Goal: Information Seeking & Learning: Learn about a topic

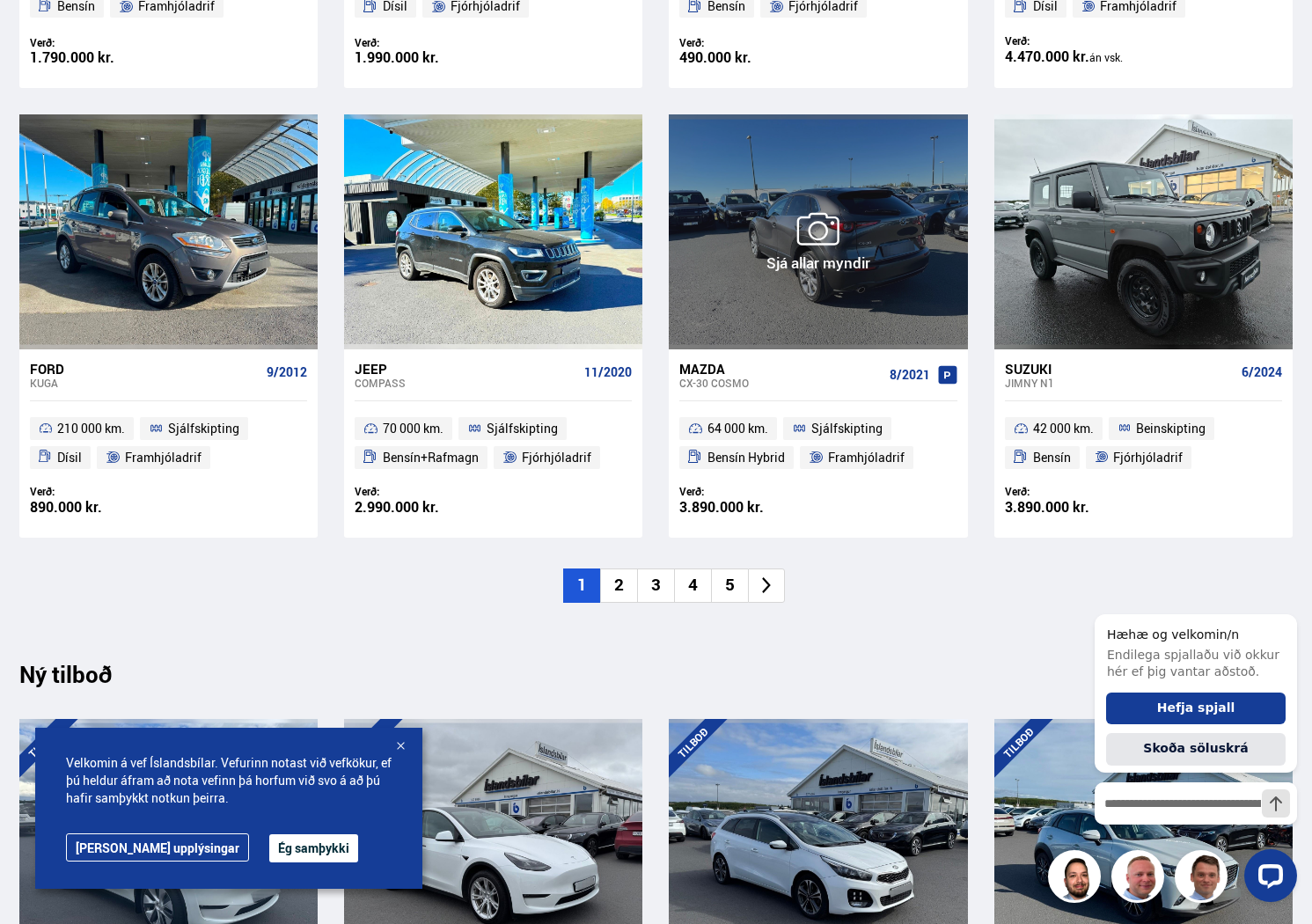
scroll to position [1220, 0]
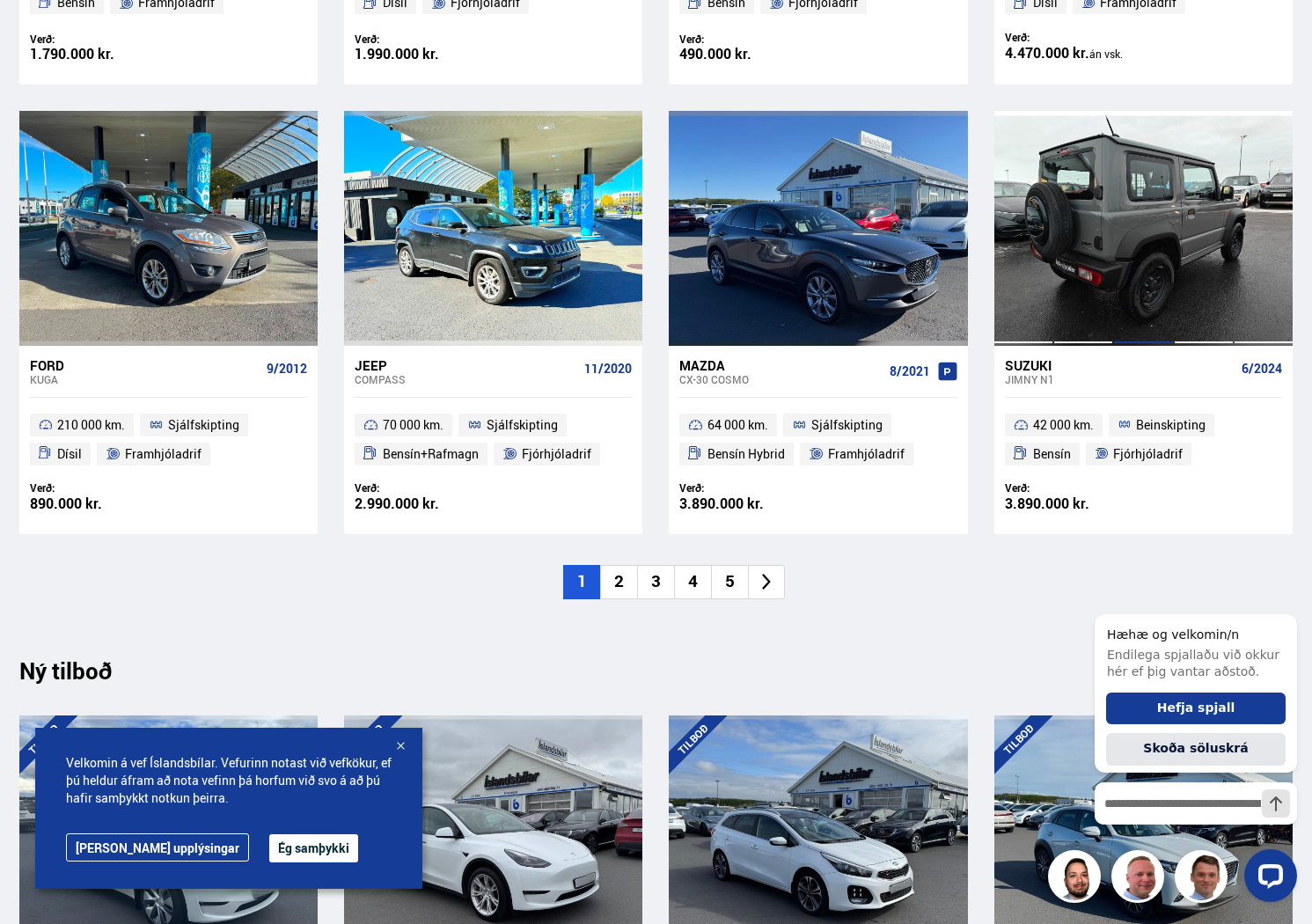
click at [1151, 231] on div at bounding box center [1142, 228] width 60 height 234
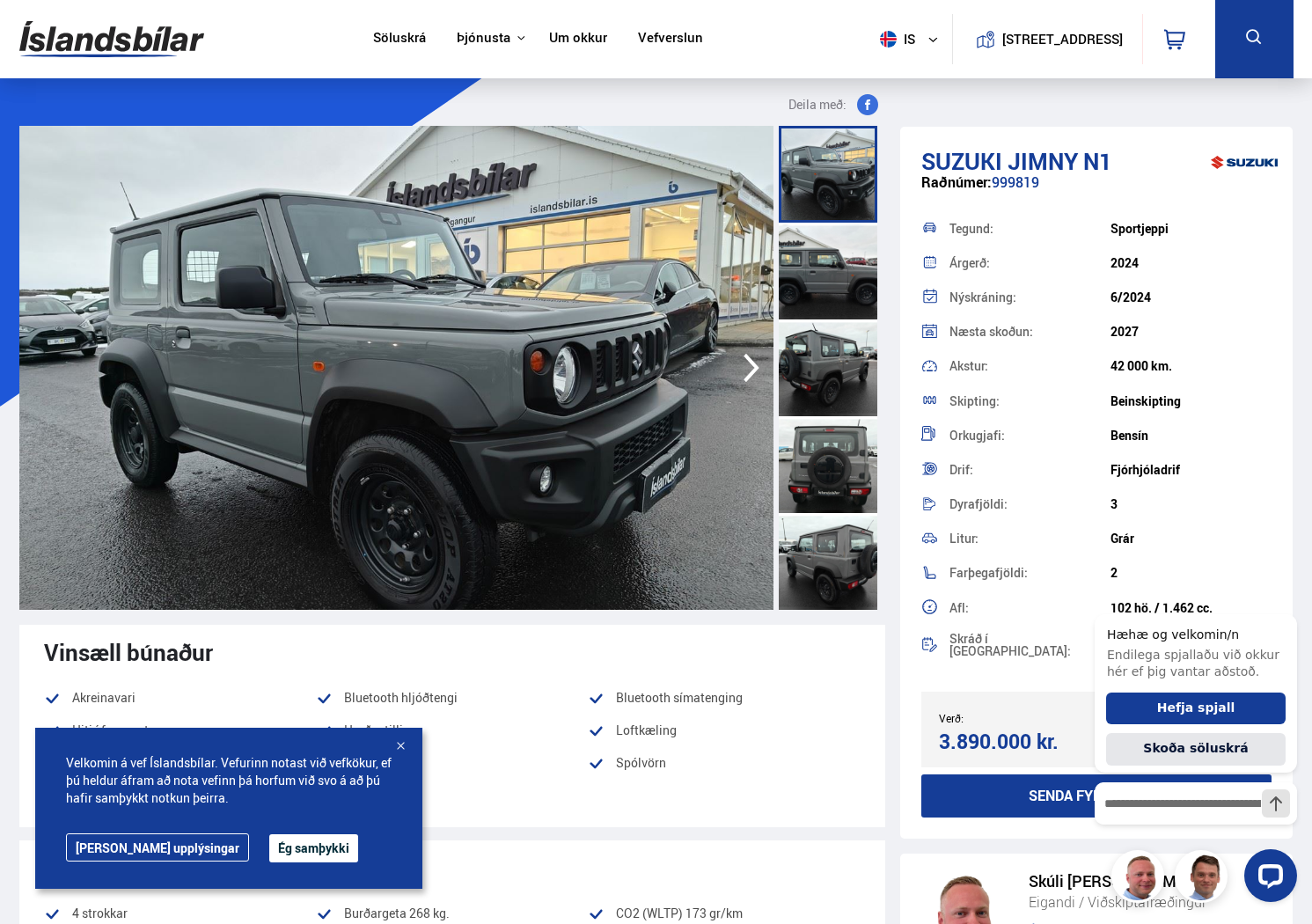
click at [749, 363] on icon "button" at bounding box center [750, 367] width 35 height 43
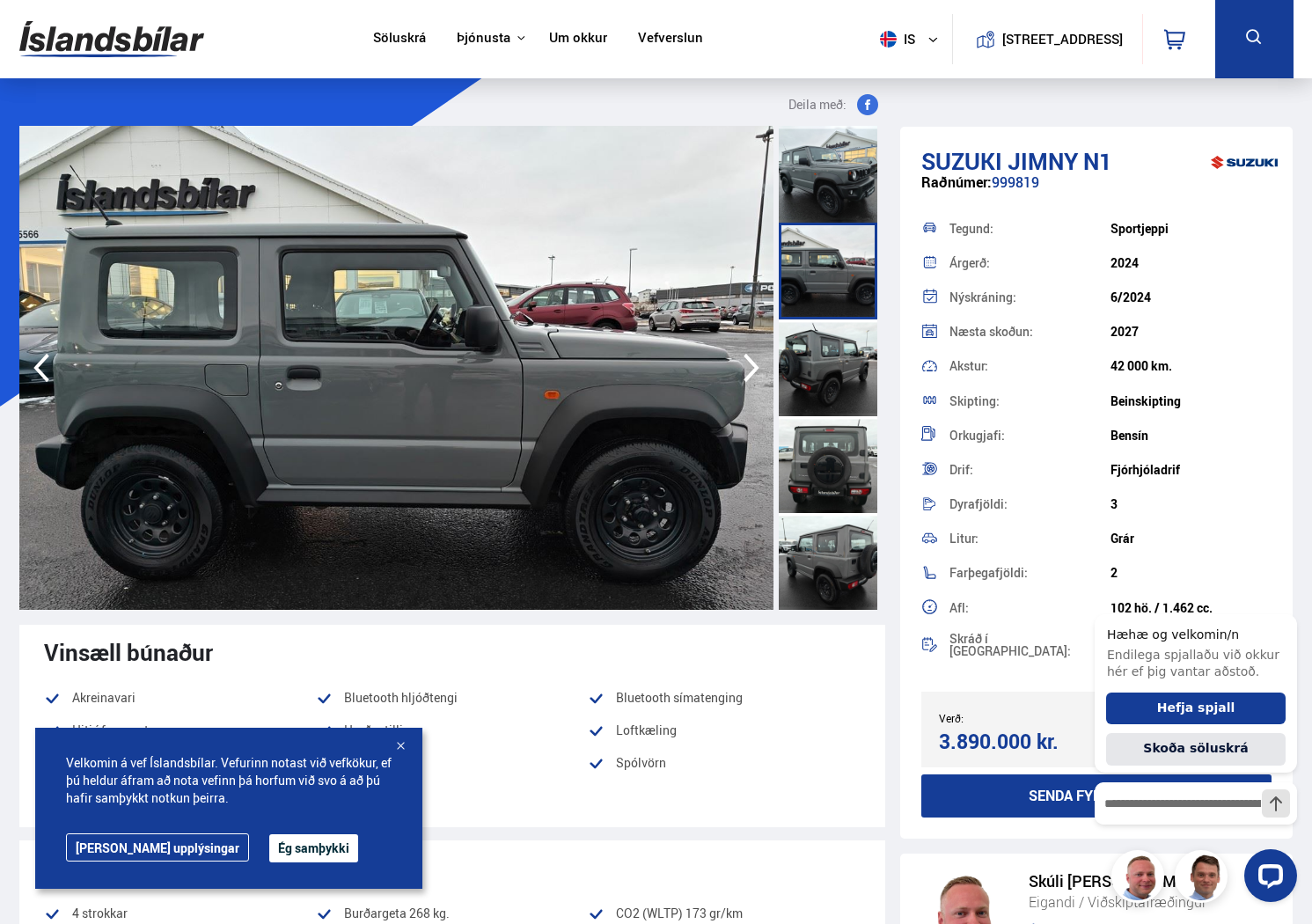
click at [748, 363] on icon "button" at bounding box center [750, 367] width 35 height 43
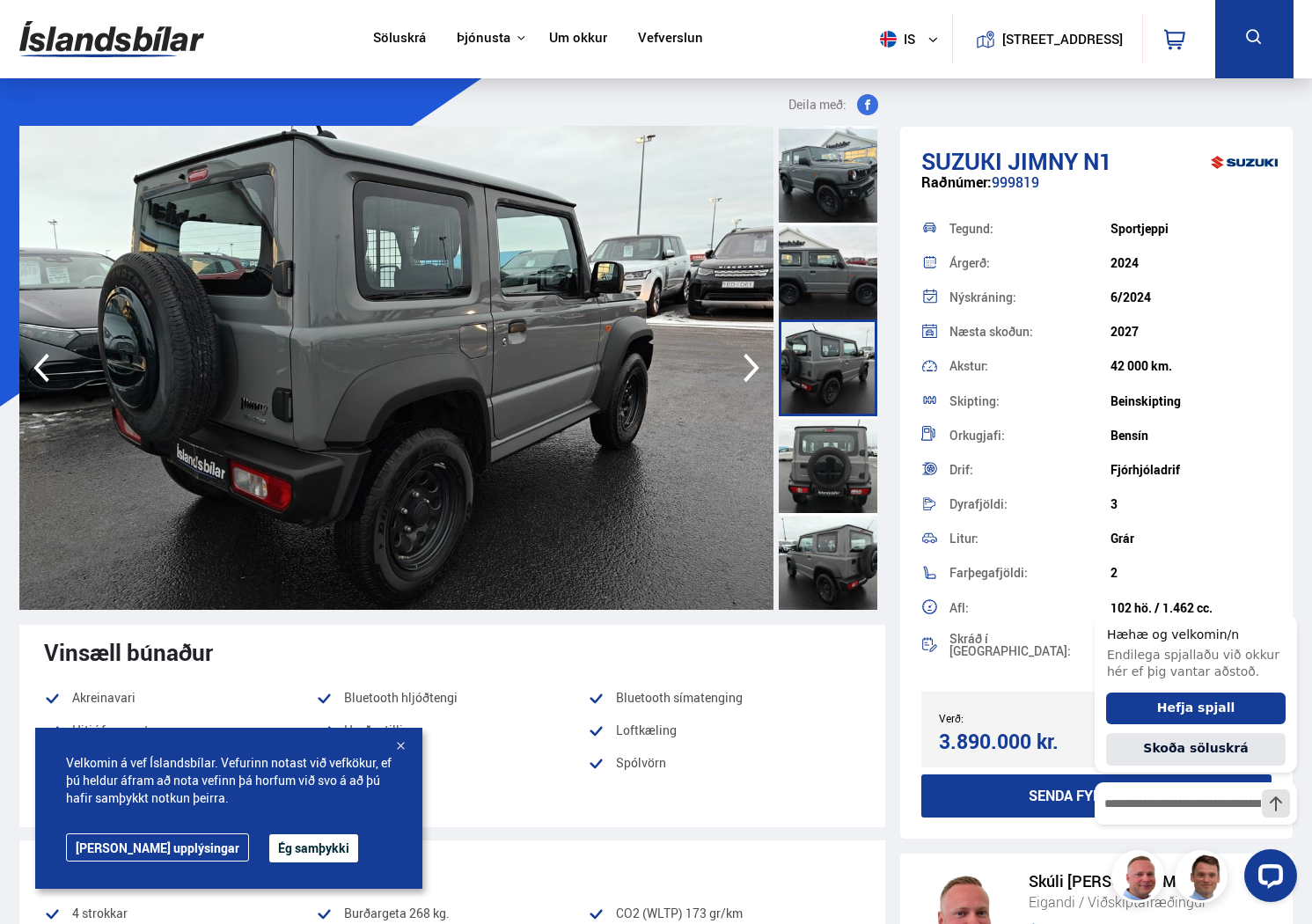
click at [748, 363] on icon "button" at bounding box center [750, 367] width 35 height 43
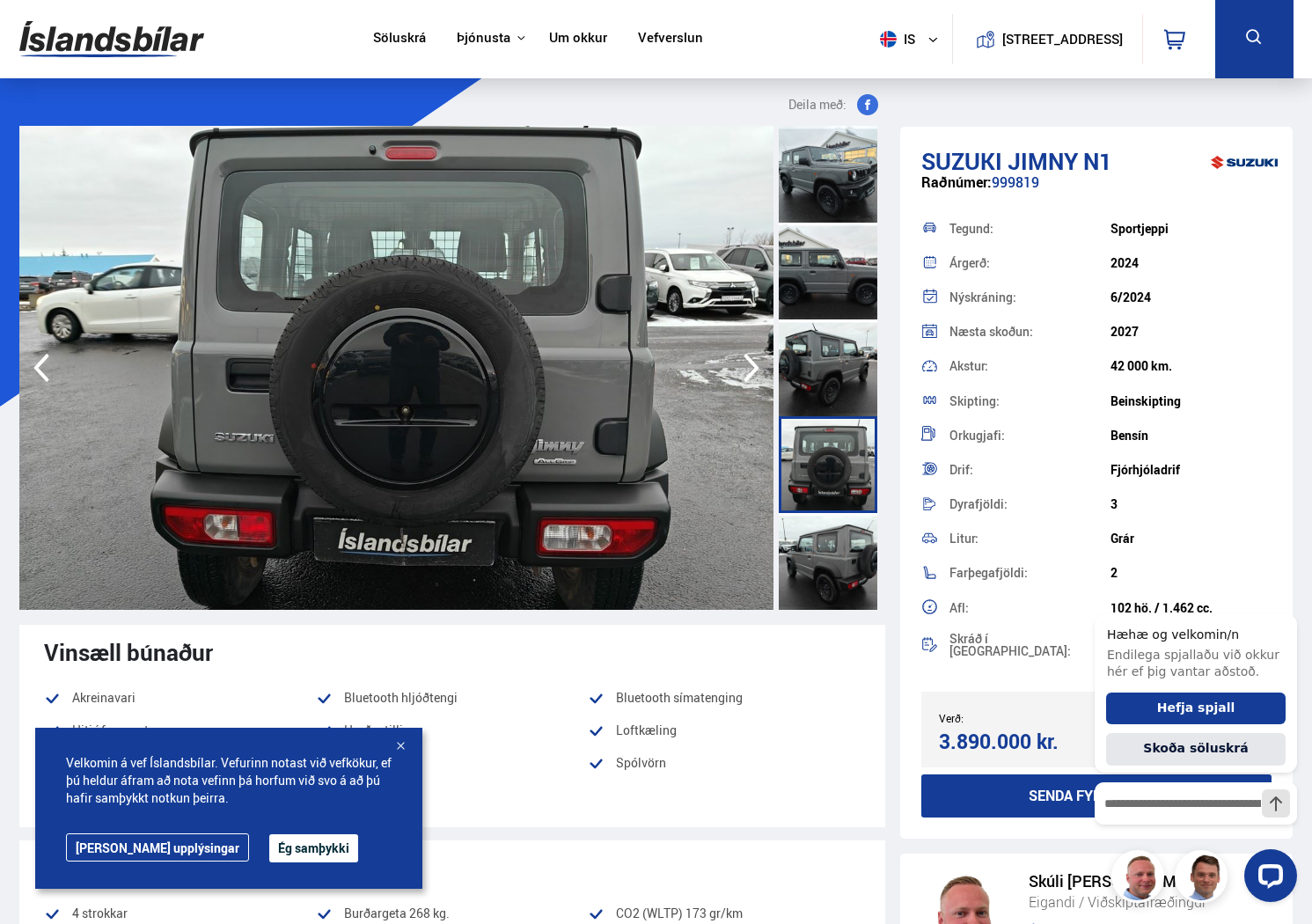
click at [748, 363] on icon "button" at bounding box center [750, 367] width 35 height 43
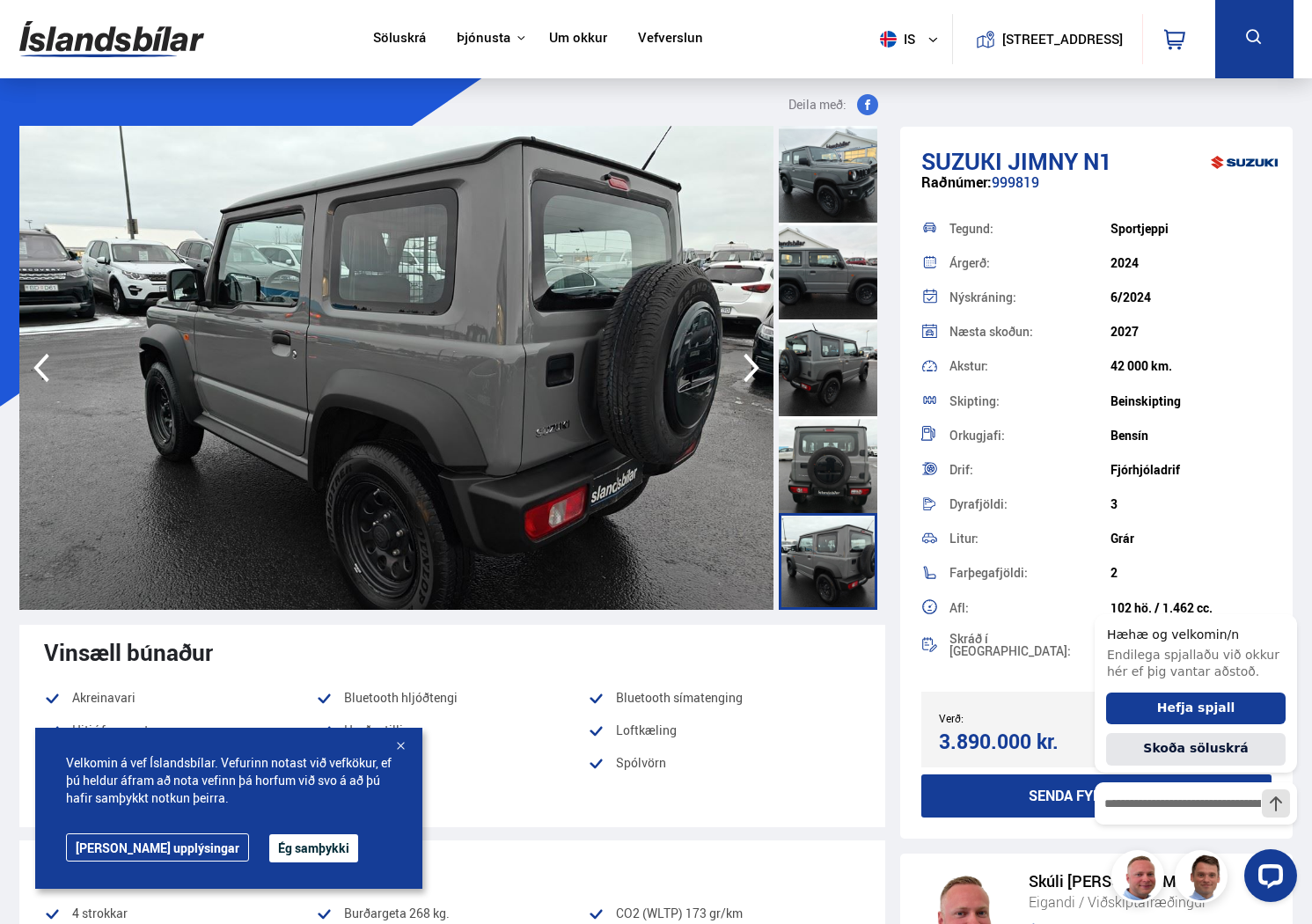
click at [748, 363] on icon "button" at bounding box center [750, 367] width 35 height 43
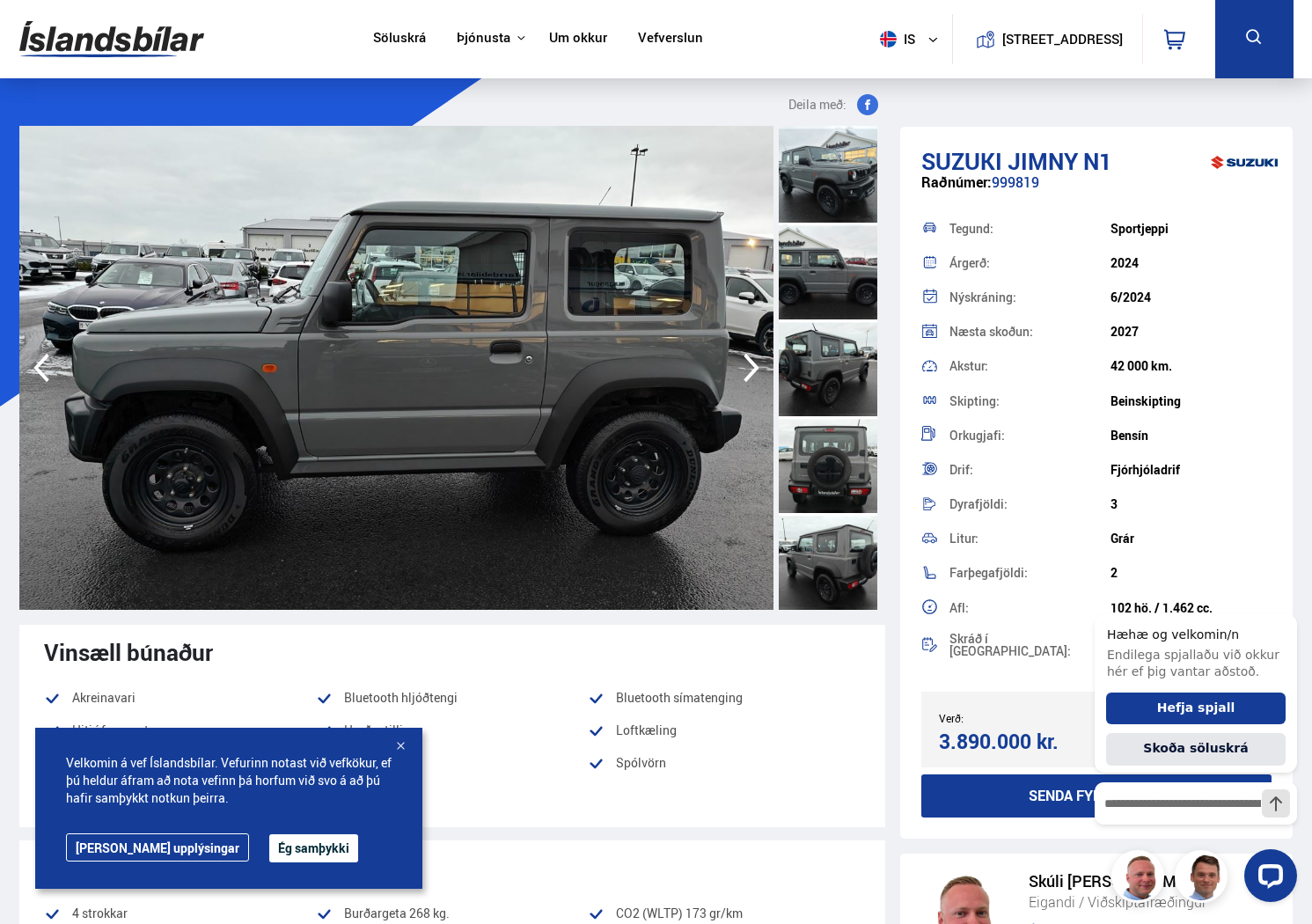
click at [748, 363] on icon "button" at bounding box center [750, 367] width 35 height 43
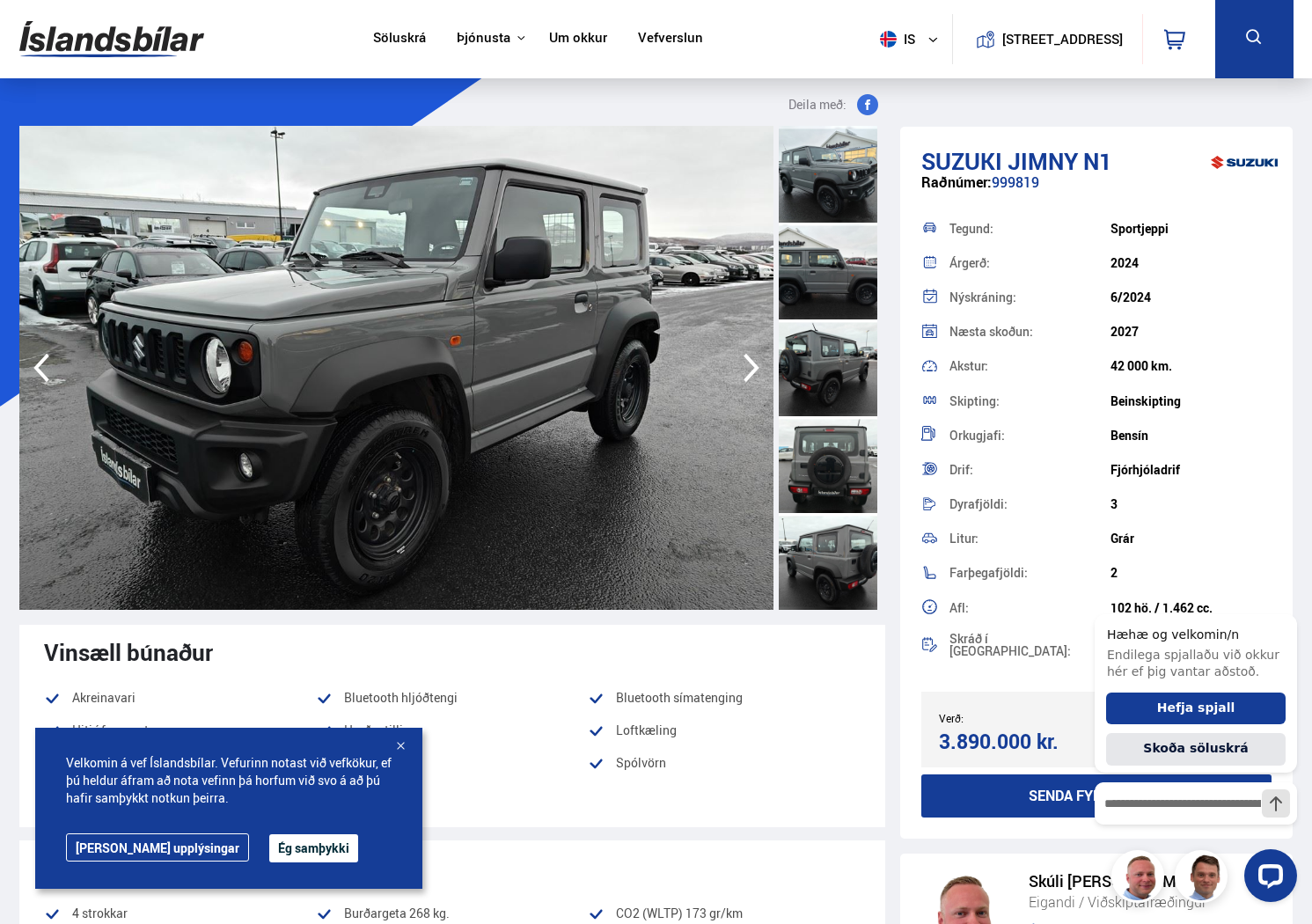
click at [748, 363] on icon "button" at bounding box center [750, 367] width 35 height 43
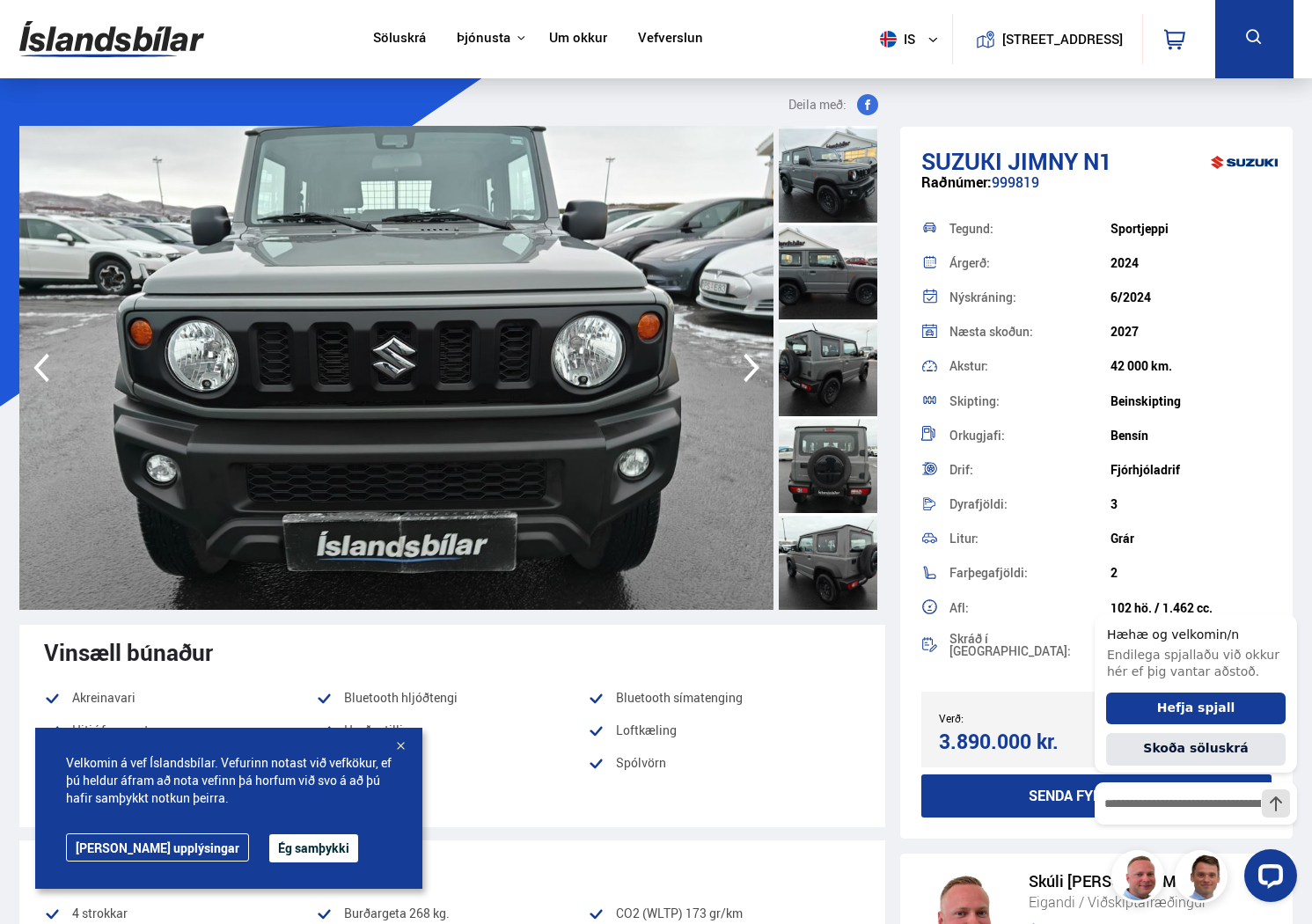
click at [748, 363] on icon "button" at bounding box center [750, 367] width 35 height 43
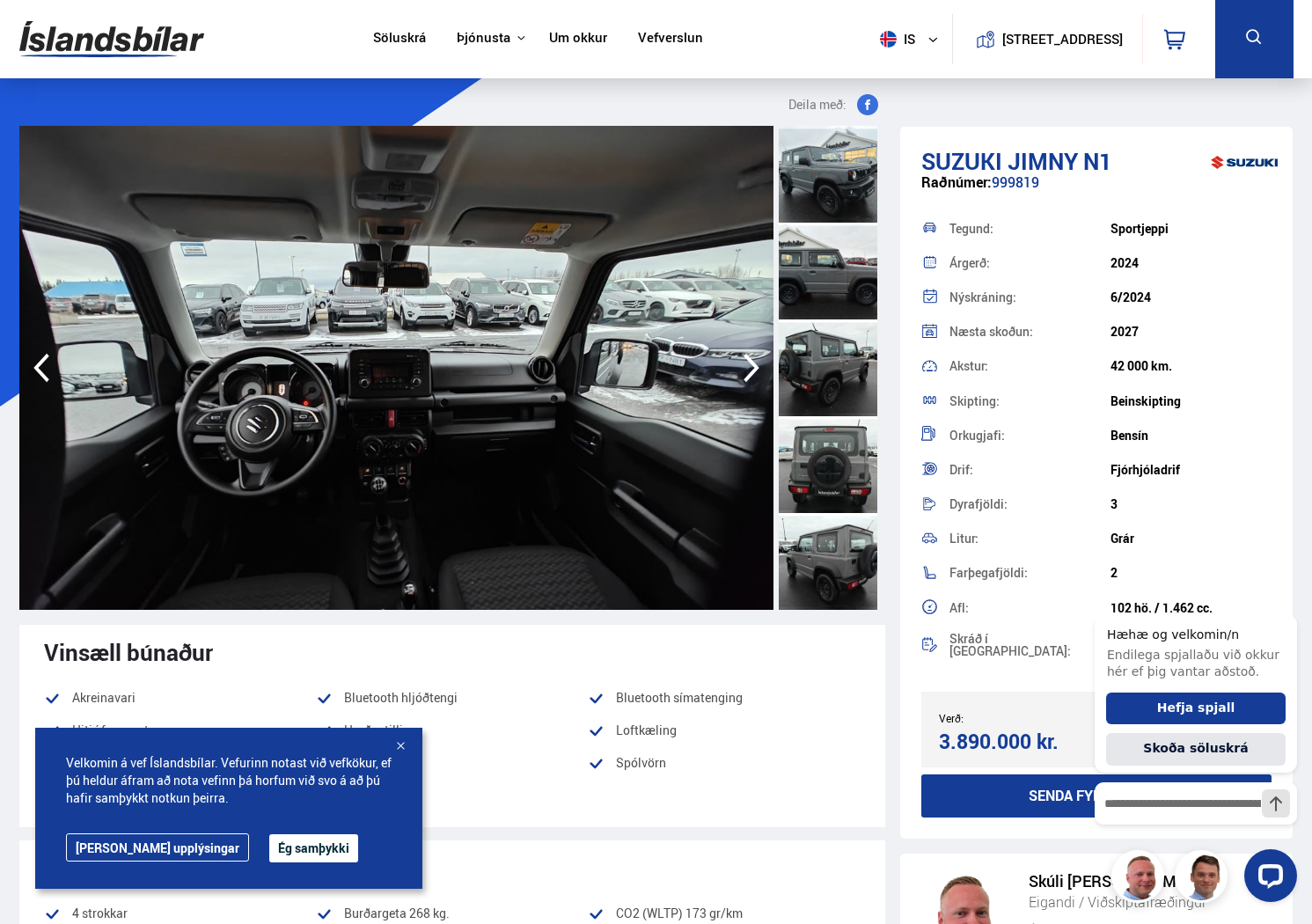
click at [748, 363] on icon "button" at bounding box center [750, 367] width 35 height 43
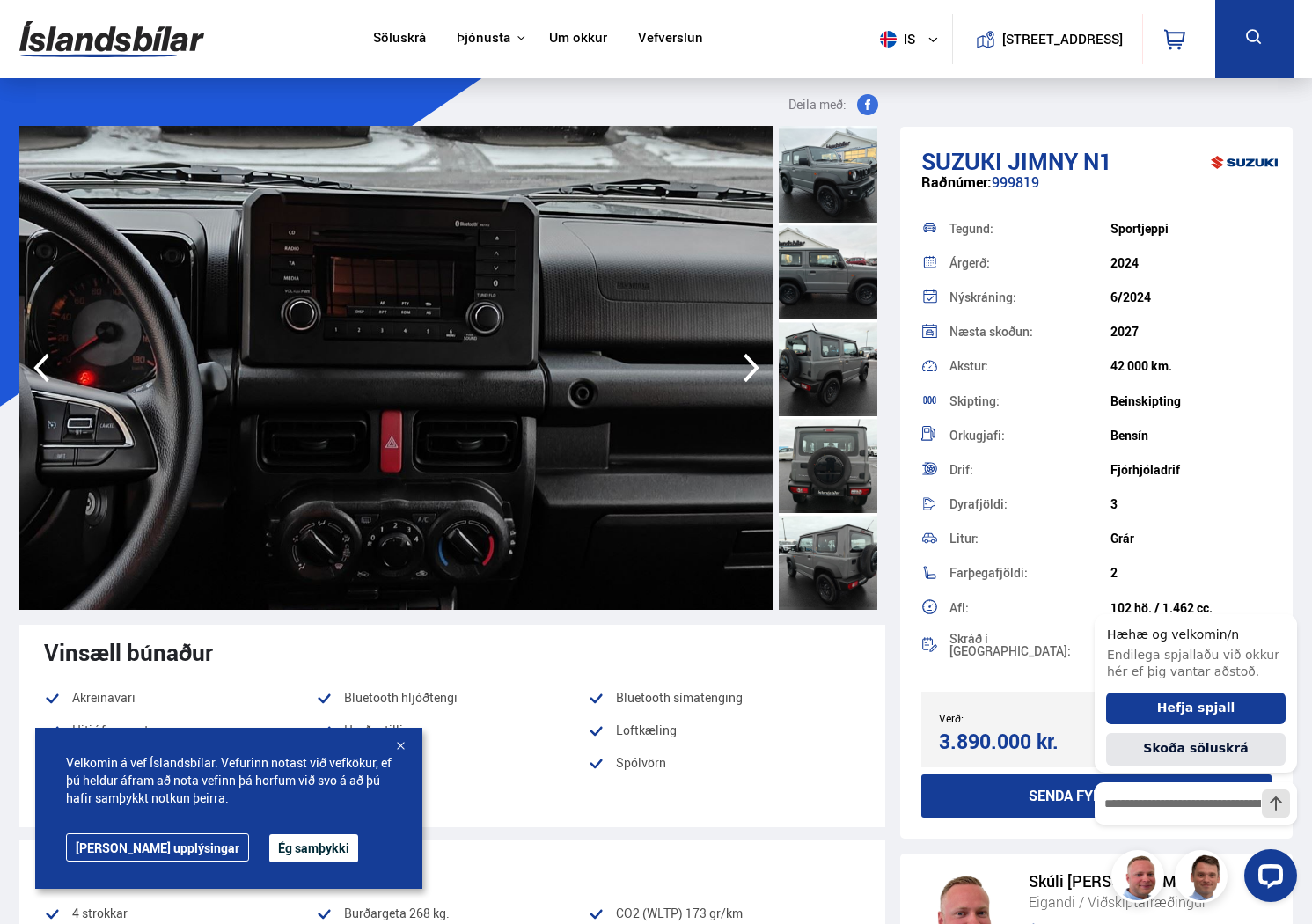
click at [748, 363] on icon "button" at bounding box center [750, 367] width 35 height 43
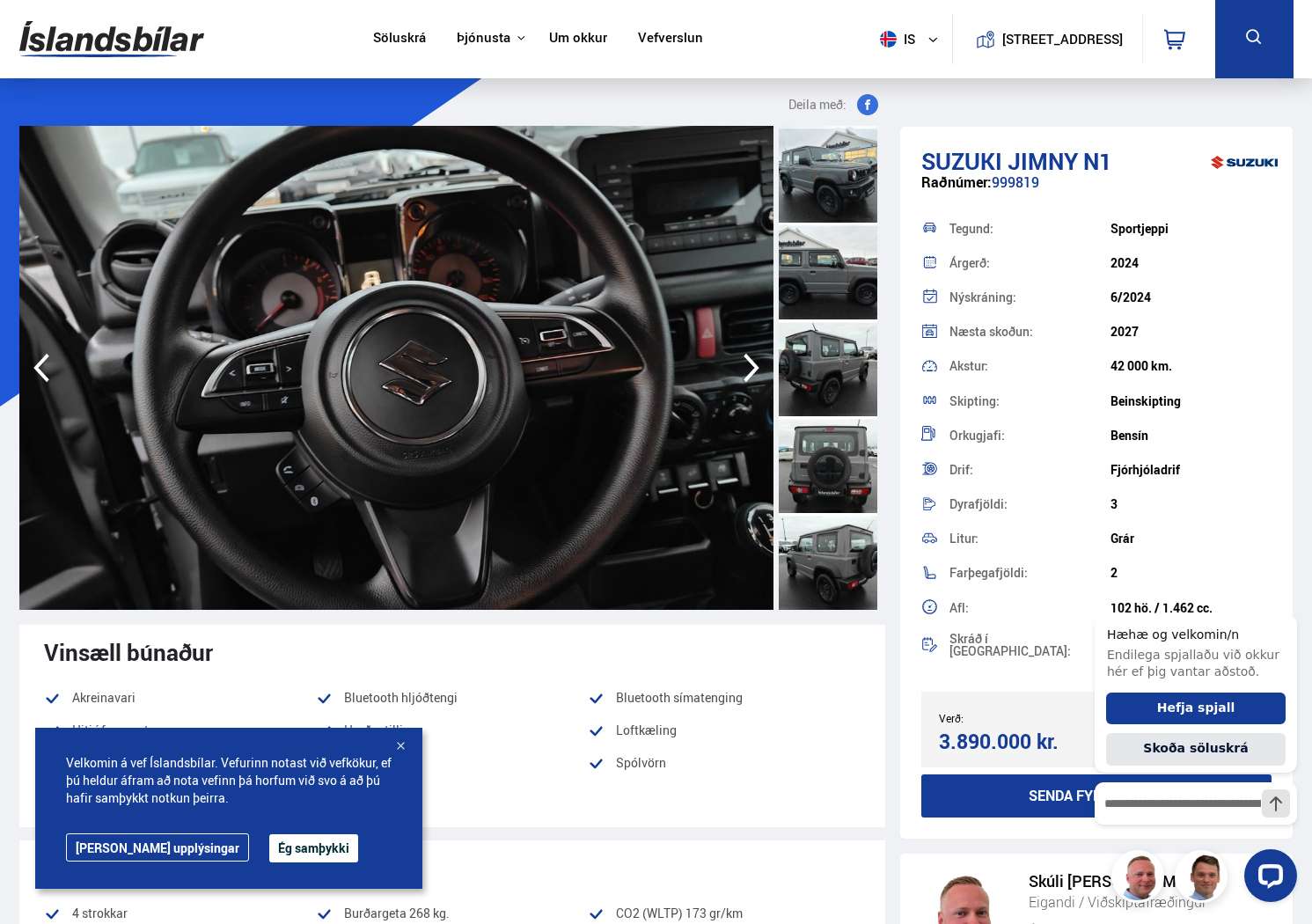
click at [748, 363] on icon "button" at bounding box center [750, 367] width 35 height 43
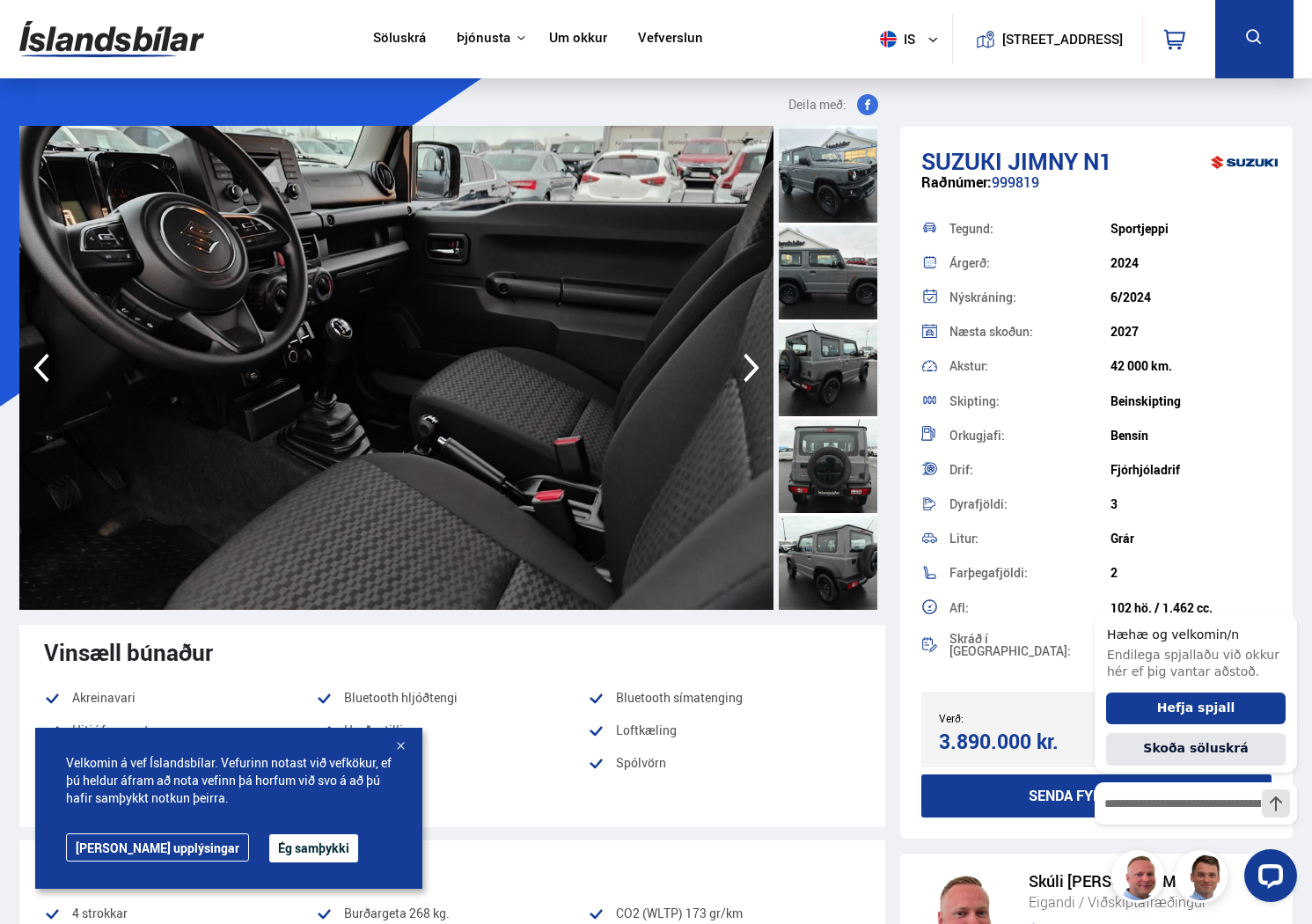
click at [748, 363] on icon "button" at bounding box center [750, 367] width 35 height 43
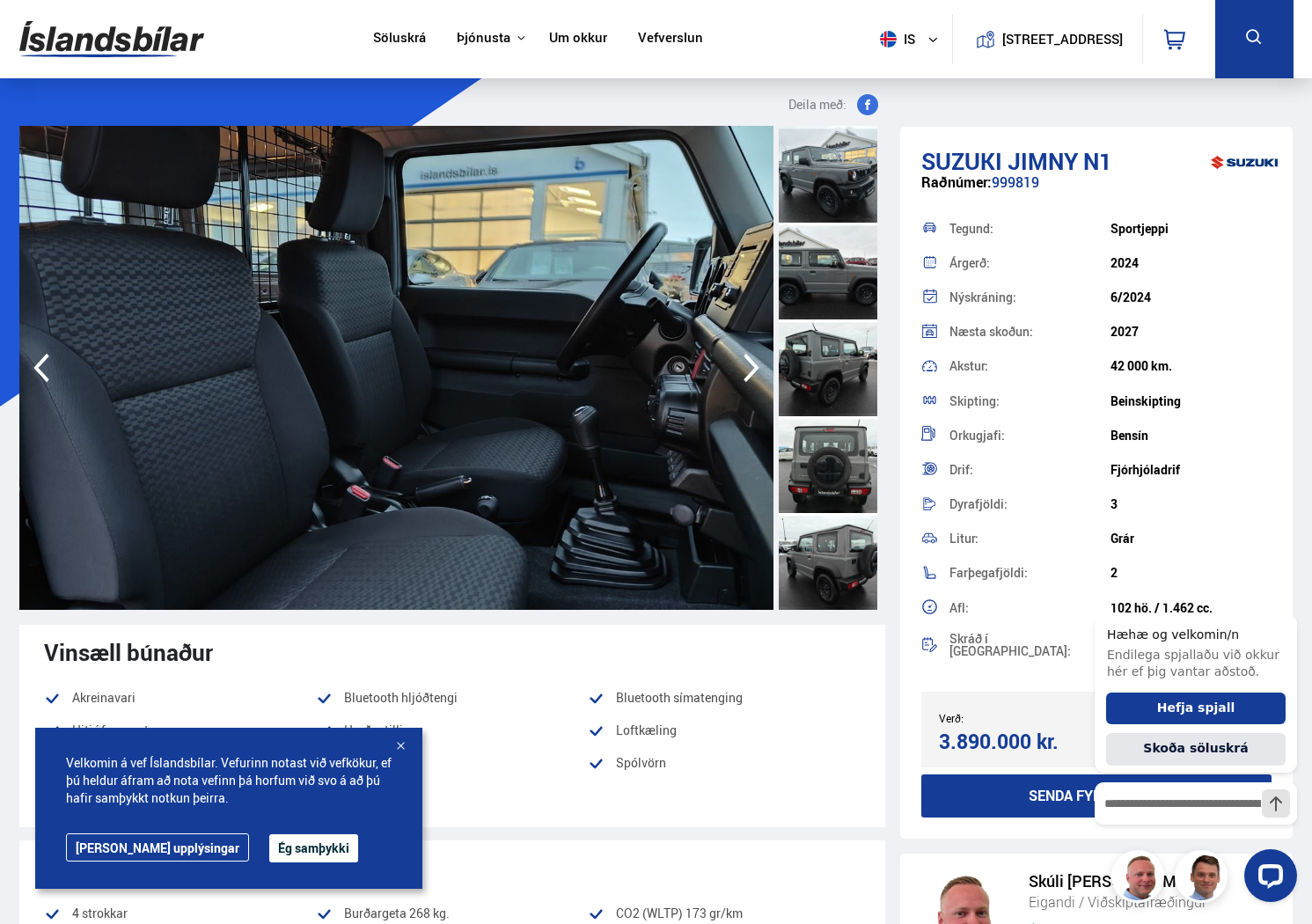
click at [748, 363] on icon "button" at bounding box center [750, 367] width 35 height 43
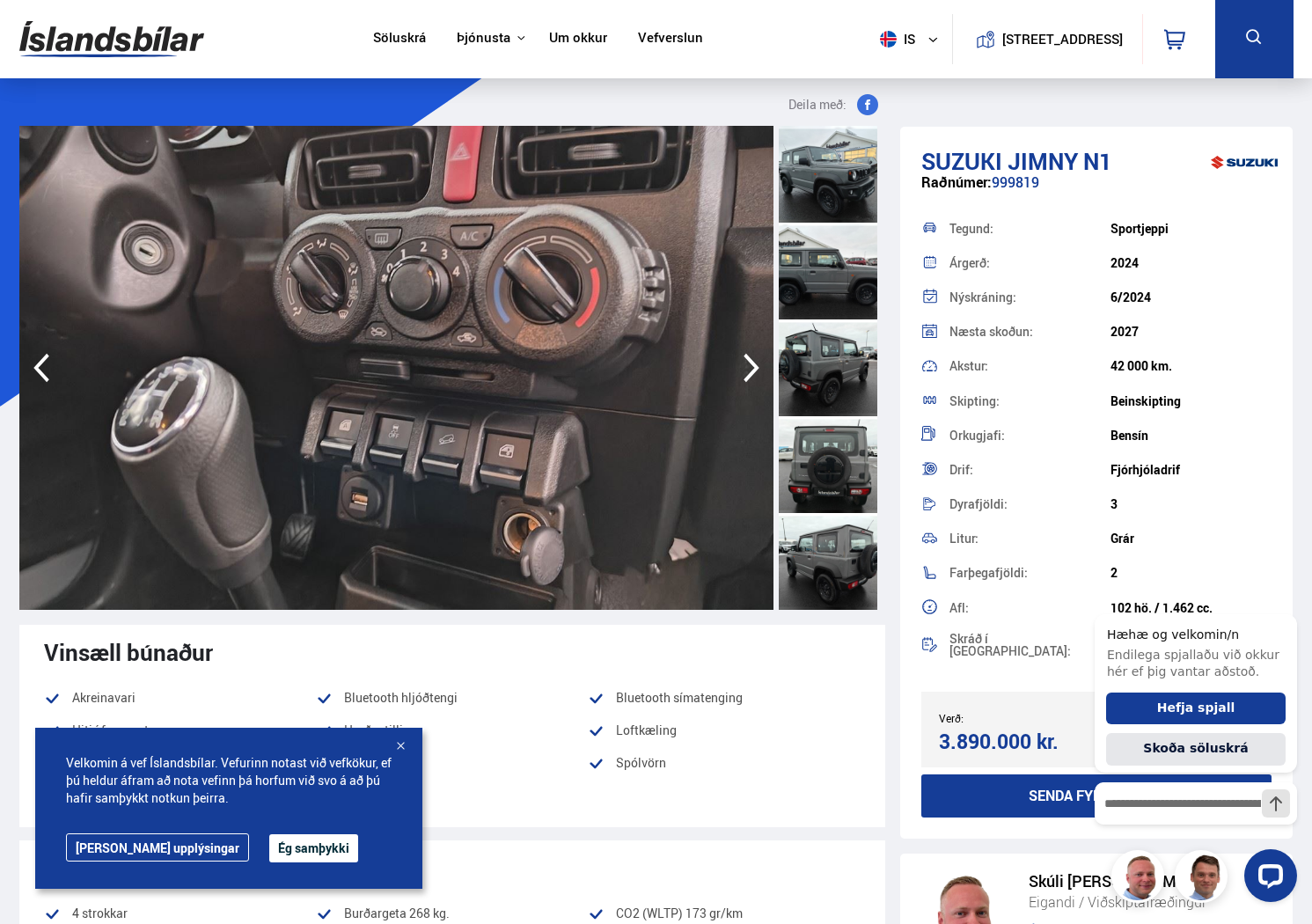
click at [748, 363] on icon "button" at bounding box center [750, 367] width 35 height 43
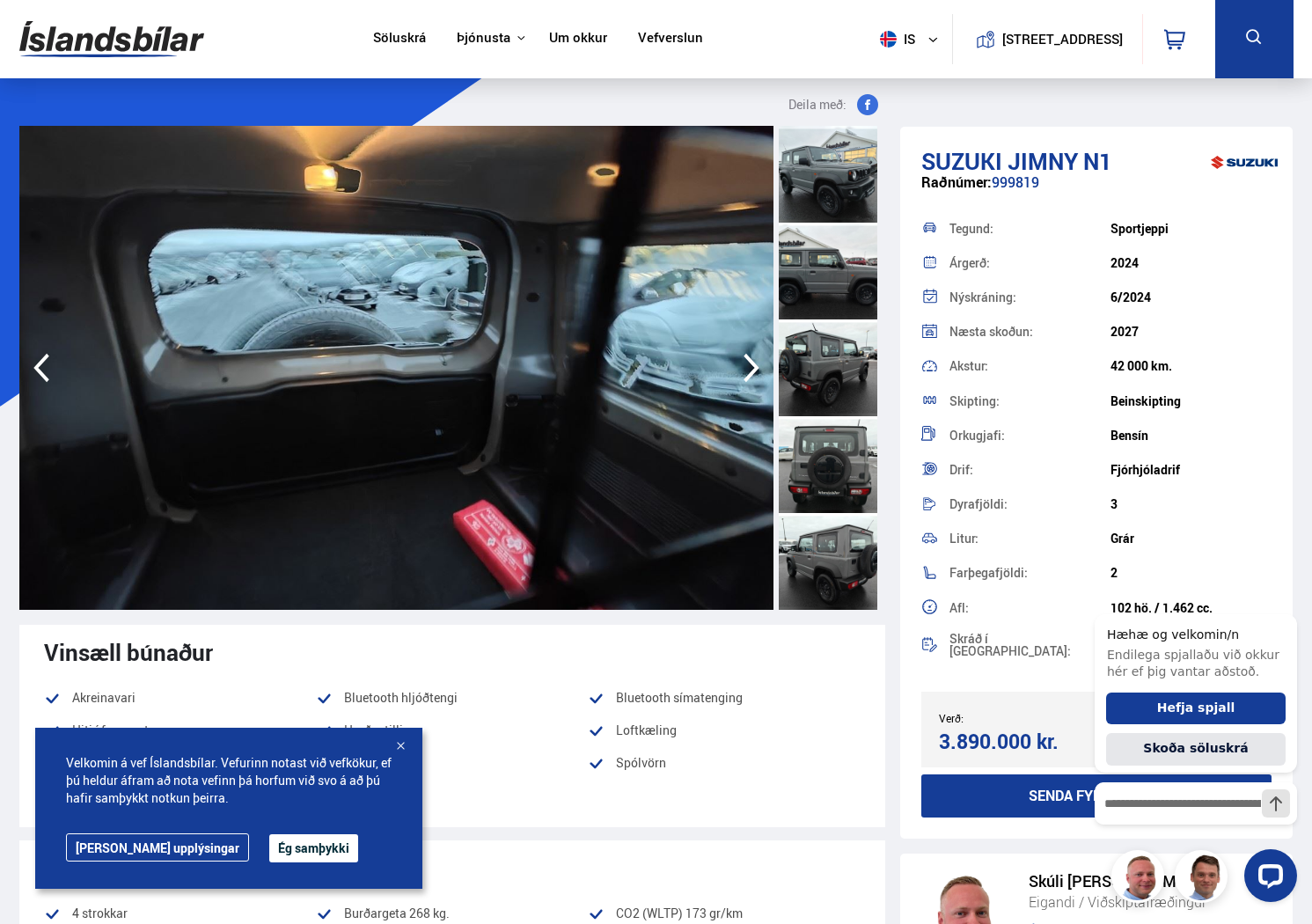
click at [748, 363] on icon "button" at bounding box center [750, 367] width 35 height 43
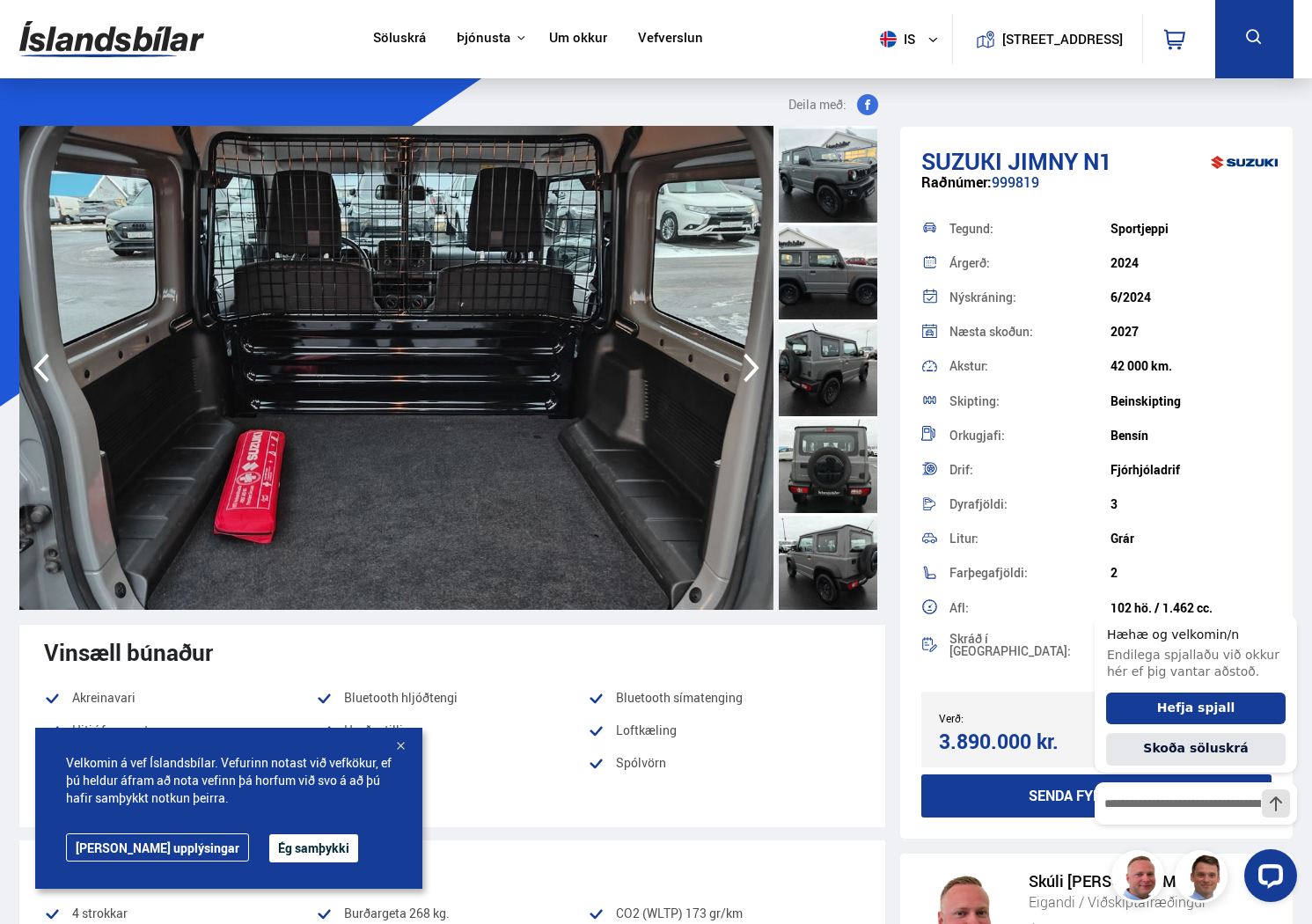
click at [748, 363] on icon "button" at bounding box center [750, 367] width 35 height 43
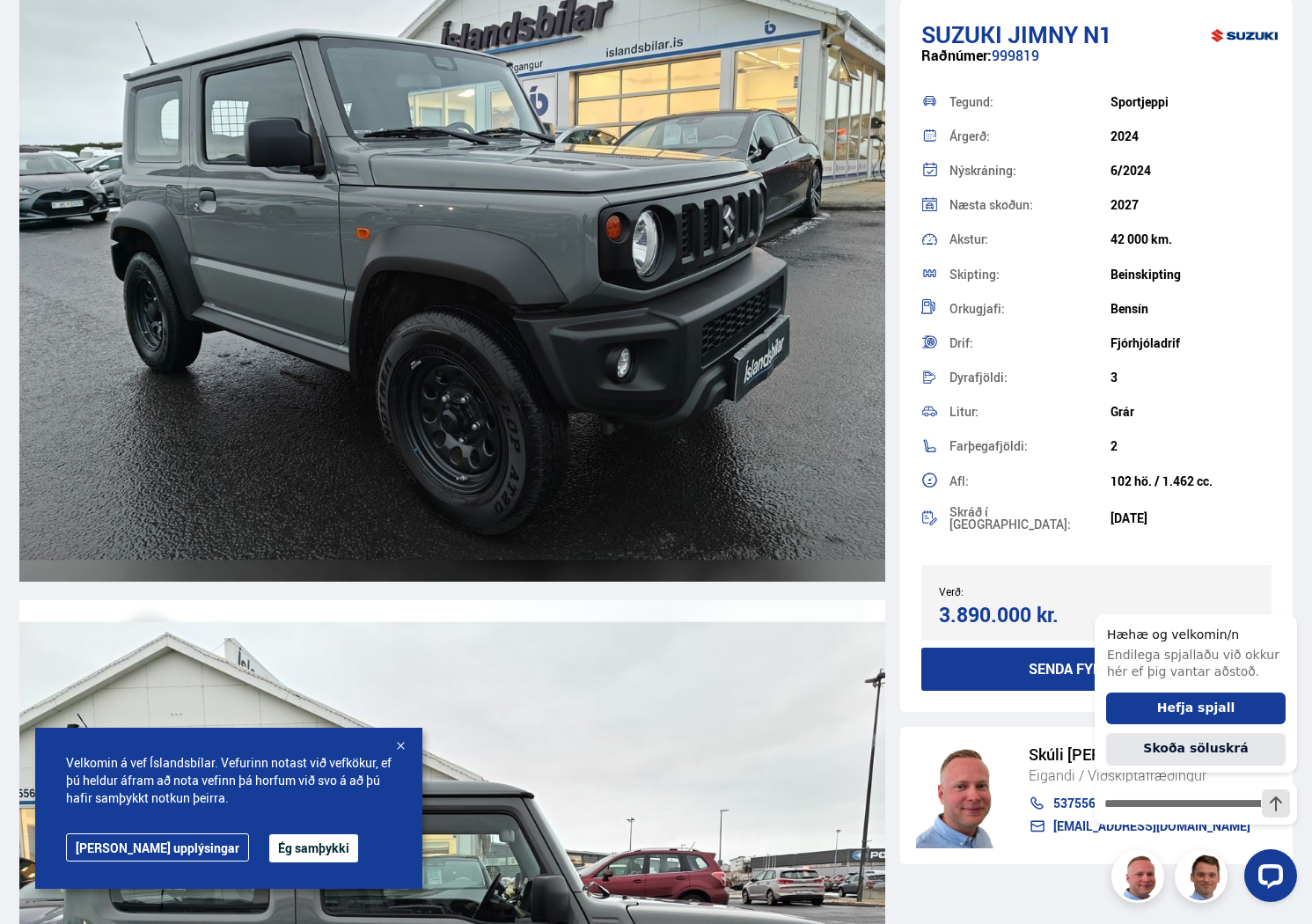
scroll to position [1862, 0]
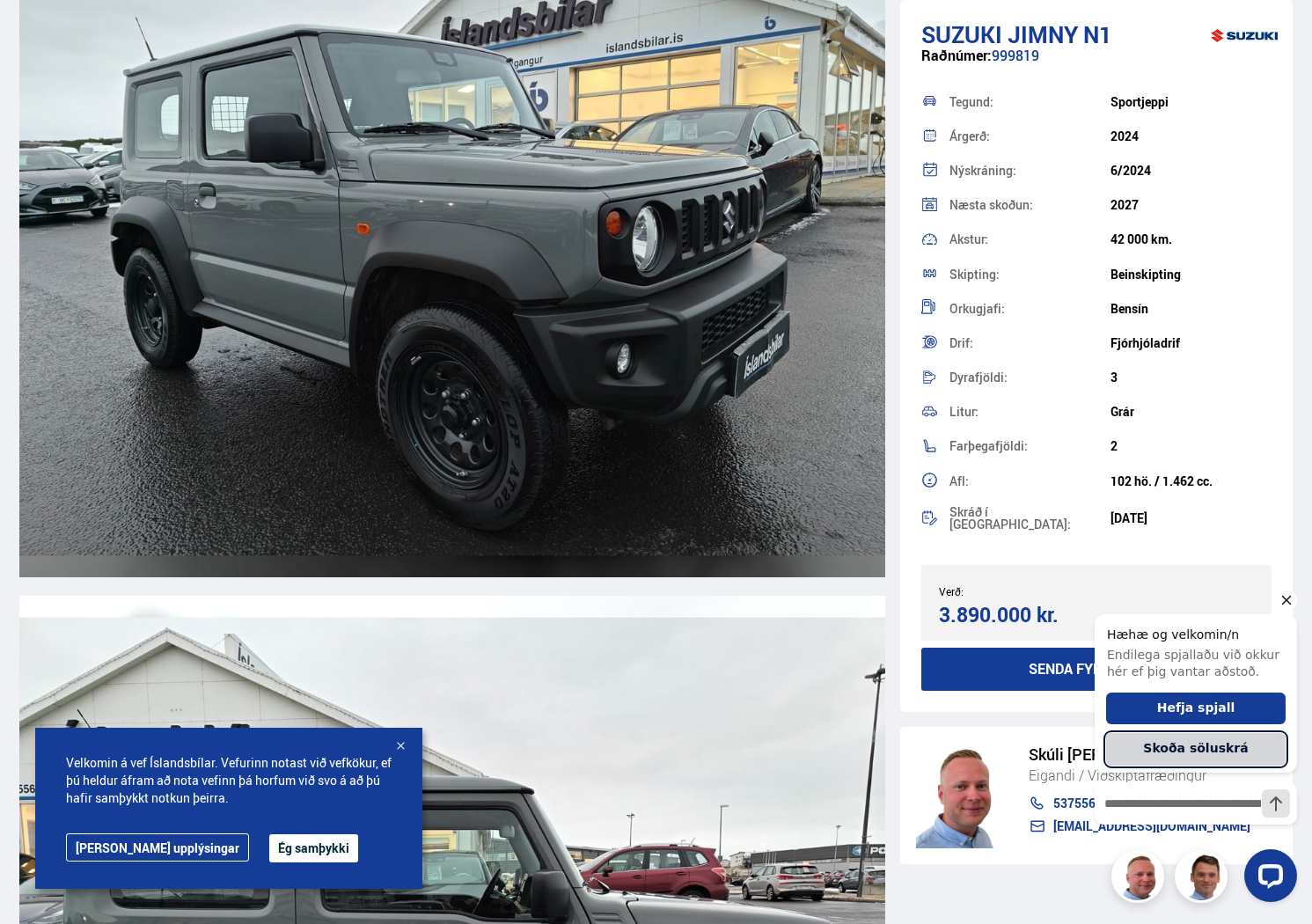
click at [1178, 743] on button "Skoða söluskrá" at bounding box center [1195, 749] width 179 height 32
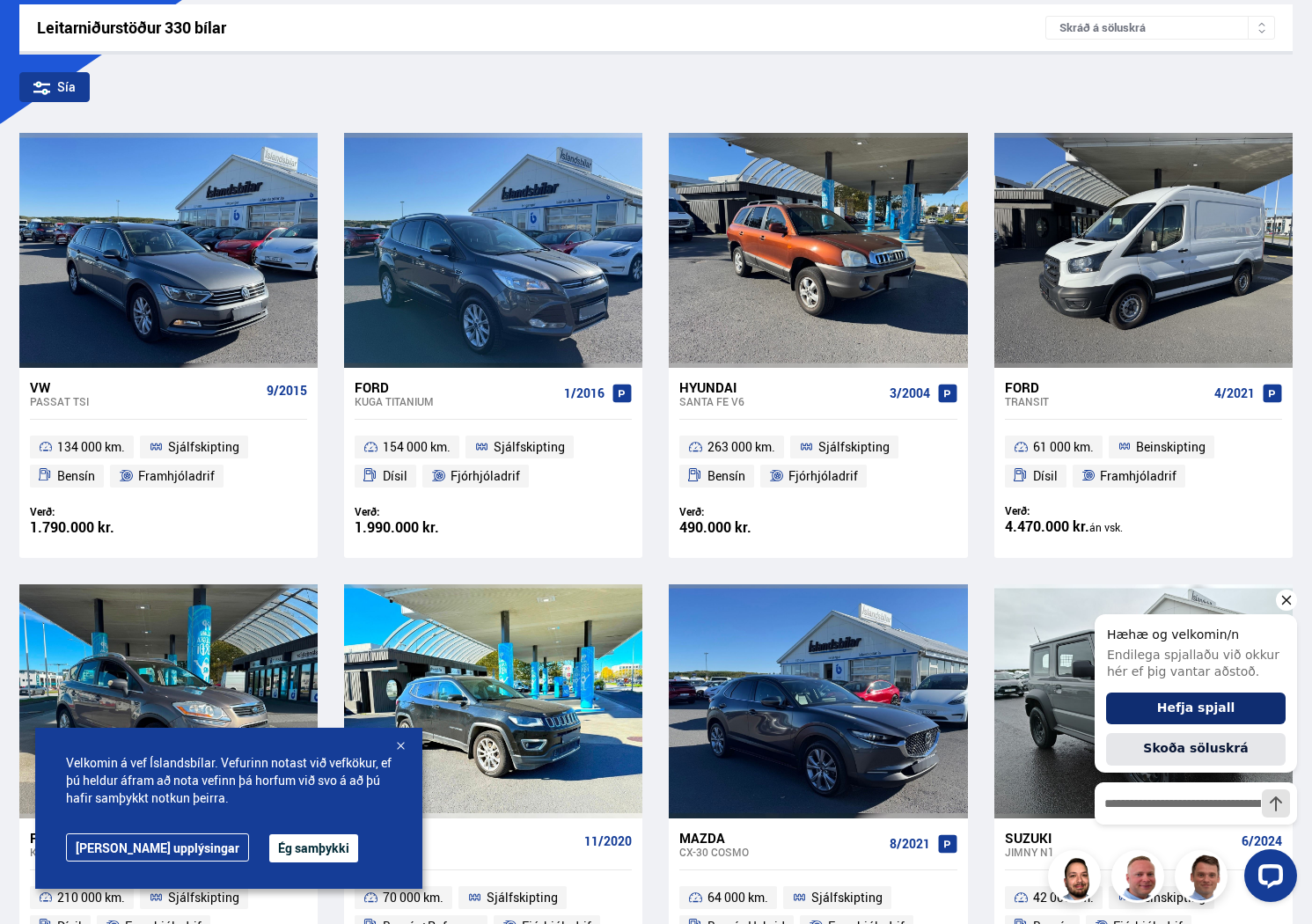
scroll to position [284, 0]
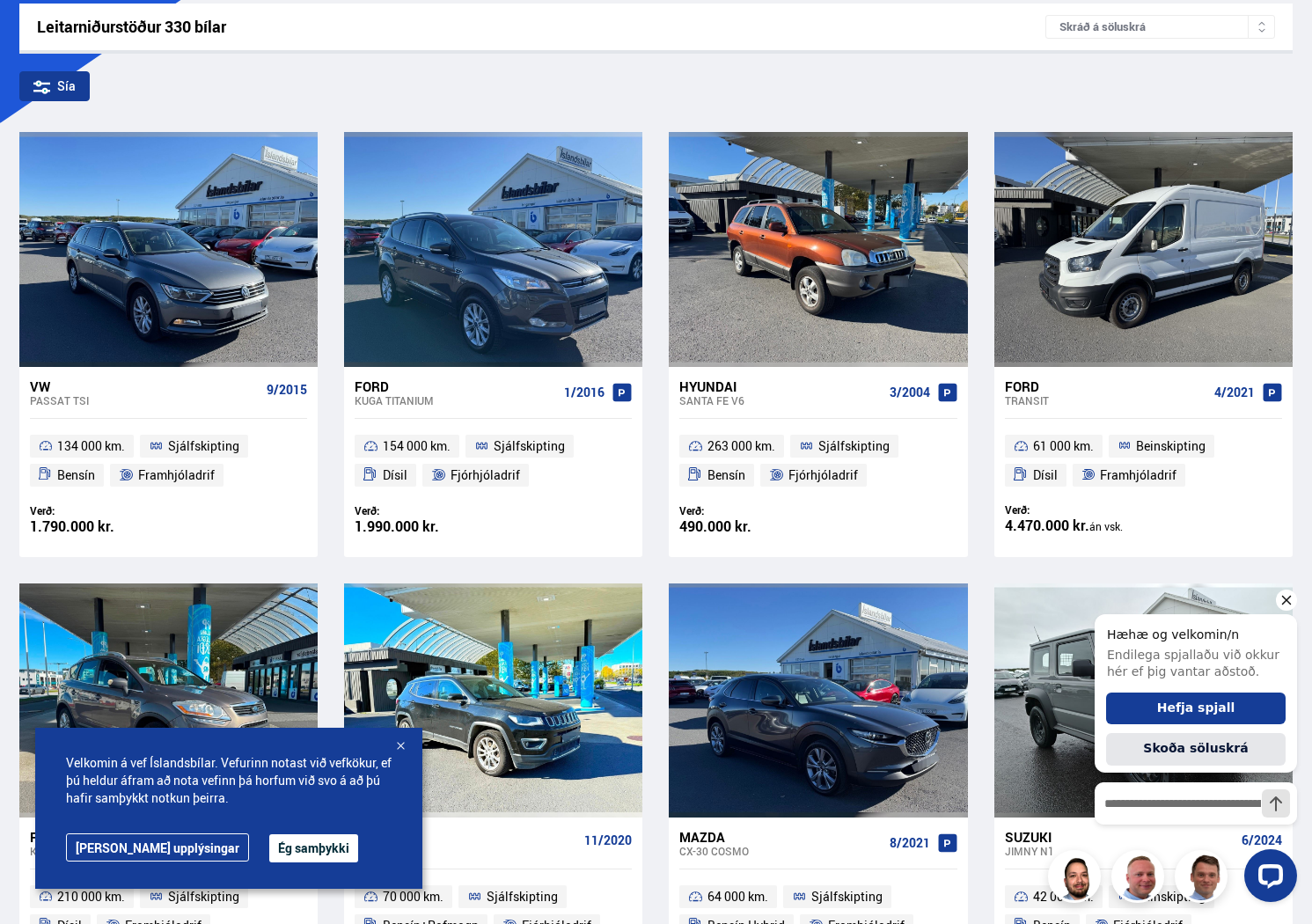
click at [1288, 599] on icon "Hide greeting" at bounding box center [1286, 600] width 21 height 21
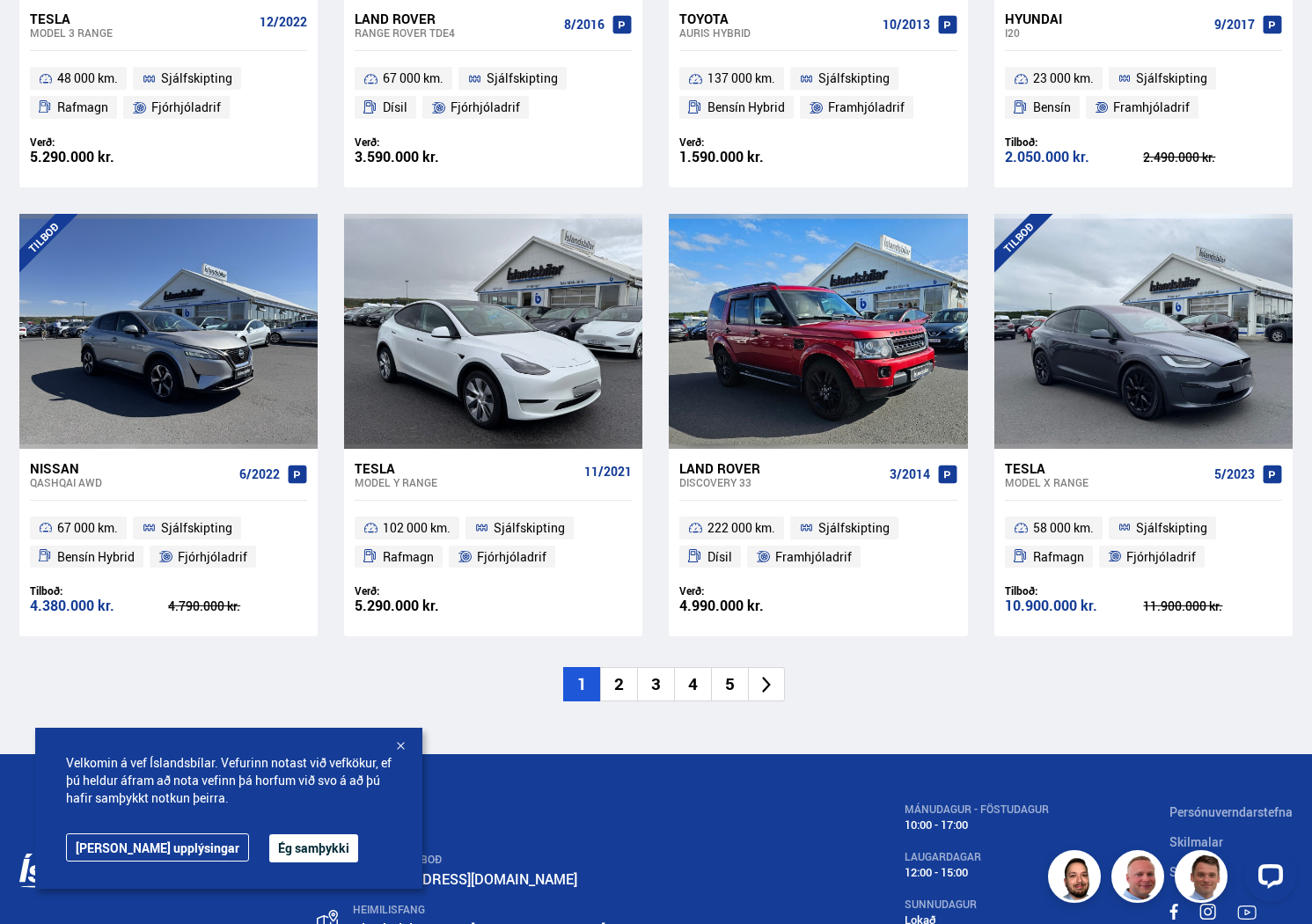
scroll to position [2450, 0]
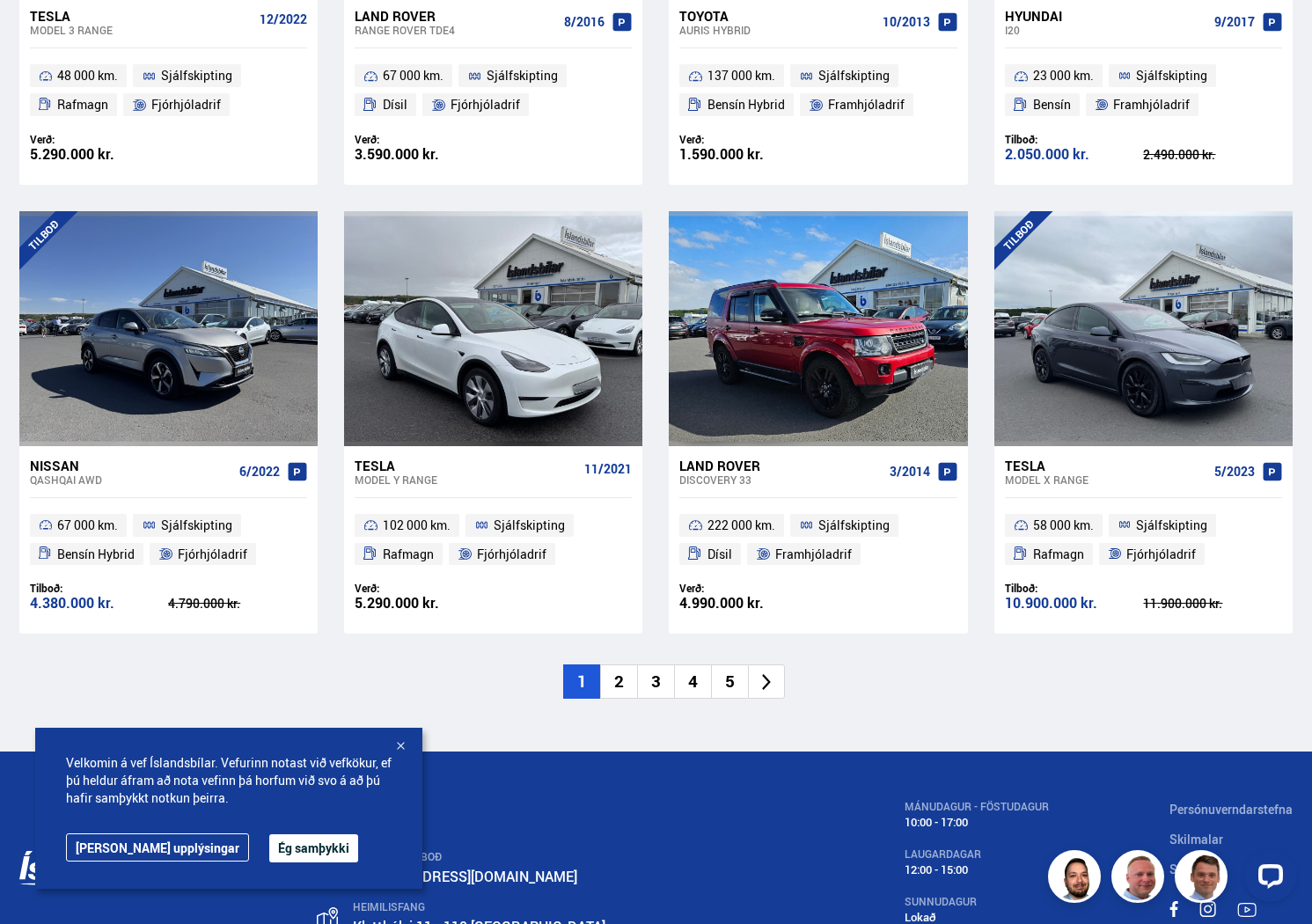
click at [620, 681] on li "2" at bounding box center [618, 681] width 37 height 34
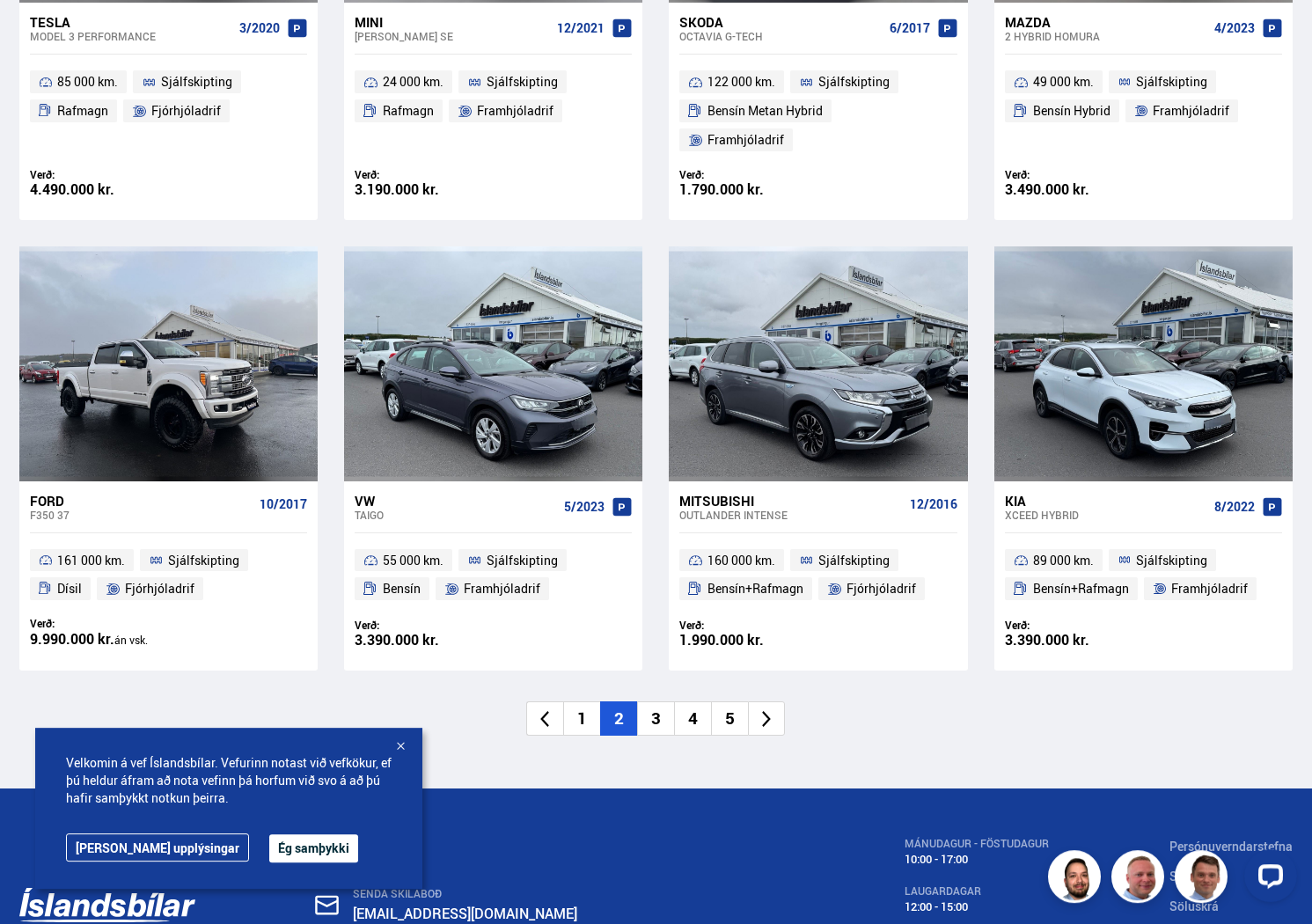
scroll to position [2584, 0]
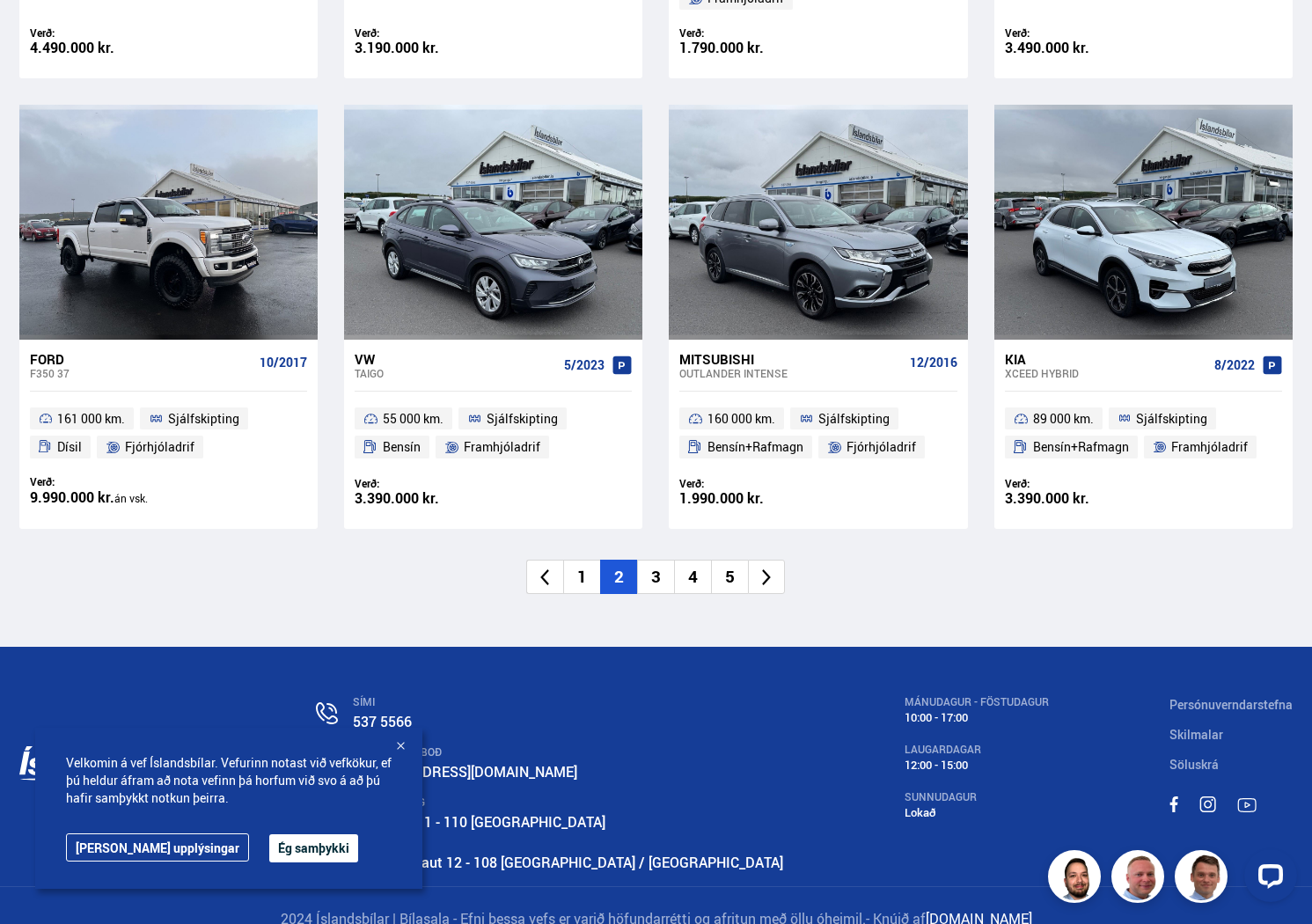
click at [659, 560] on li "3" at bounding box center [655, 577] width 37 height 34
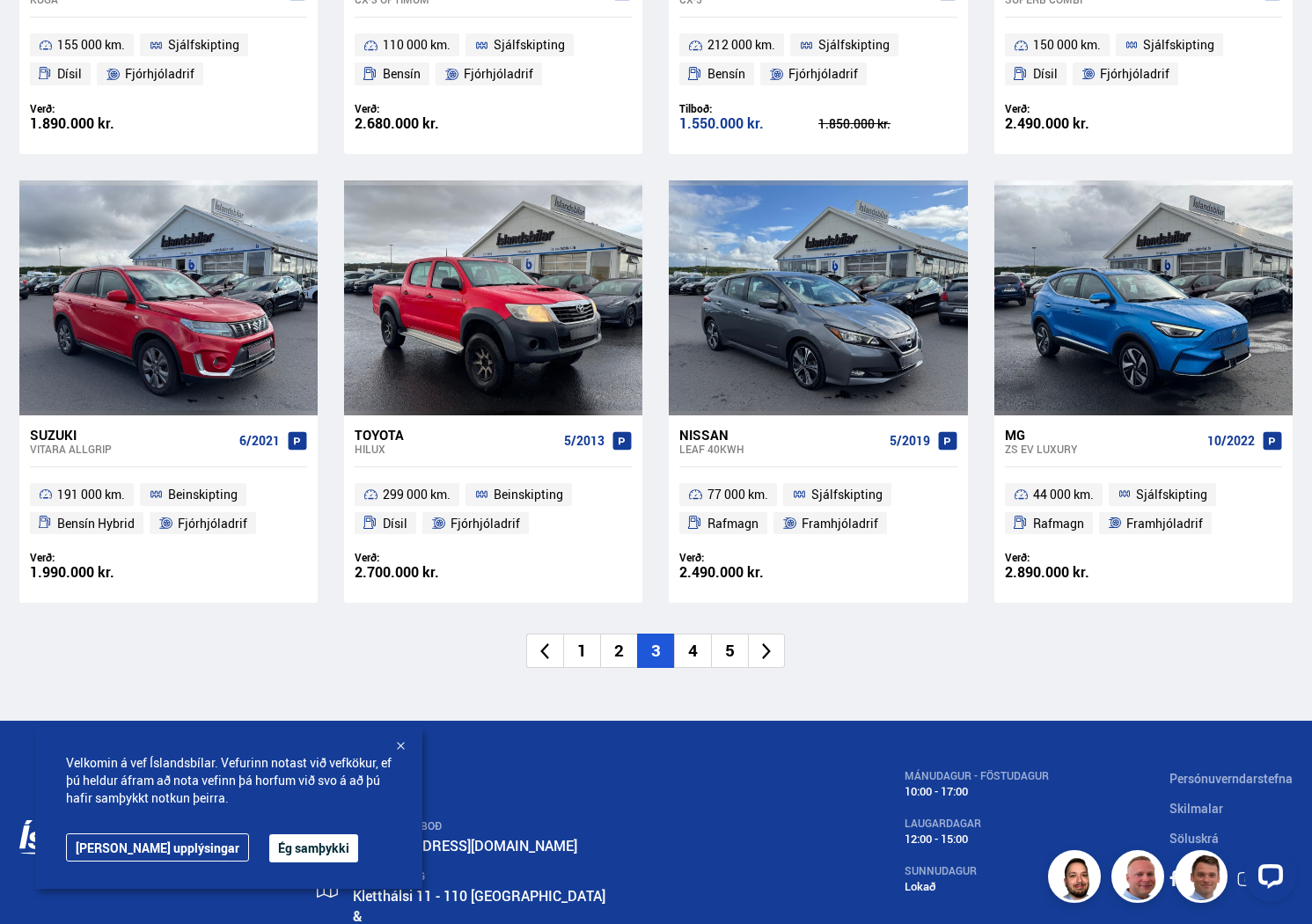
scroll to position [2481, 0]
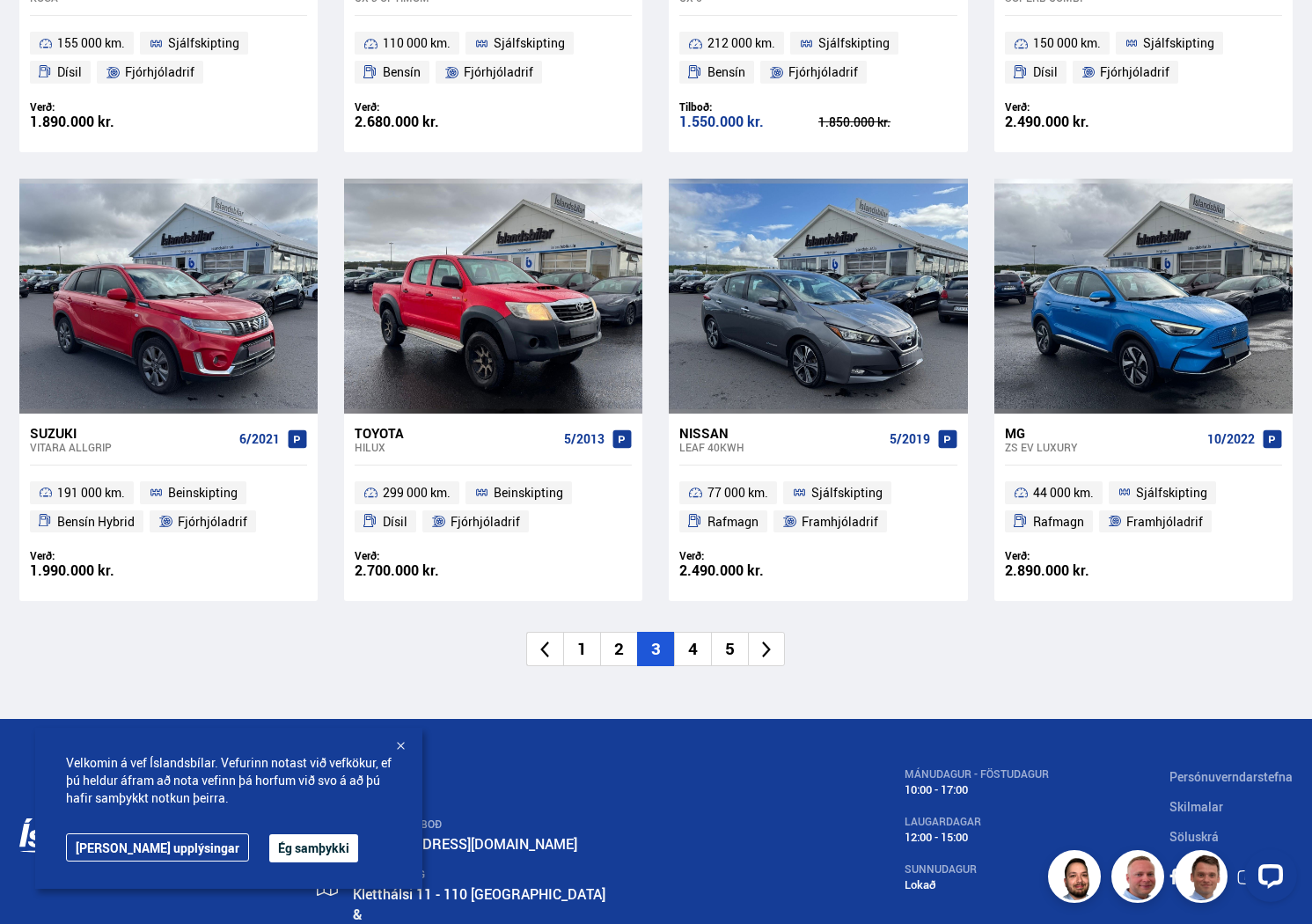
click at [696, 649] on li "4" at bounding box center [692, 649] width 37 height 34
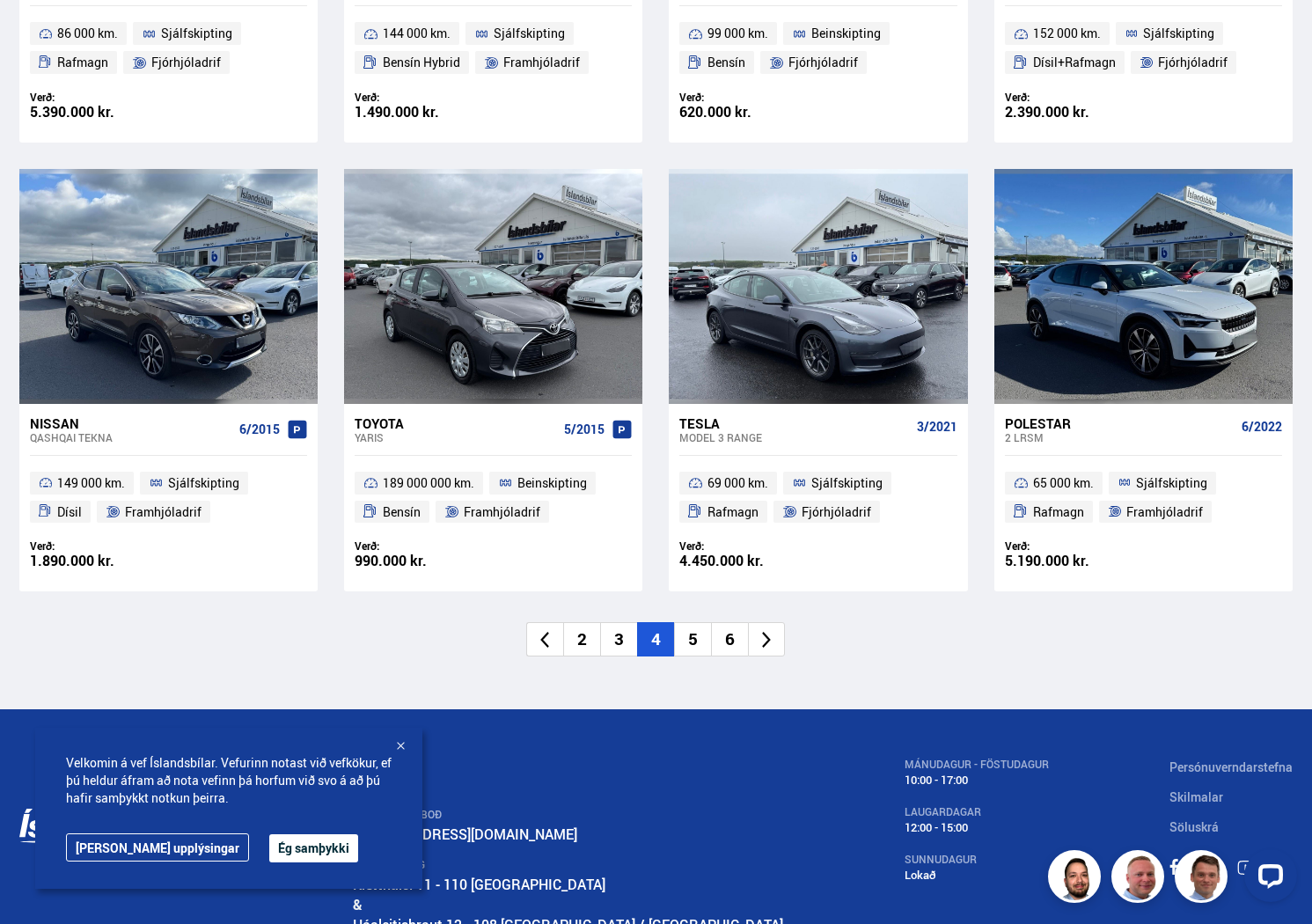
scroll to position [2493, 0]
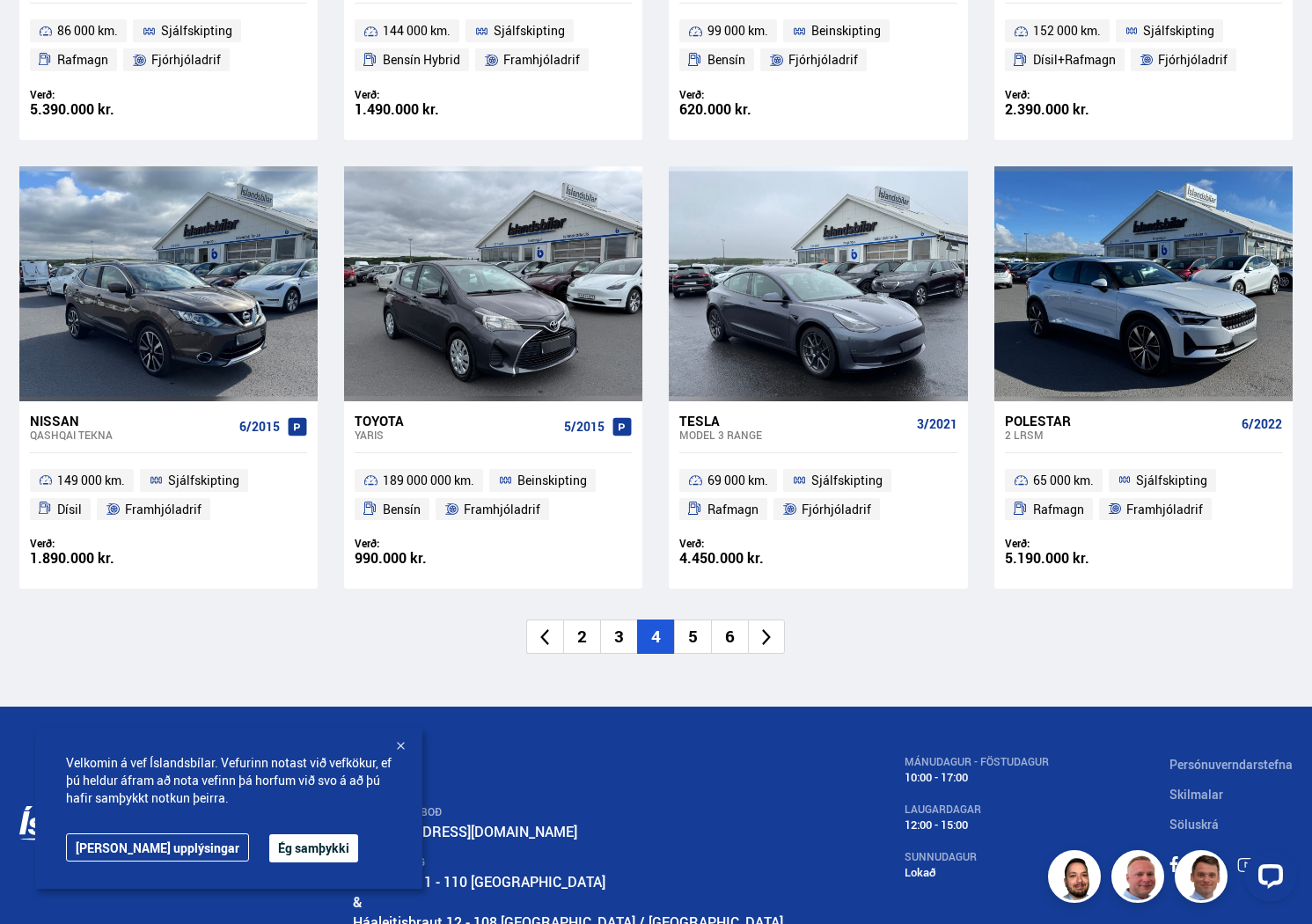
click at [696, 637] on li "5" at bounding box center [692, 637] width 37 height 34
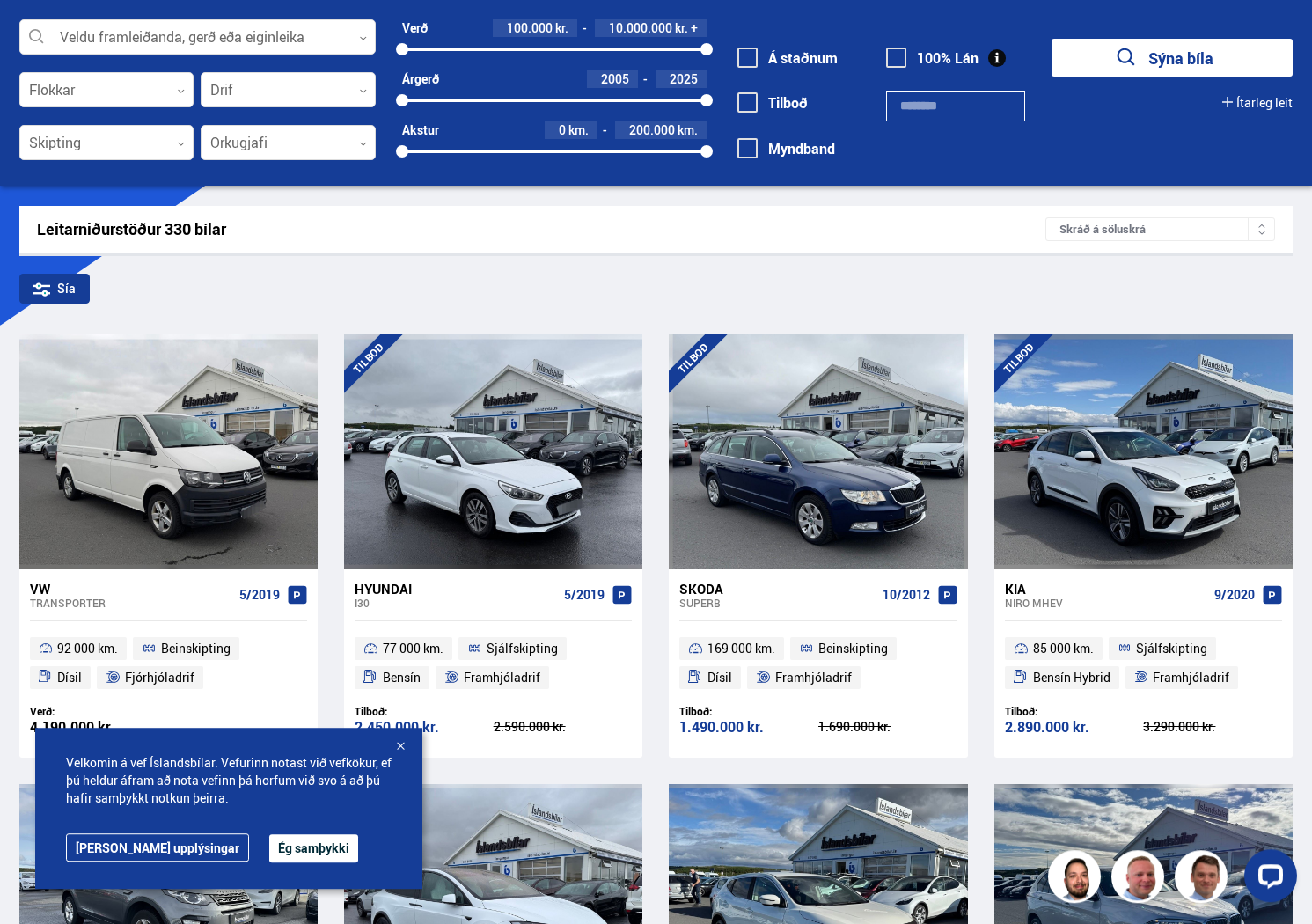
scroll to position [17, 0]
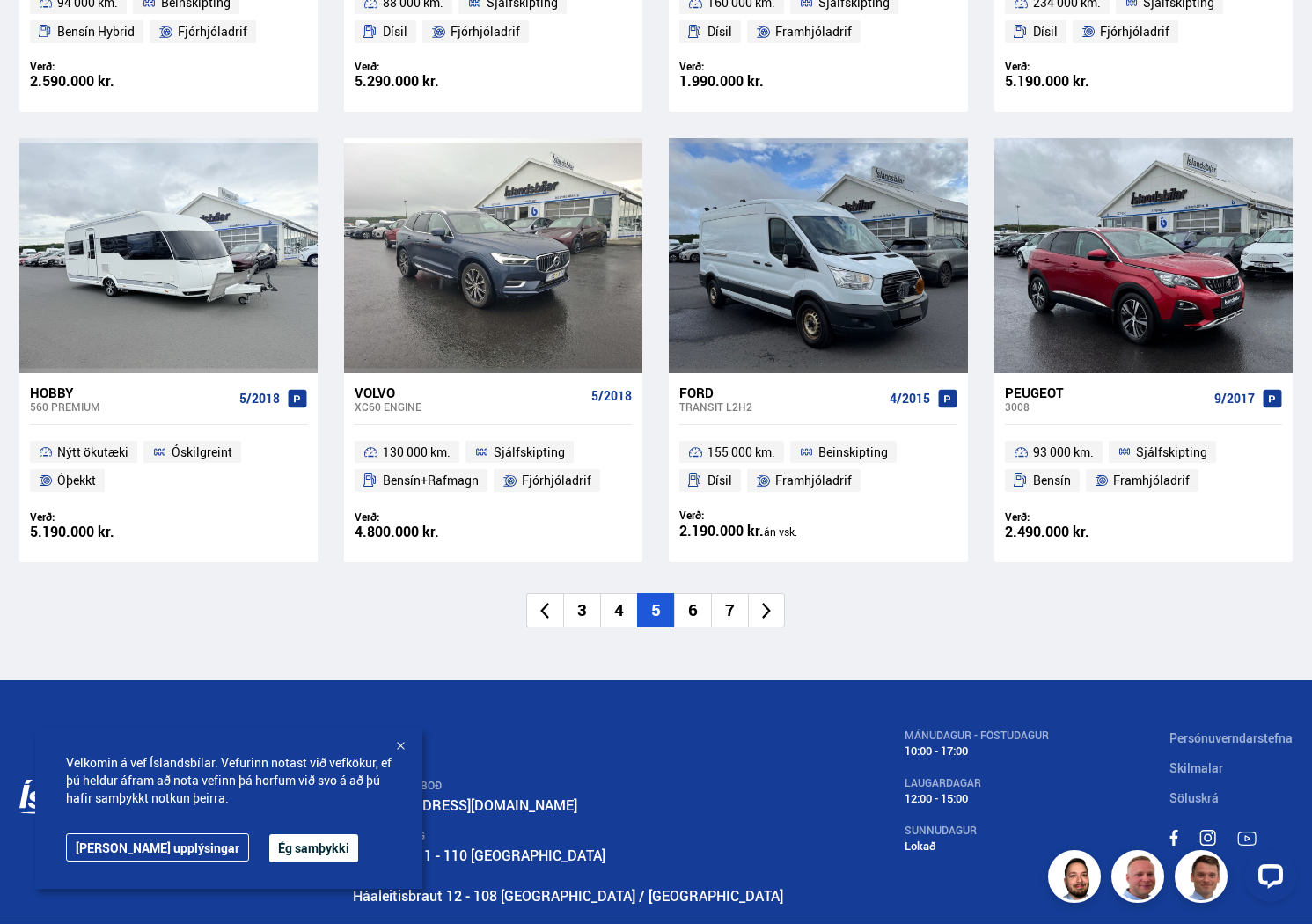
scroll to position [2584, 0]
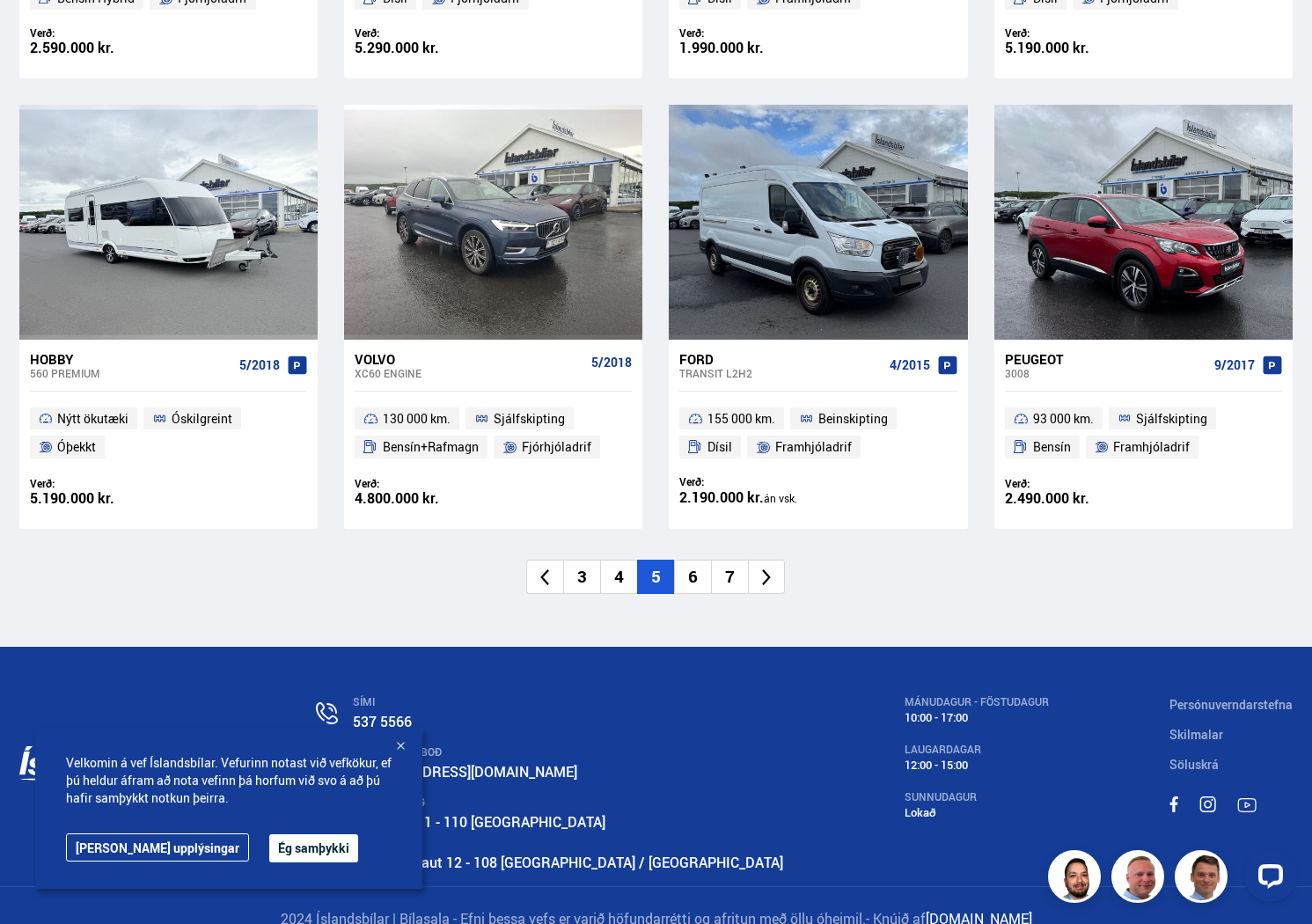
click at [694, 560] on li "6" at bounding box center [692, 577] width 37 height 34
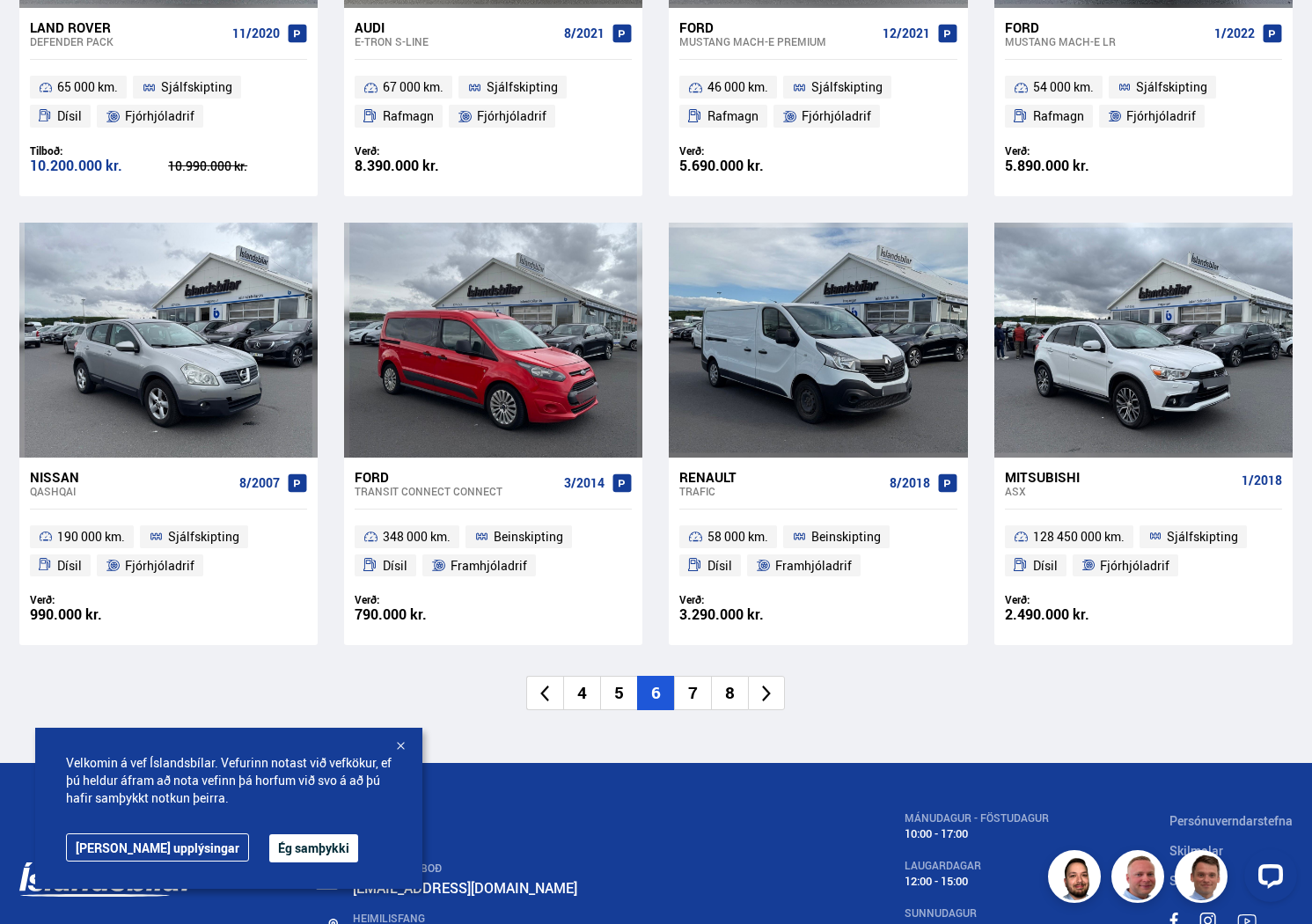
scroll to position [2451, 0]
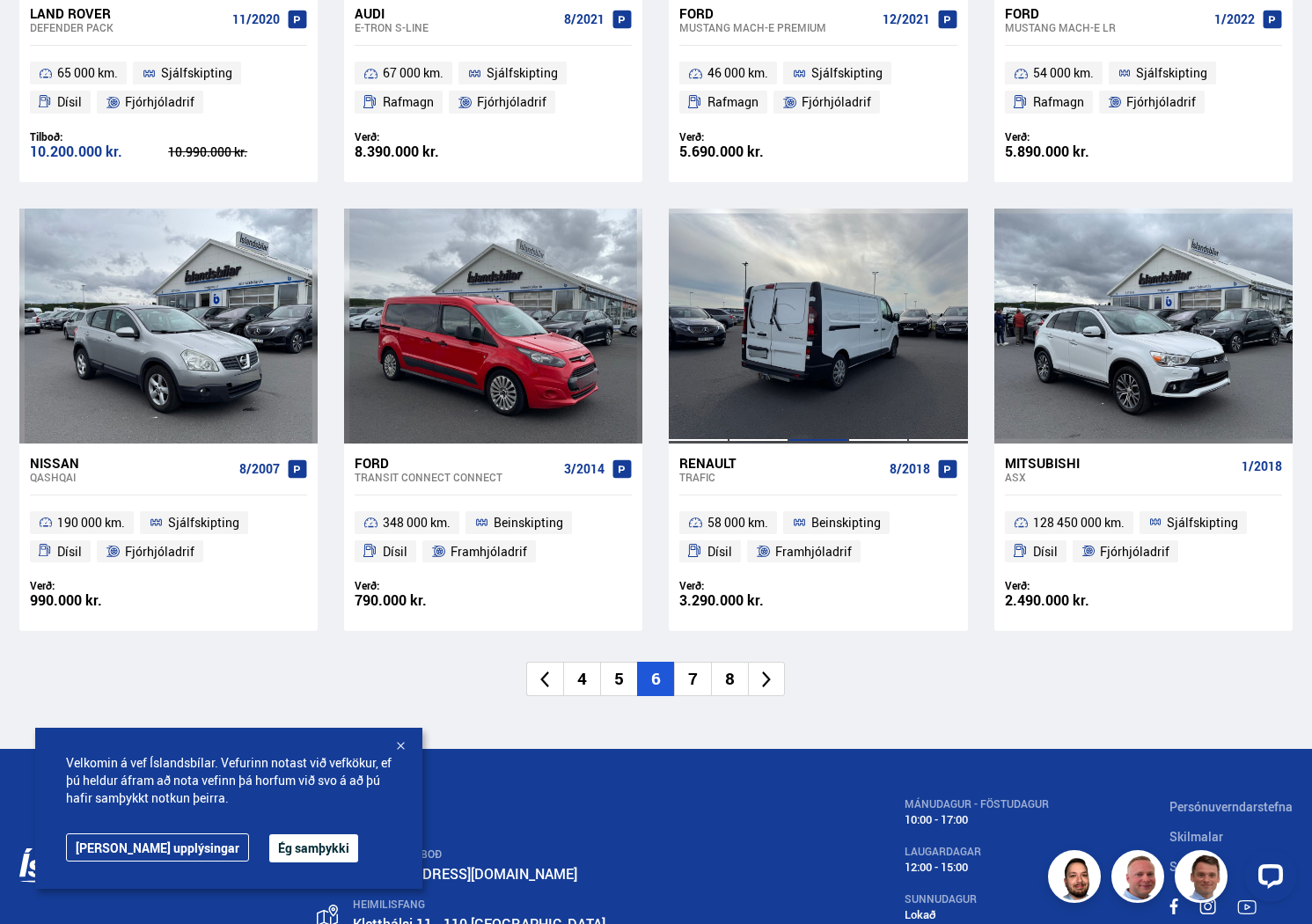
click at [807, 342] on div at bounding box center [818, 325] width 60 height 234
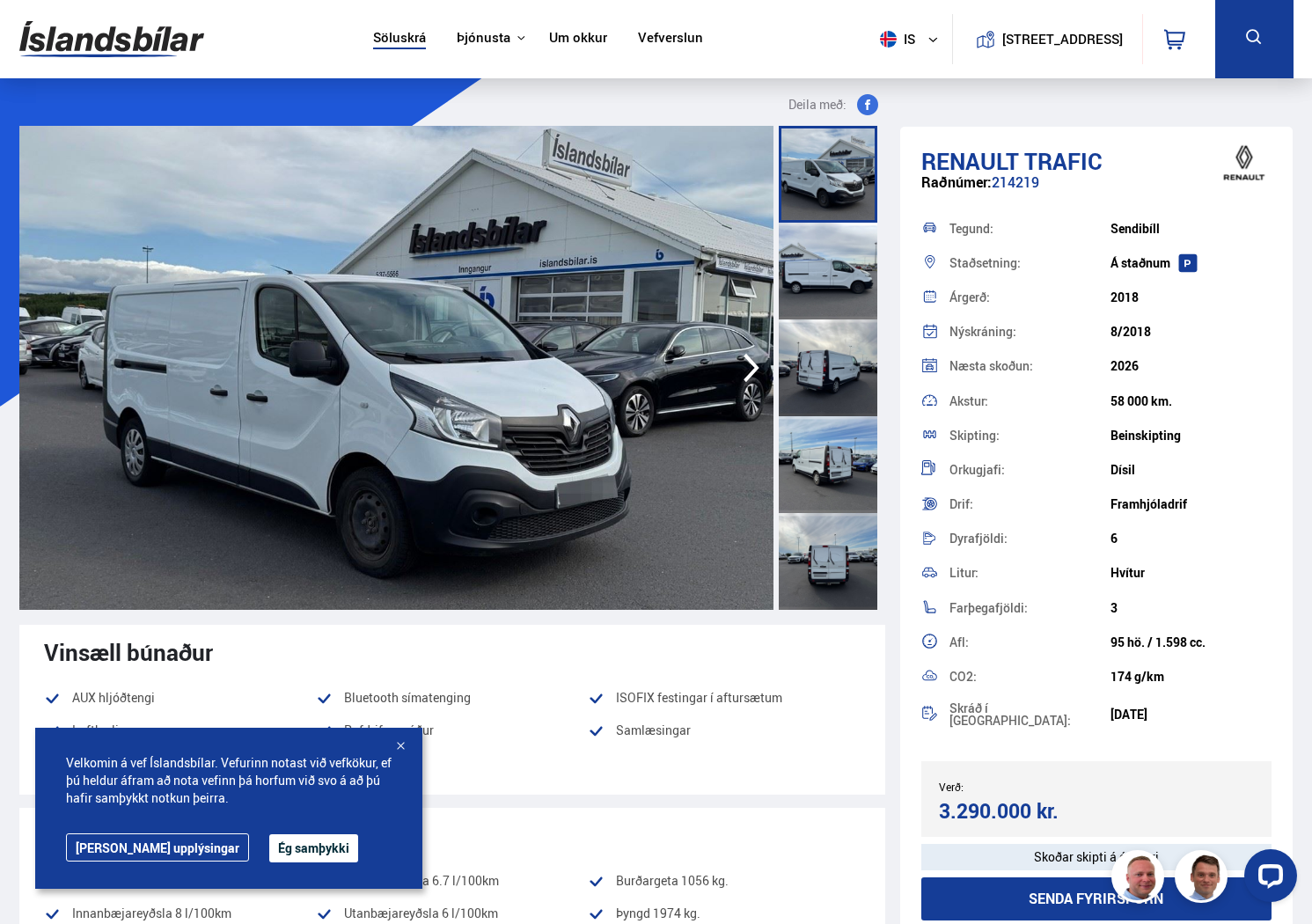
scroll to position [2581, 0]
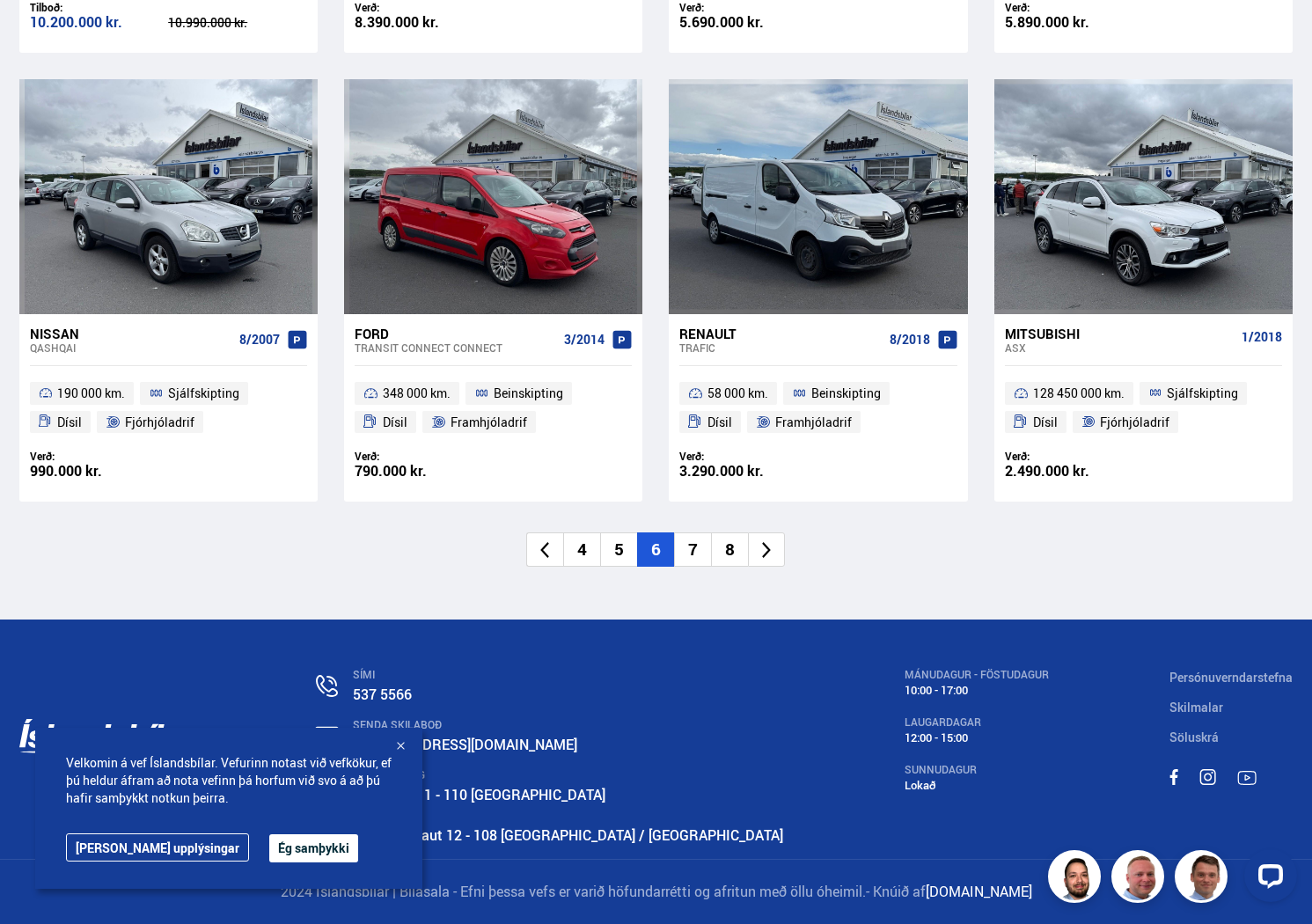
click at [694, 550] on li "7" at bounding box center [692, 549] width 37 height 34
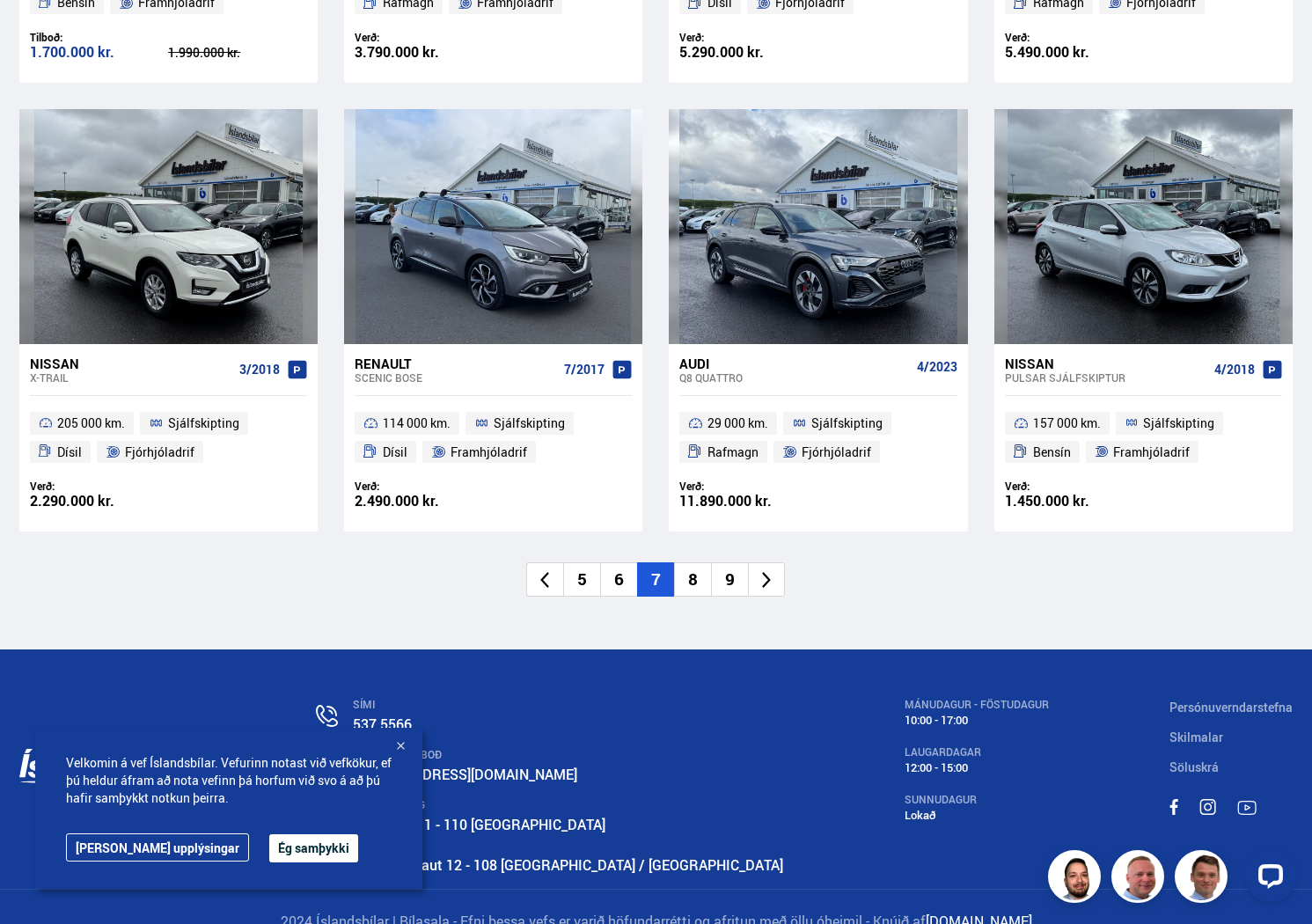
scroll to position [2581, 0]
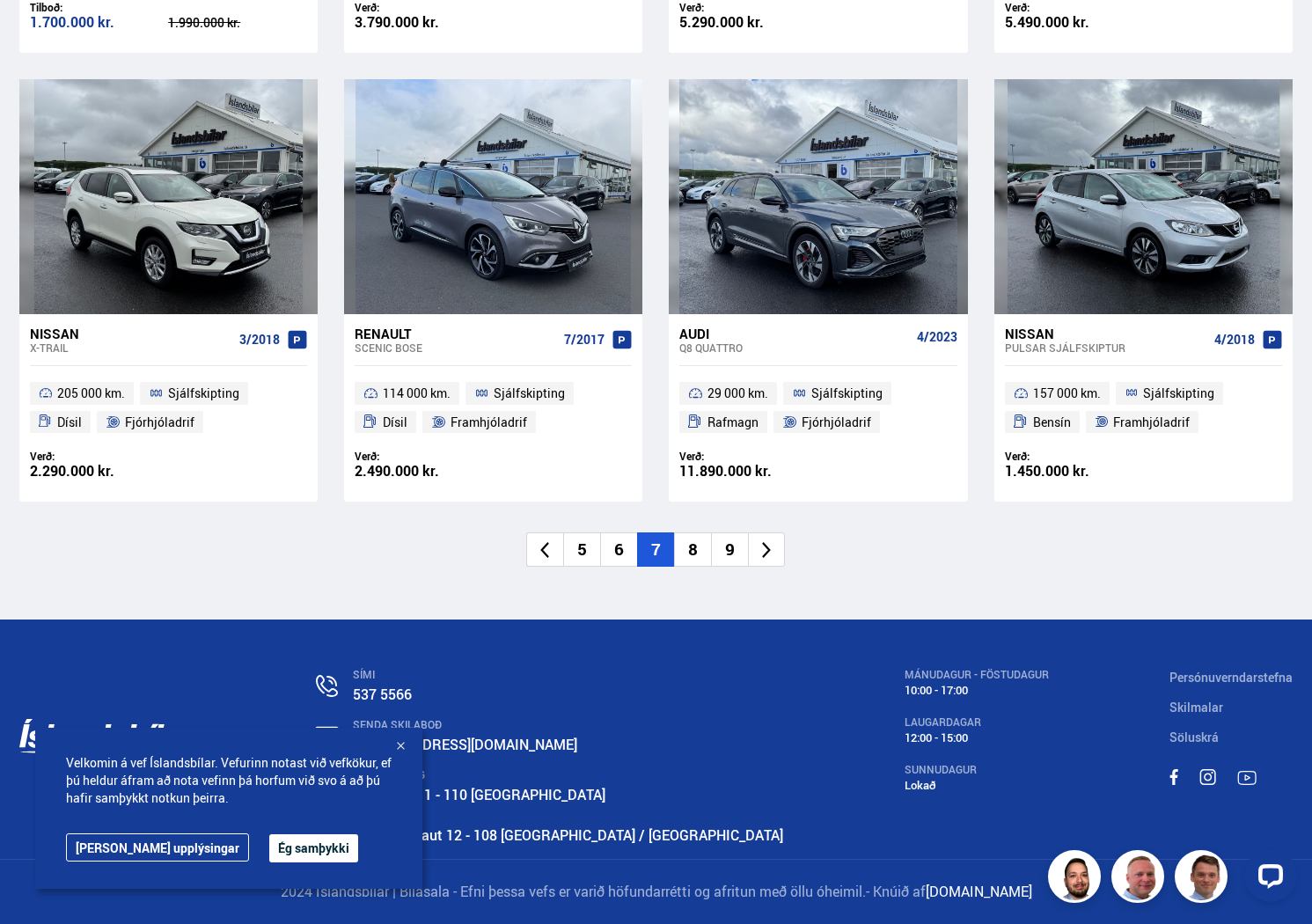
click at [694, 549] on li "8" at bounding box center [692, 549] width 37 height 34
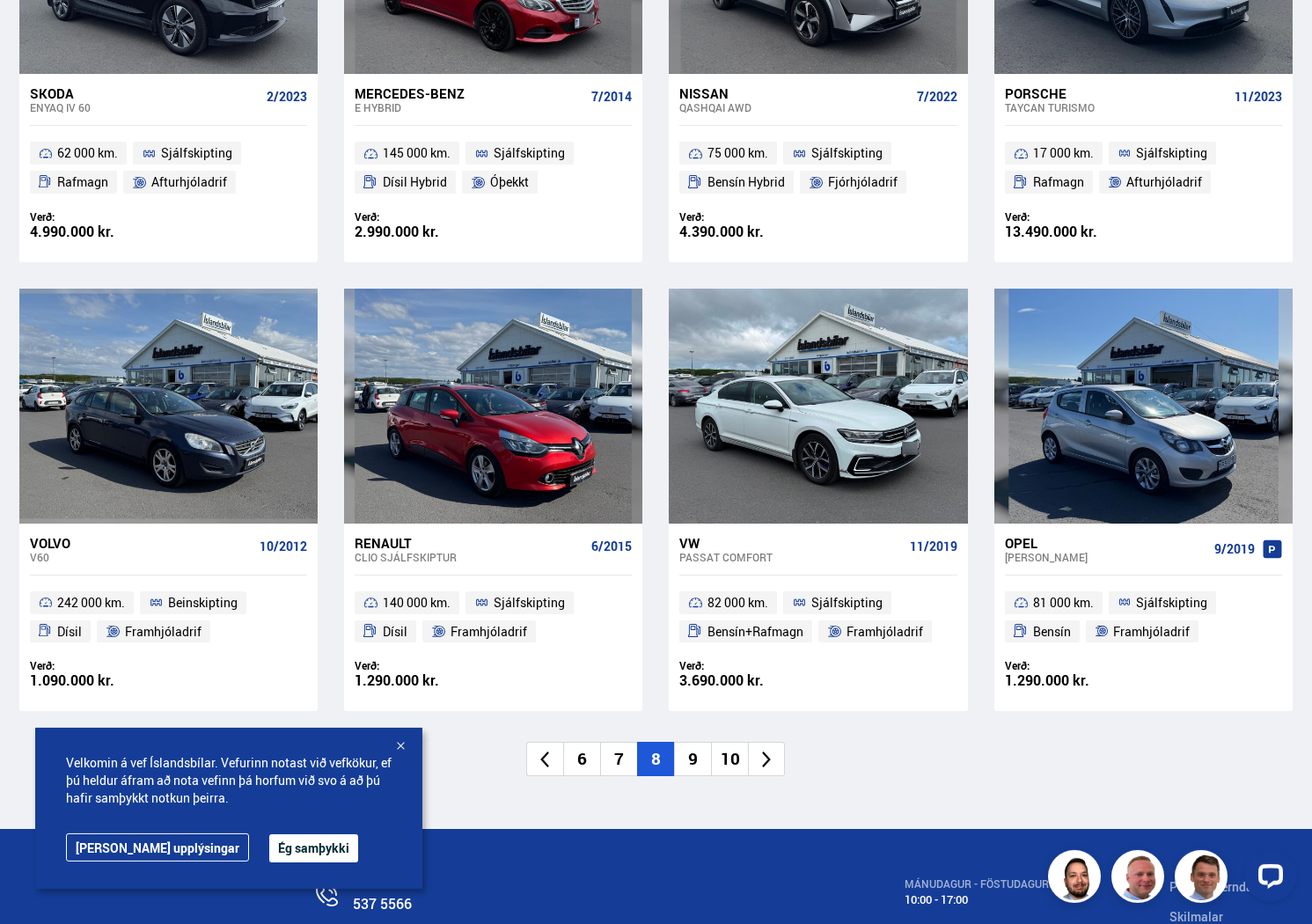
scroll to position [2373, 0]
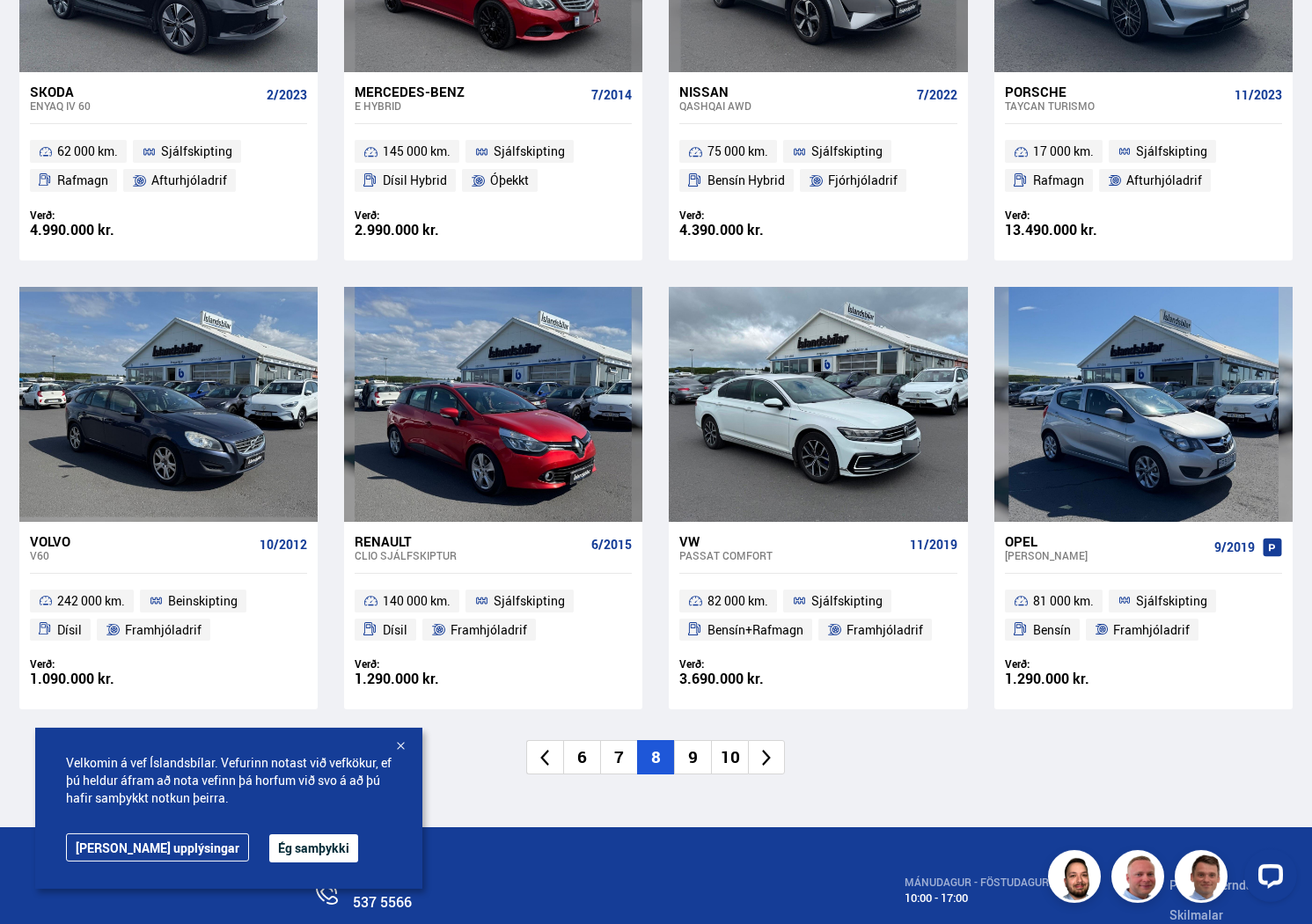
click at [694, 757] on li "9" at bounding box center [692, 757] width 37 height 34
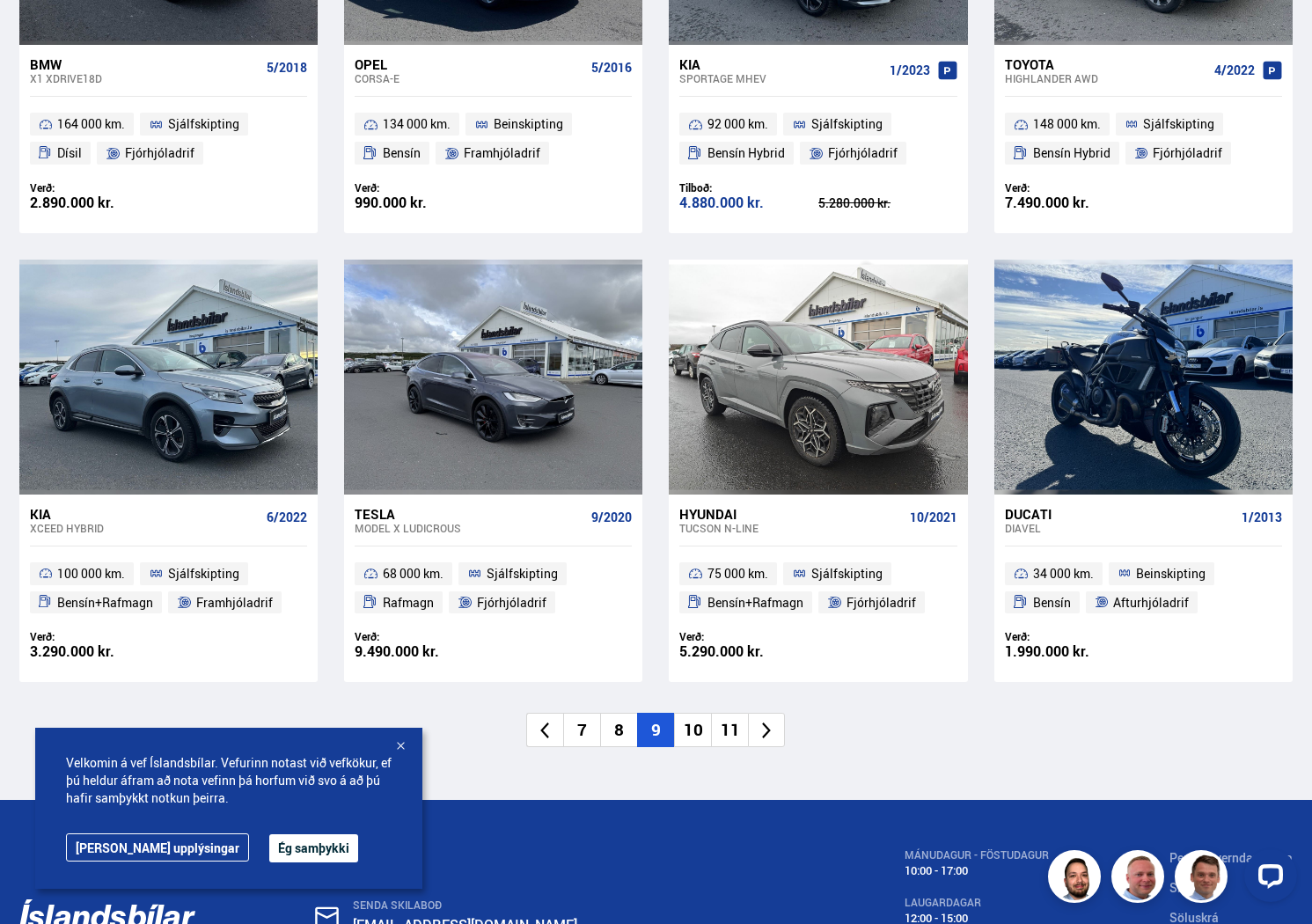
scroll to position [2584, 0]
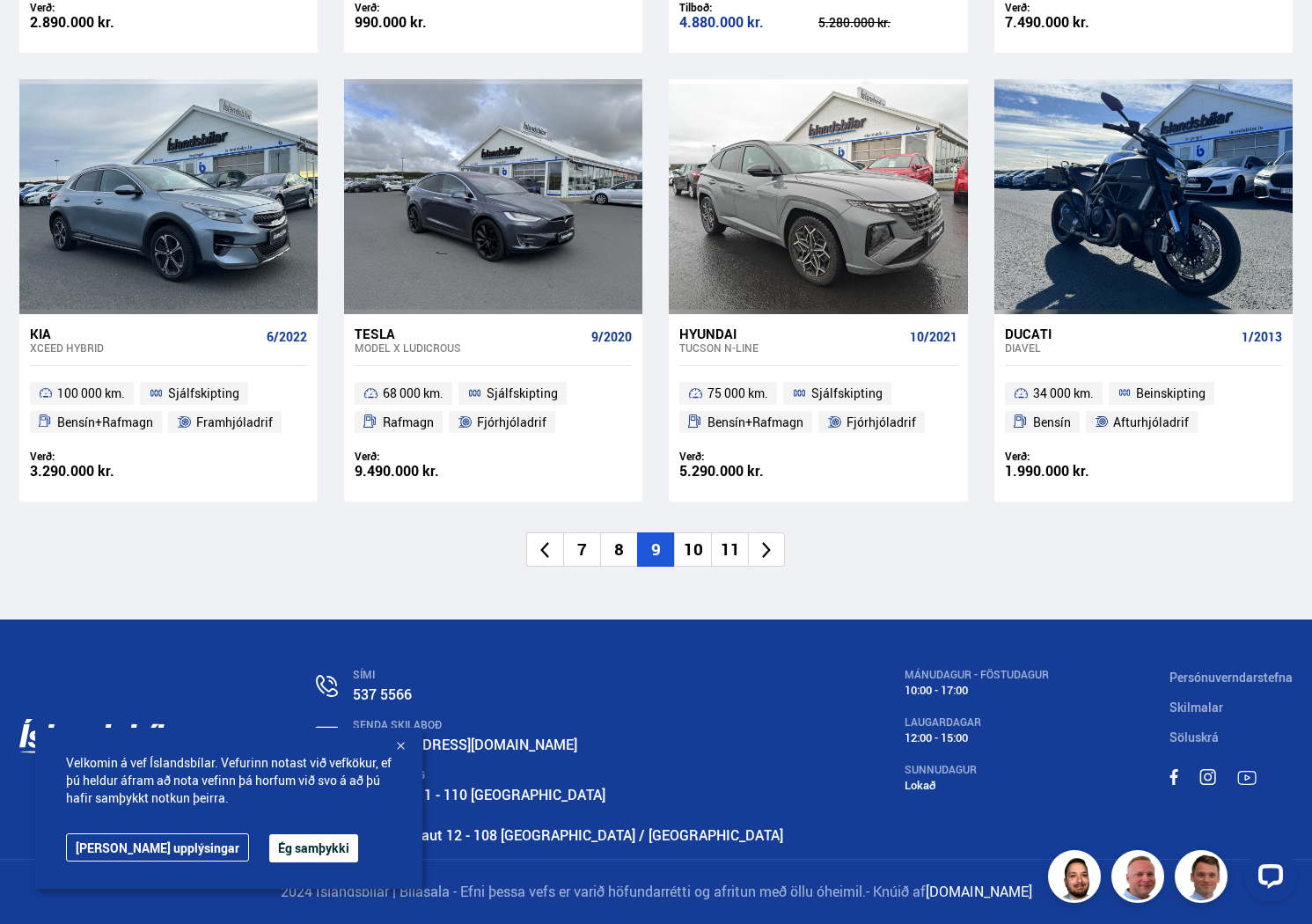
click at [692, 551] on li "10" at bounding box center [692, 549] width 37 height 34
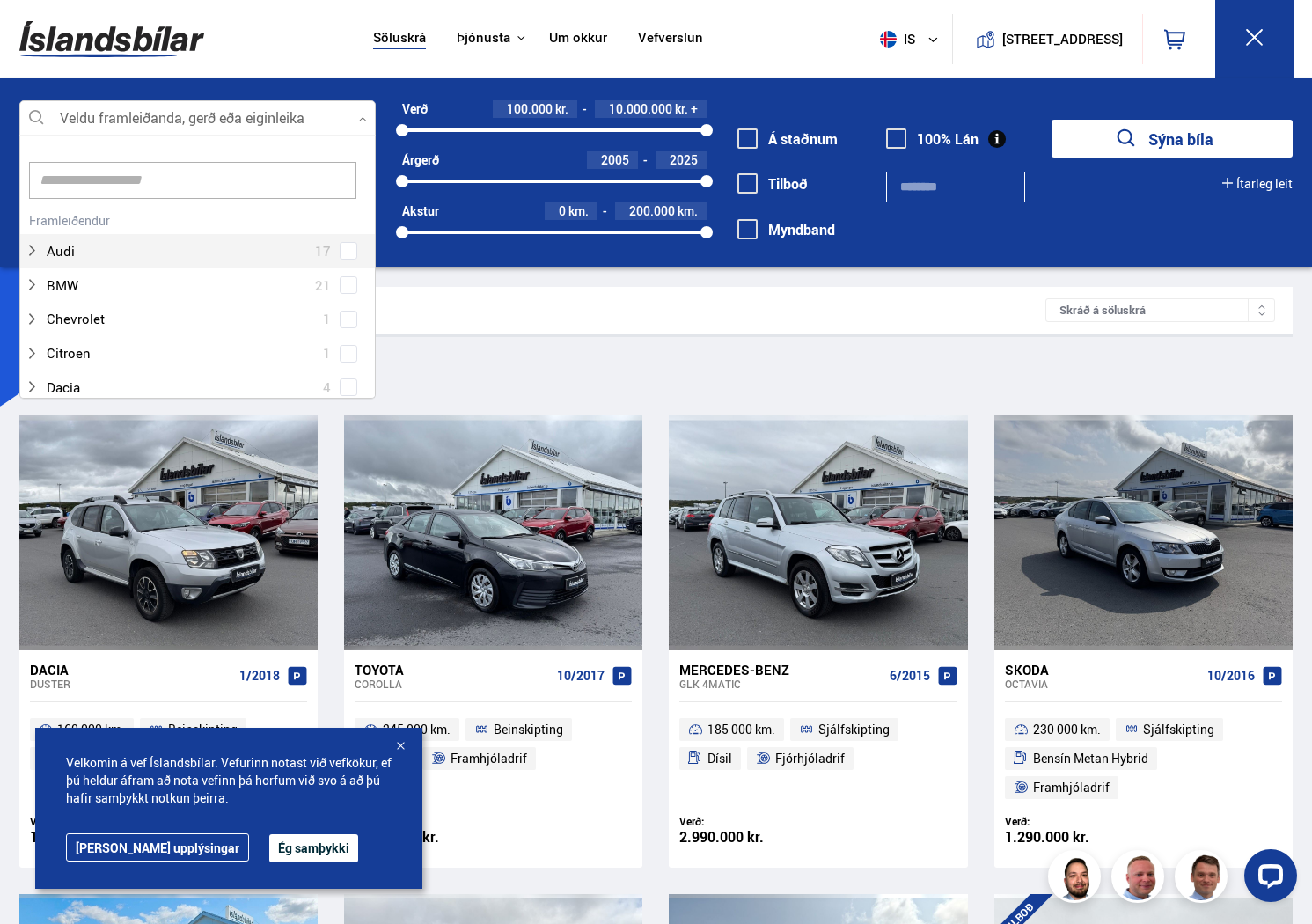
click at [348, 118] on div at bounding box center [197, 119] width 357 height 35
click at [91, 187] on input at bounding box center [193, 180] width 327 height 37
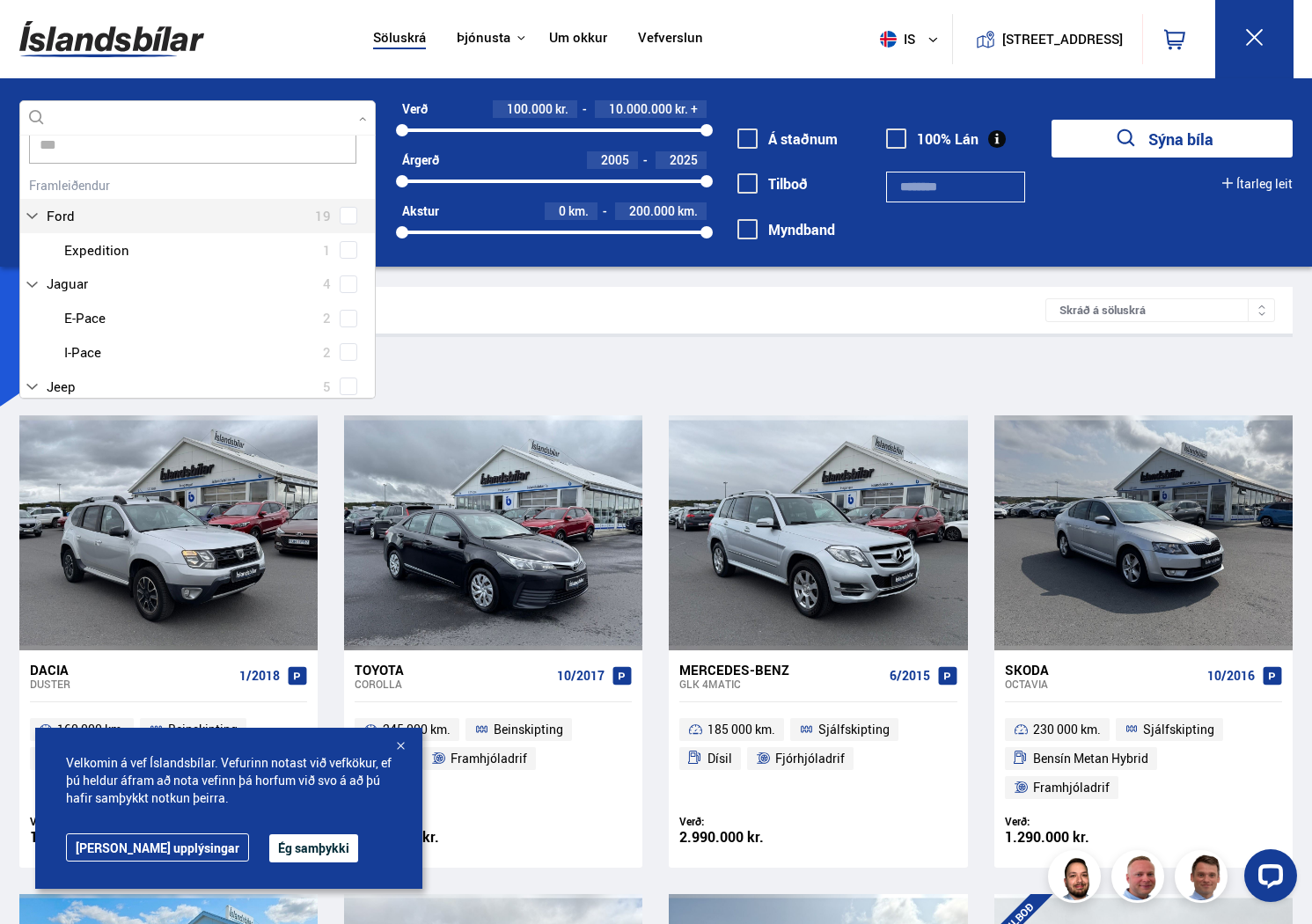
scroll to position [35, 0]
type input "*******"
click at [1051, 120] on button "Sýna bíla" at bounding box center [1172, 139] width 241 height 38
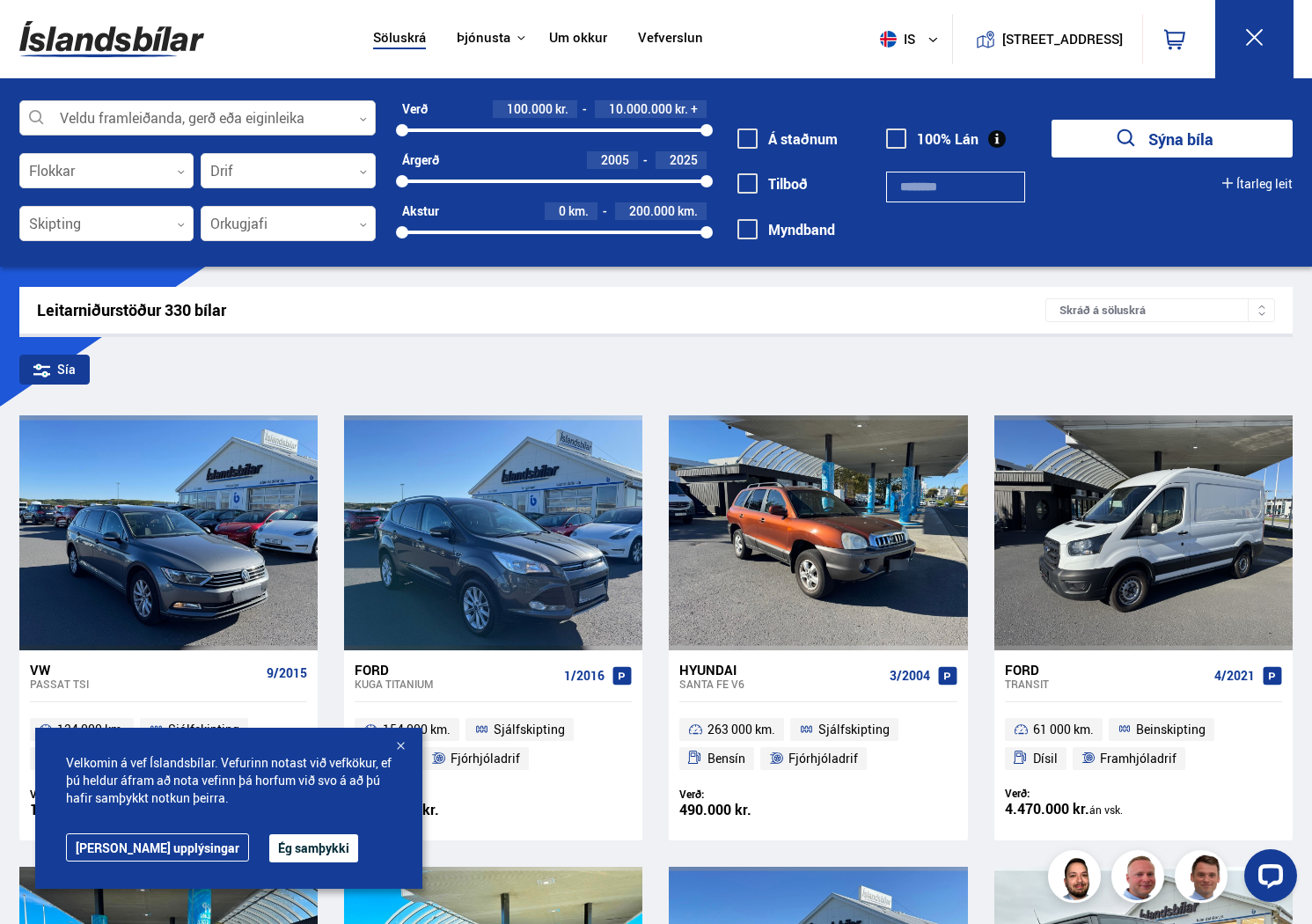
click at [176, 119] on div at bounding box center [197, 119] width 357 height 35
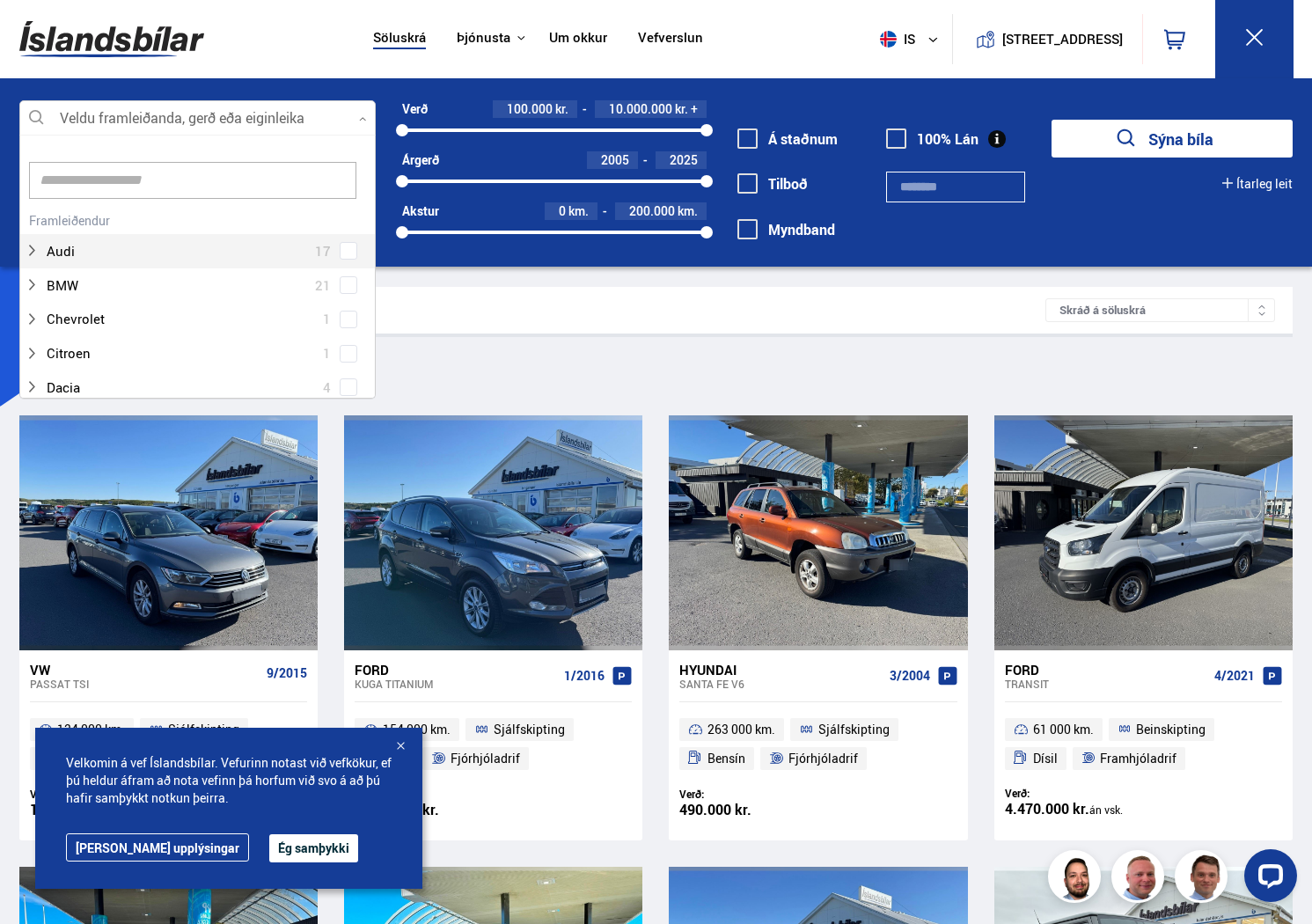
scroll to position [262, 355]
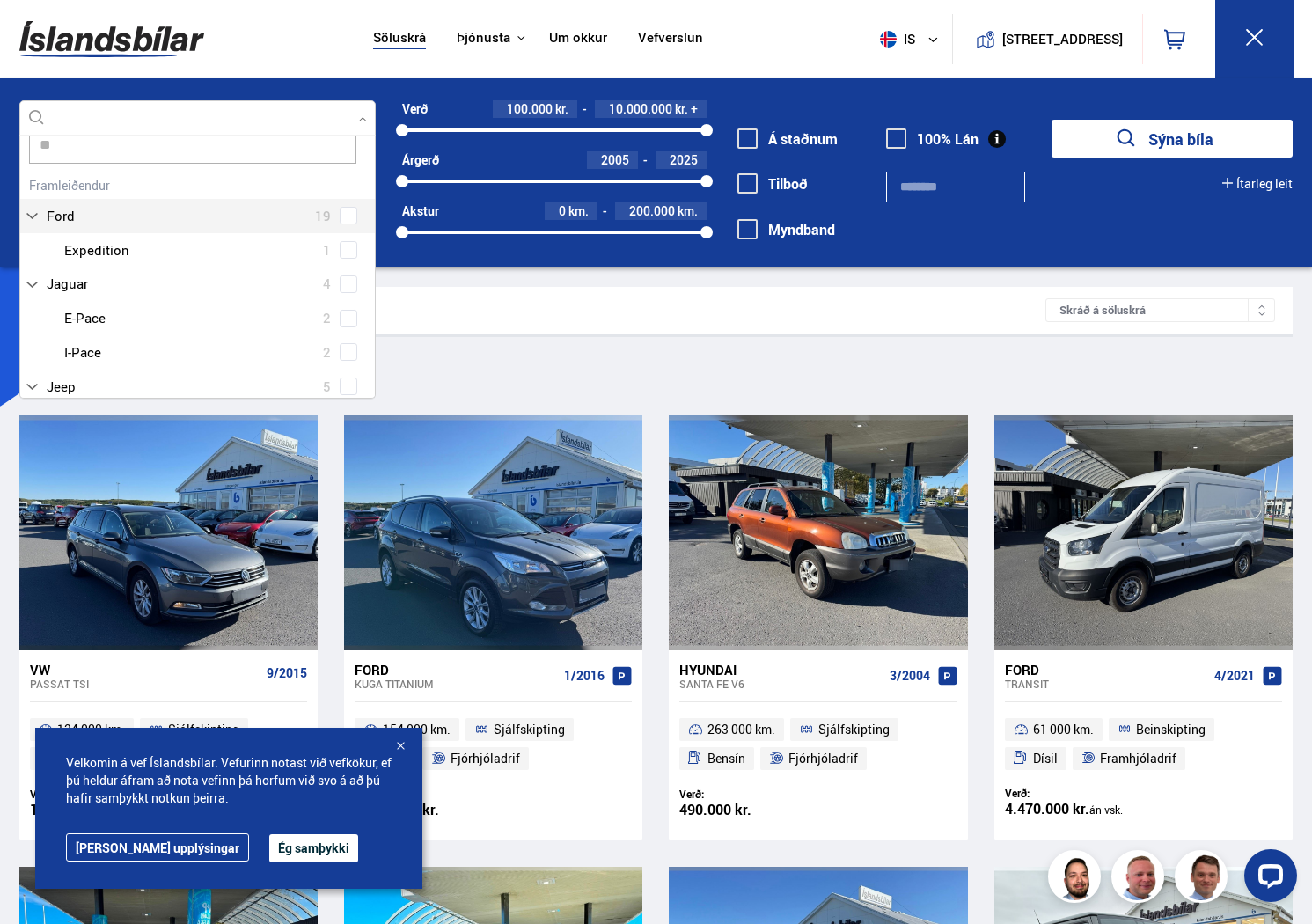
type input "***"
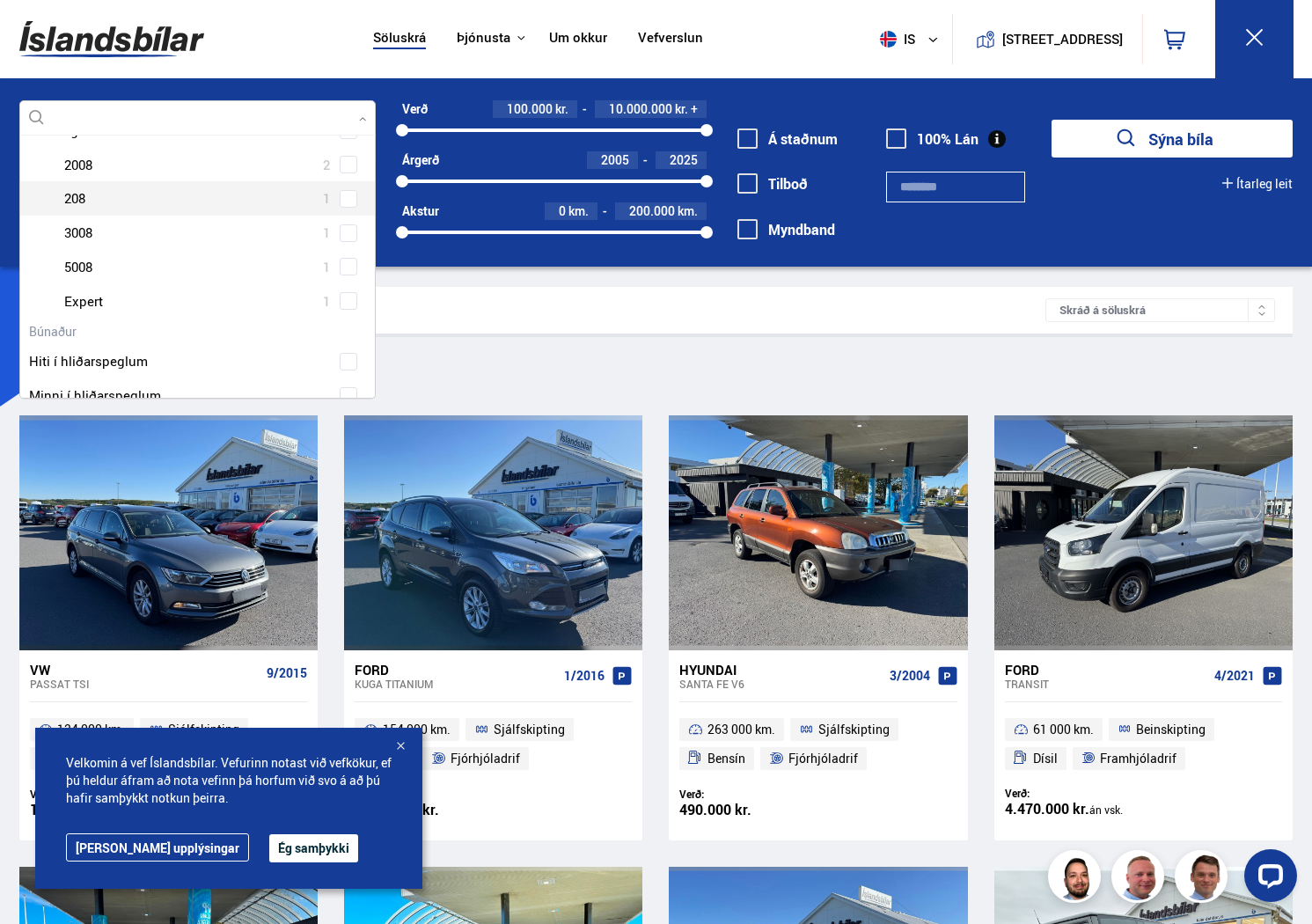
scroll to position [125, 0]
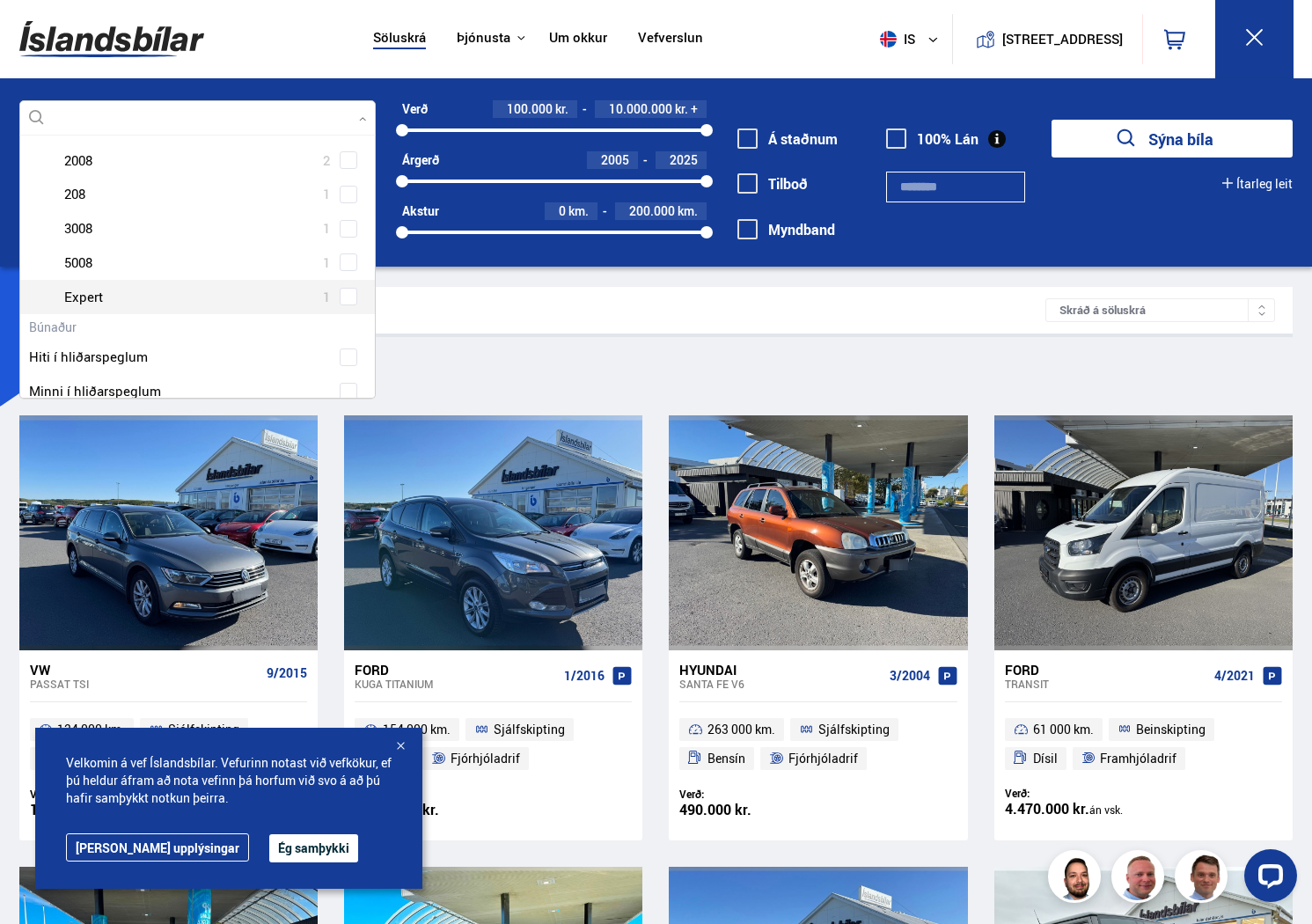
click at [95, 298] on div at bounding box center [214, 297] width 310 height 26
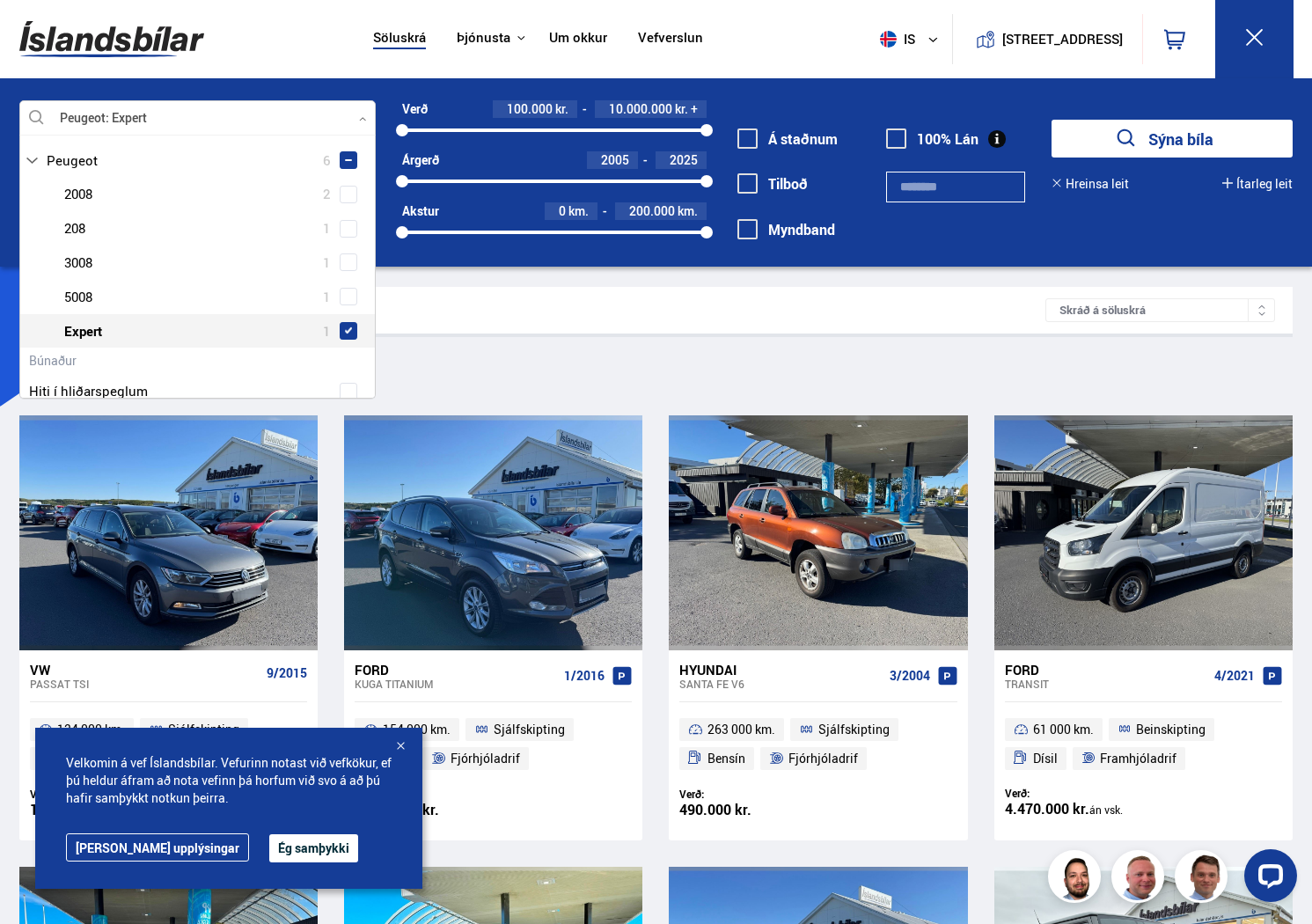
click at [348, 327] on span at bounding box center [348, 330] width 7 height 7
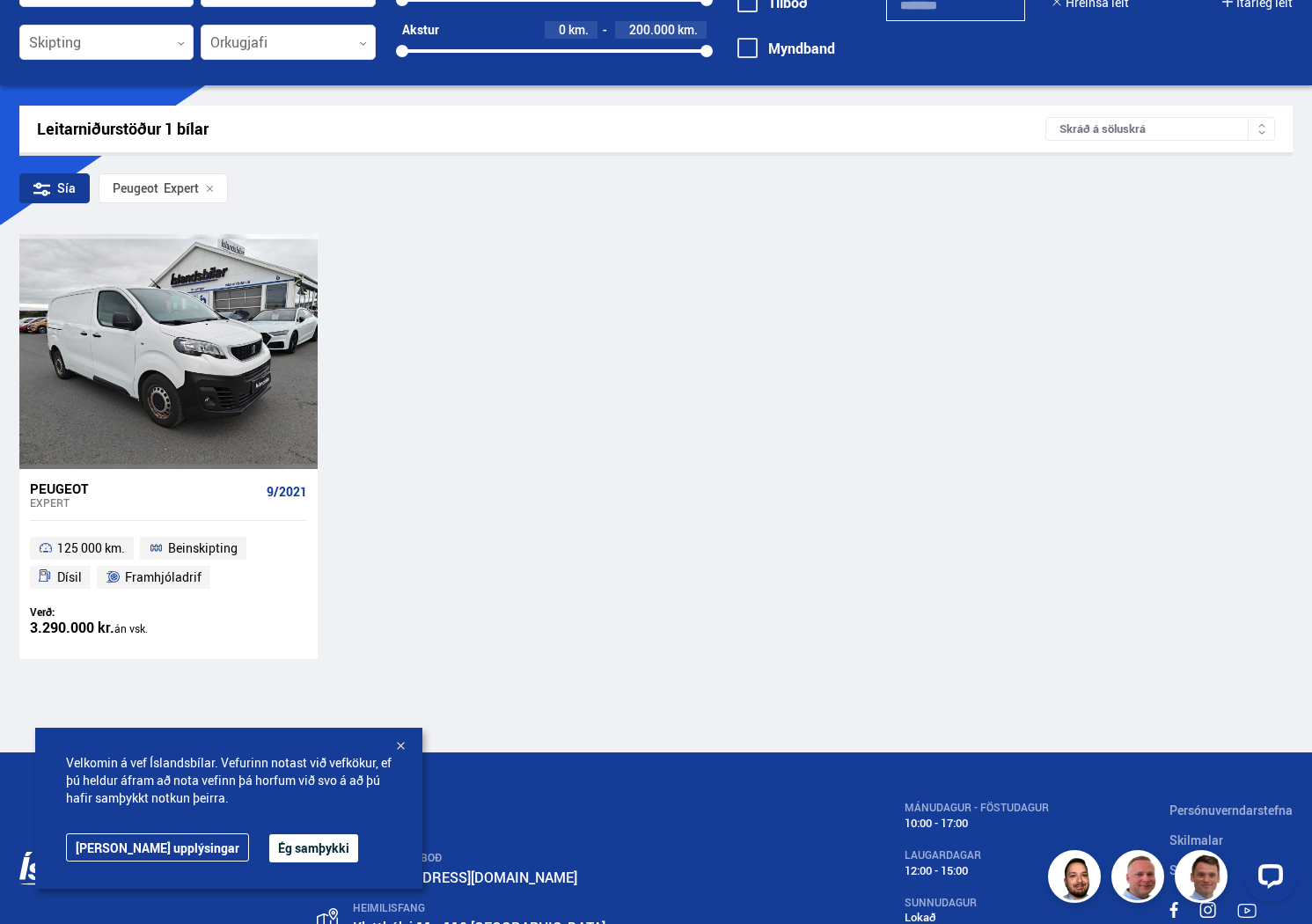
scroll to position [183, 0]
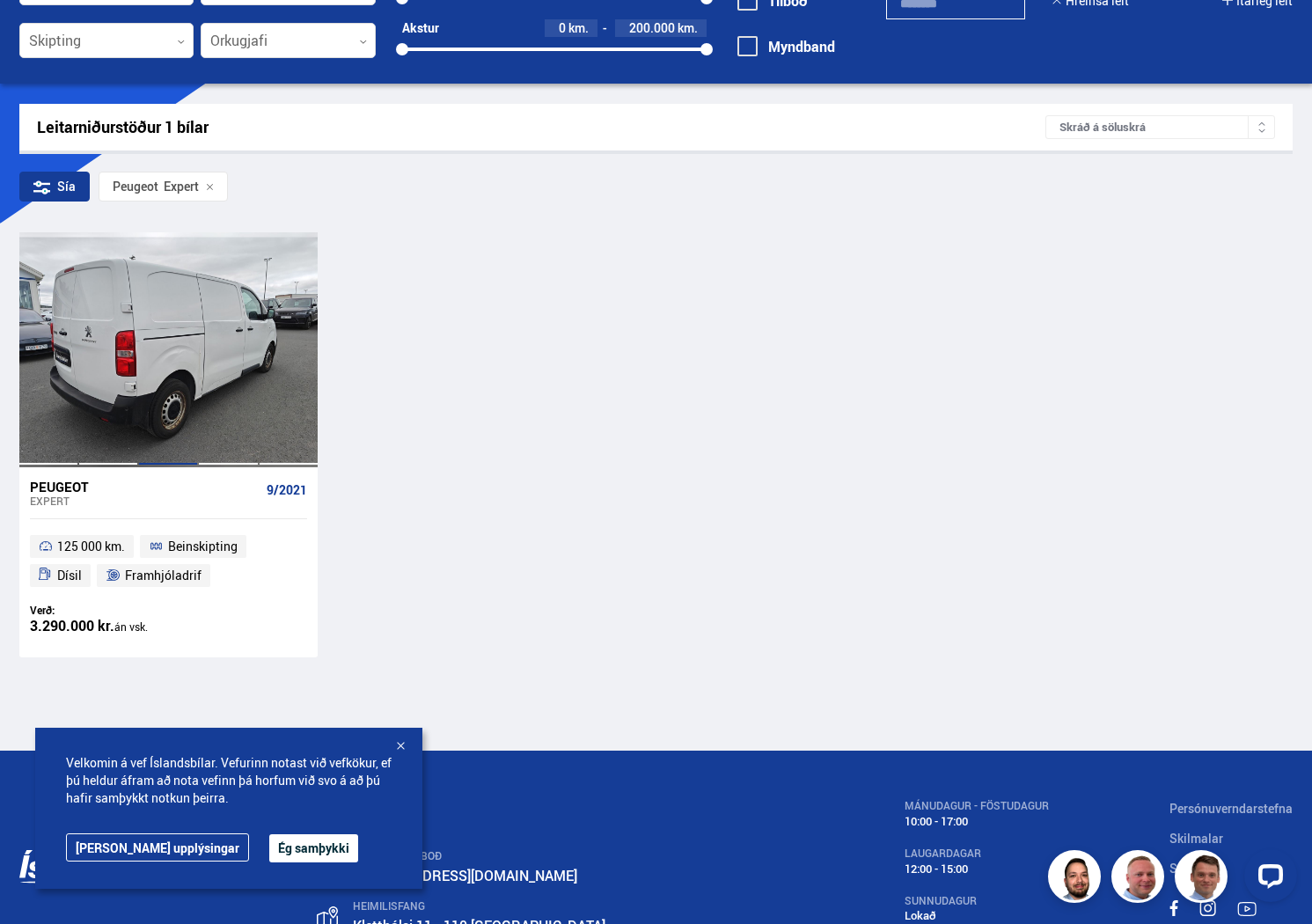
click at [155, 340] on div at bounding box center [168, 349] width 60 height 234
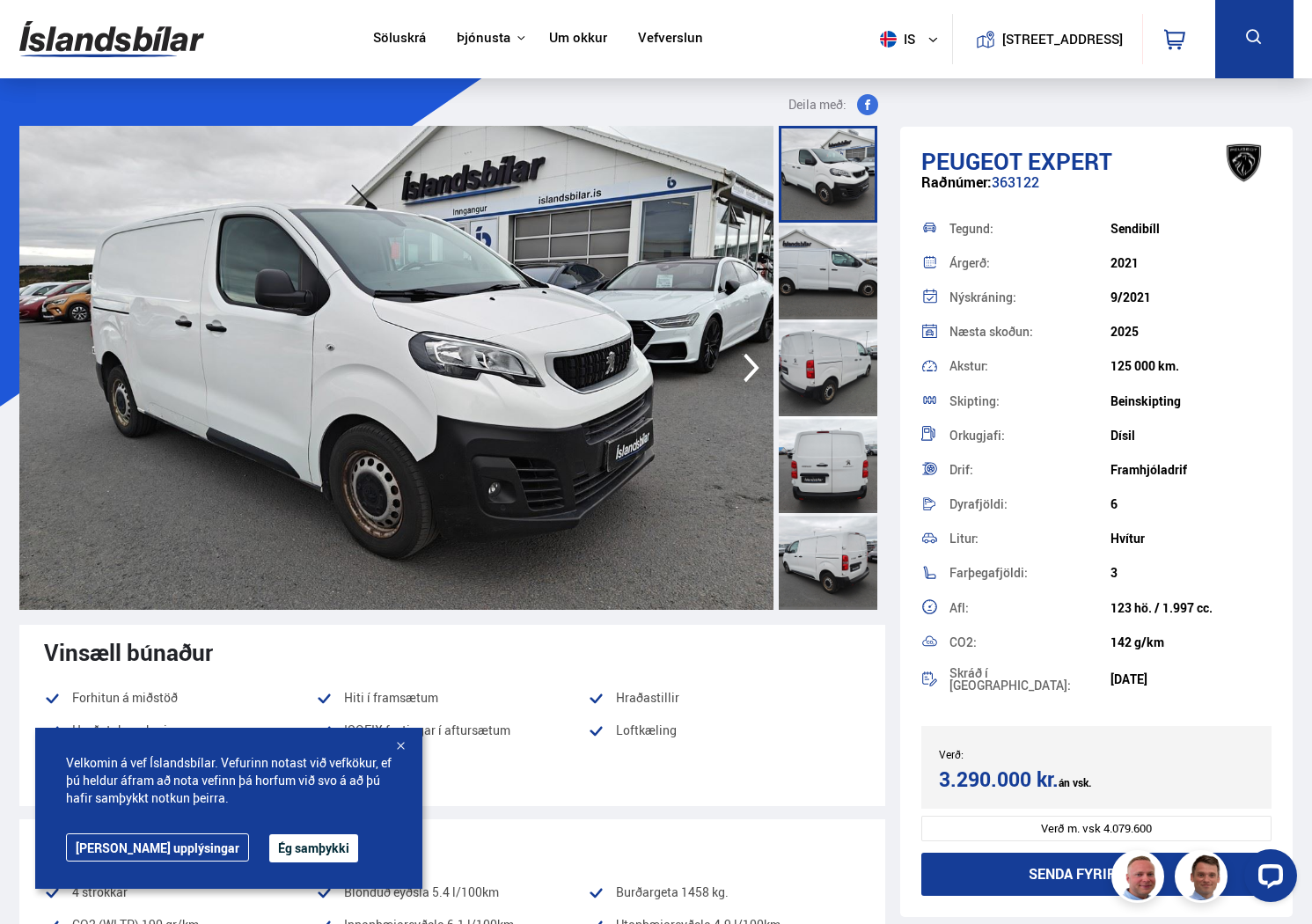
click at [761, 365] on icon "button" at bounding box center [750, 367] width 35 height 43
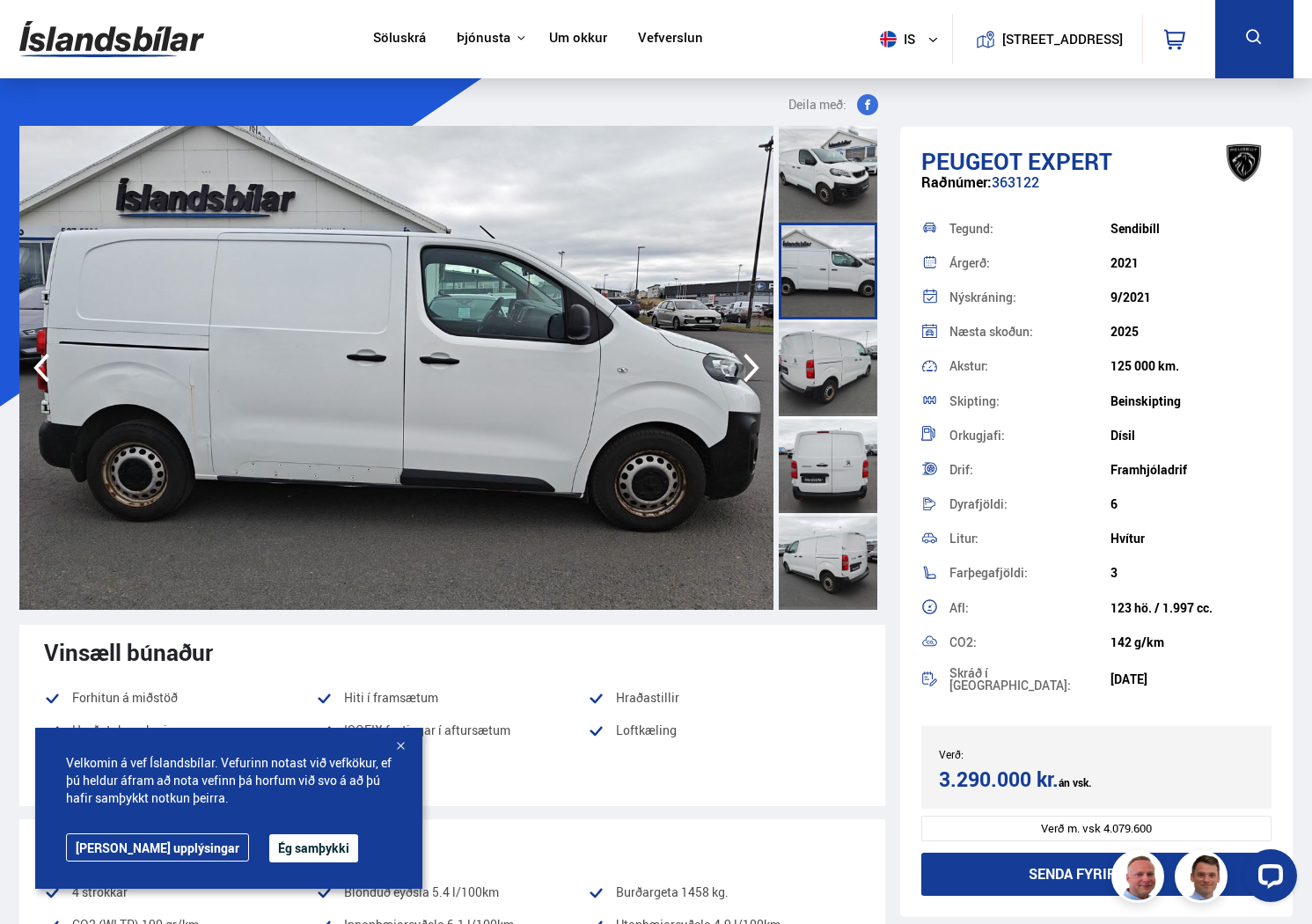
click at [761, 365] on icon "button" at bounding box center [750, 367] width 35 height 43
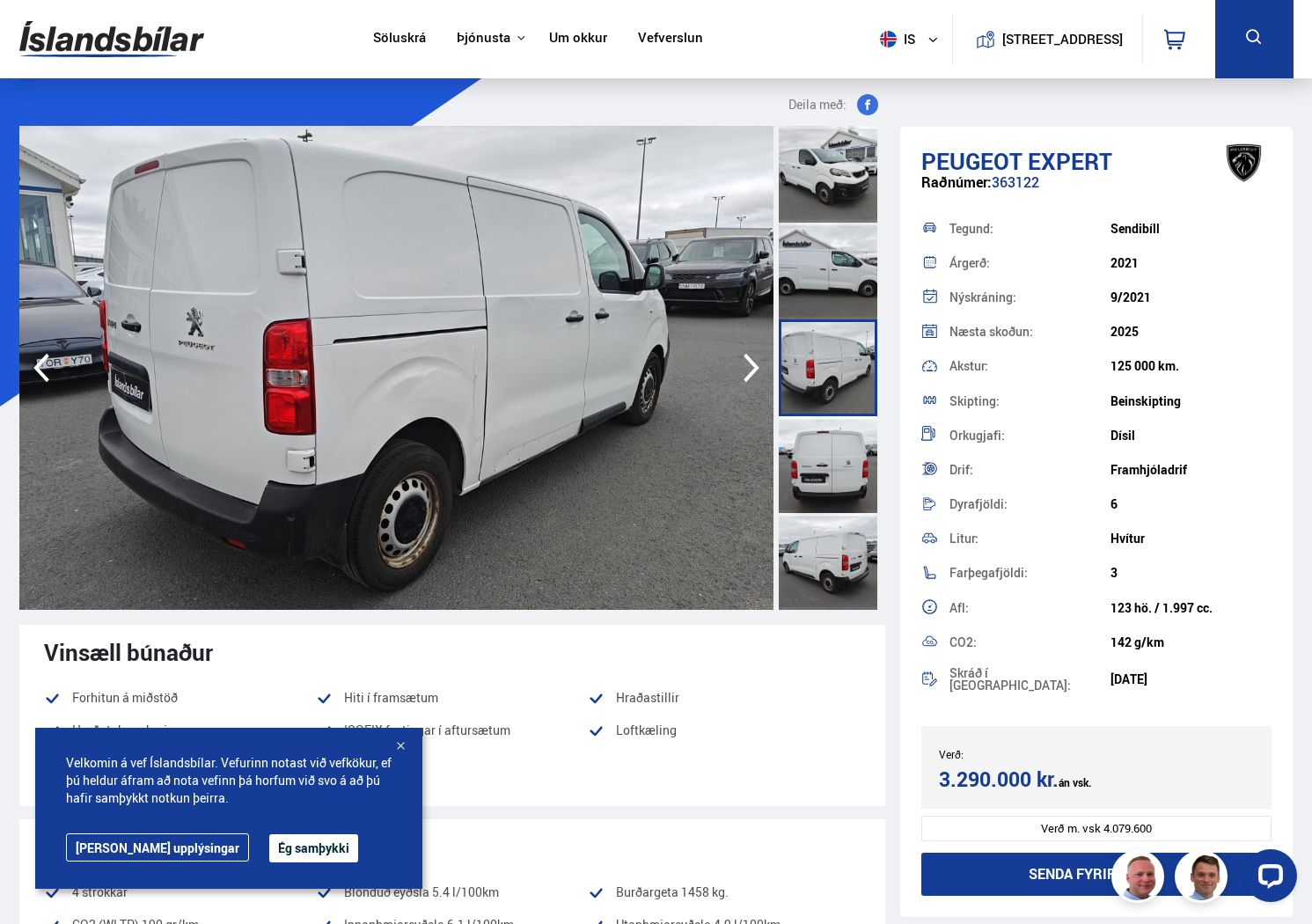
click at [761, 365] on icon "button" at bounding box center [750, 367] width 35 height 43
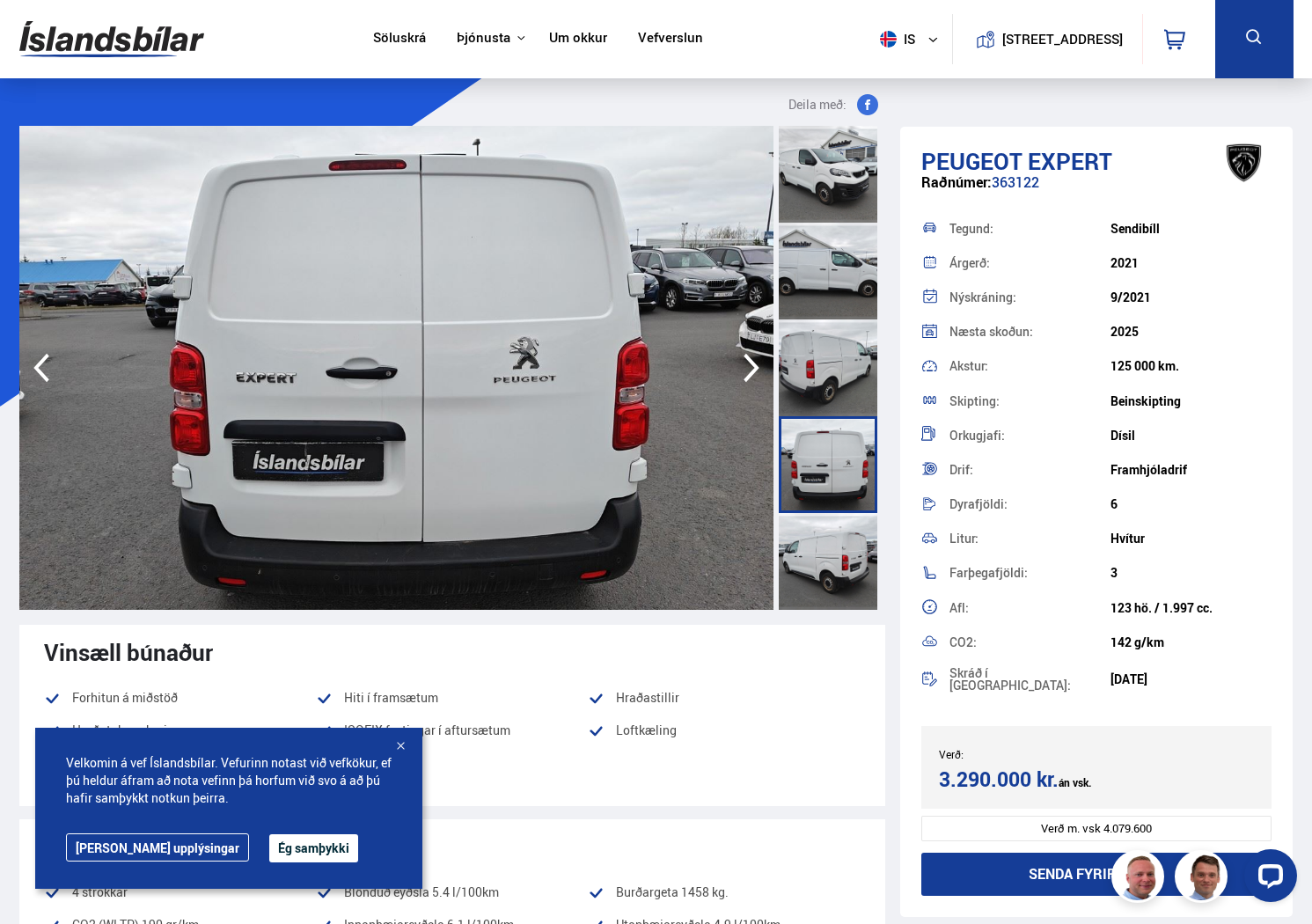
click at [761, 365] on icon "button" at bounding box center [750, 367] width 35 height 43
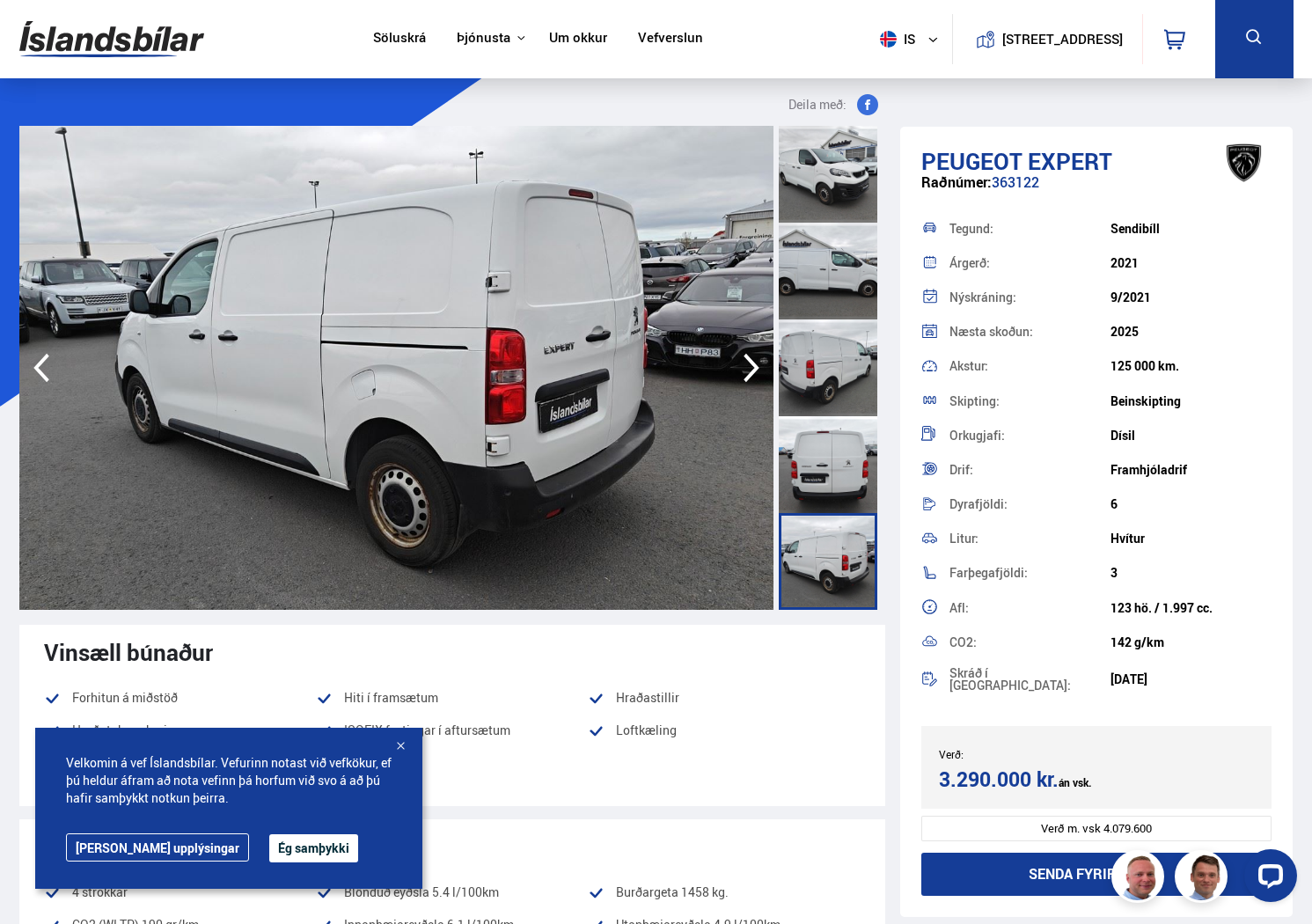
click at [761, 365] on icon "button" at bounding box center [750, 367] width 35 height 43
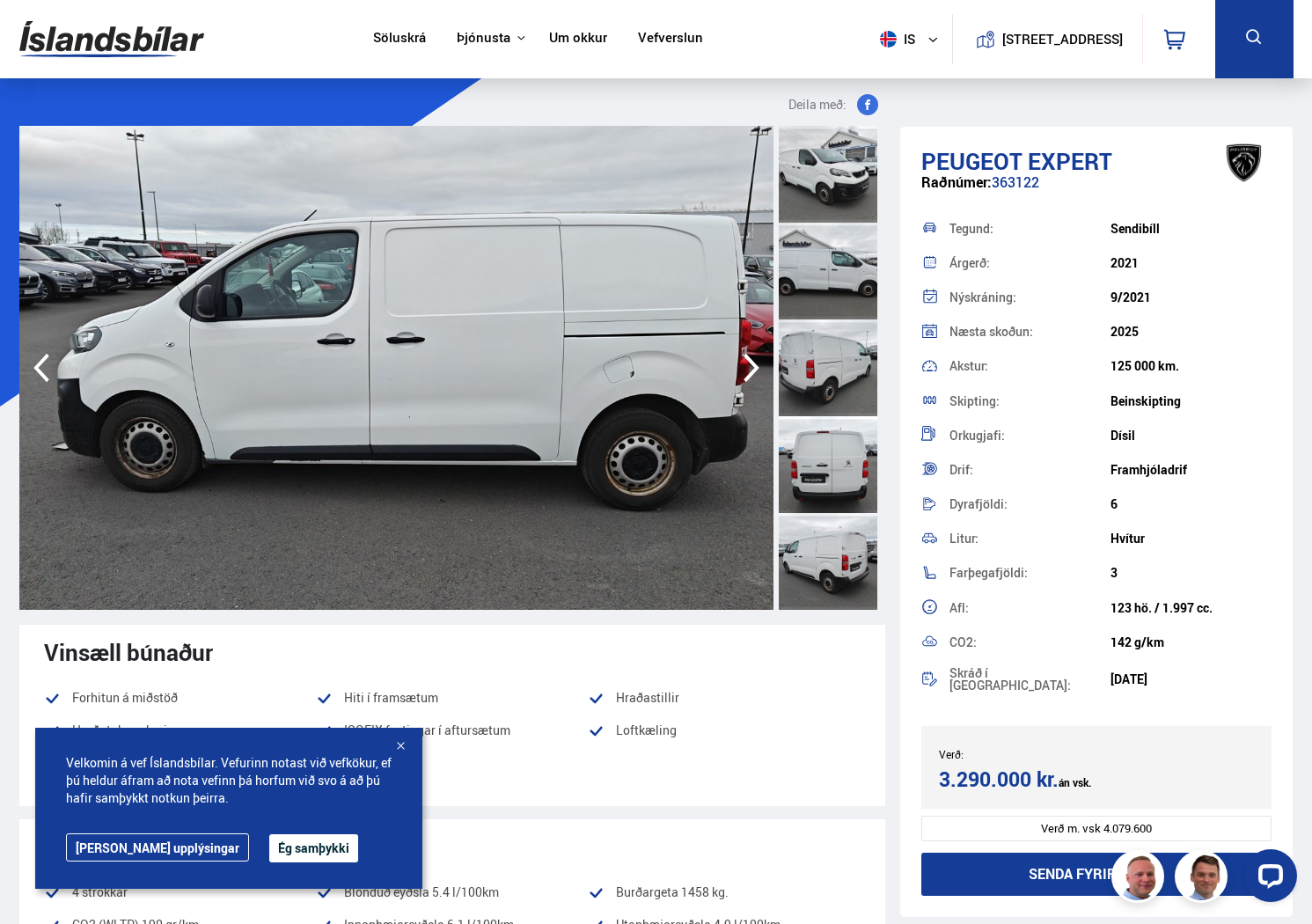
click at [761, 365] on icon "button" at bounding box center [750, 367] width 35 height 43
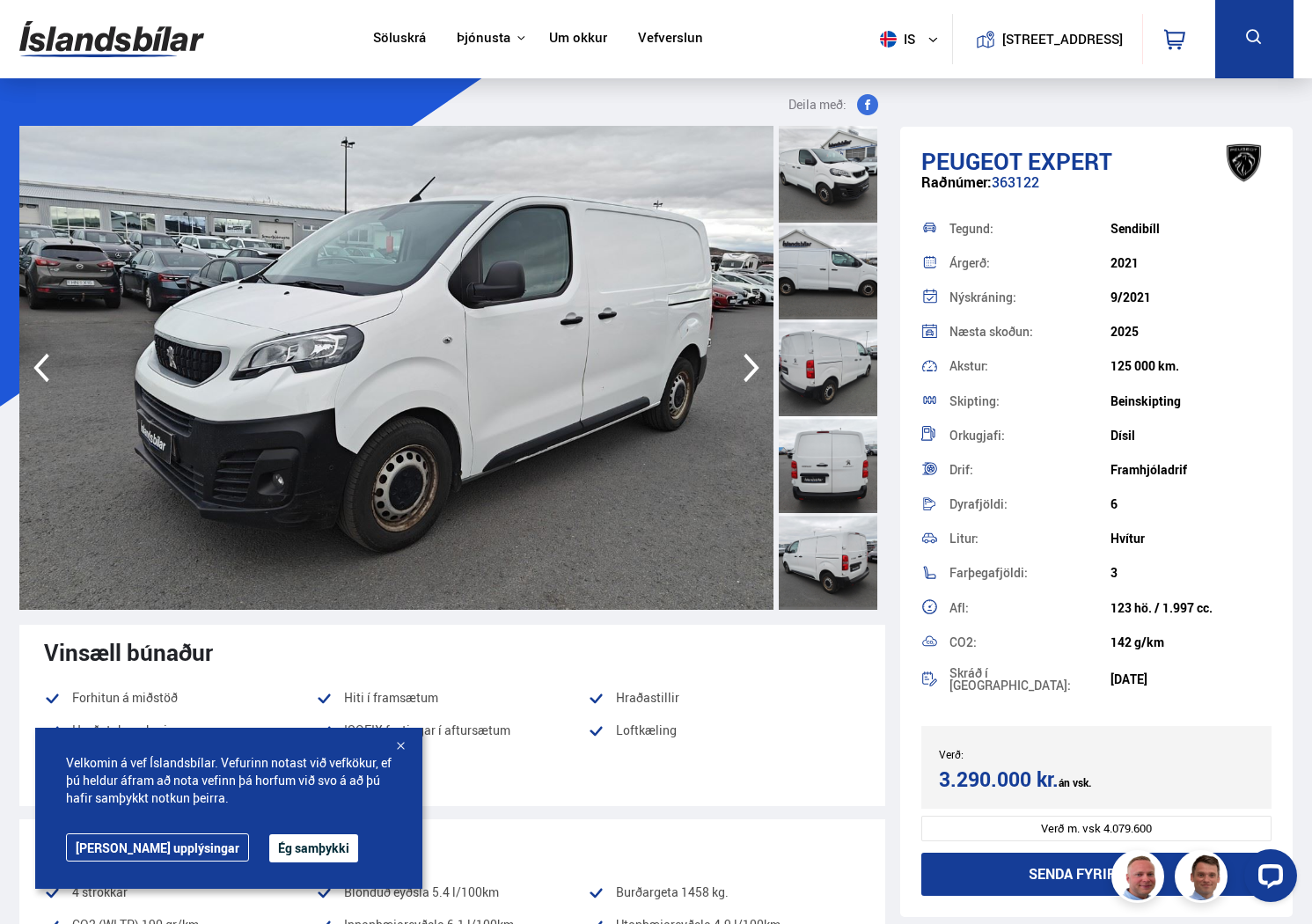
click at [761, 365] on icon "button" at bounding box center [750, 367] width 35 height 43
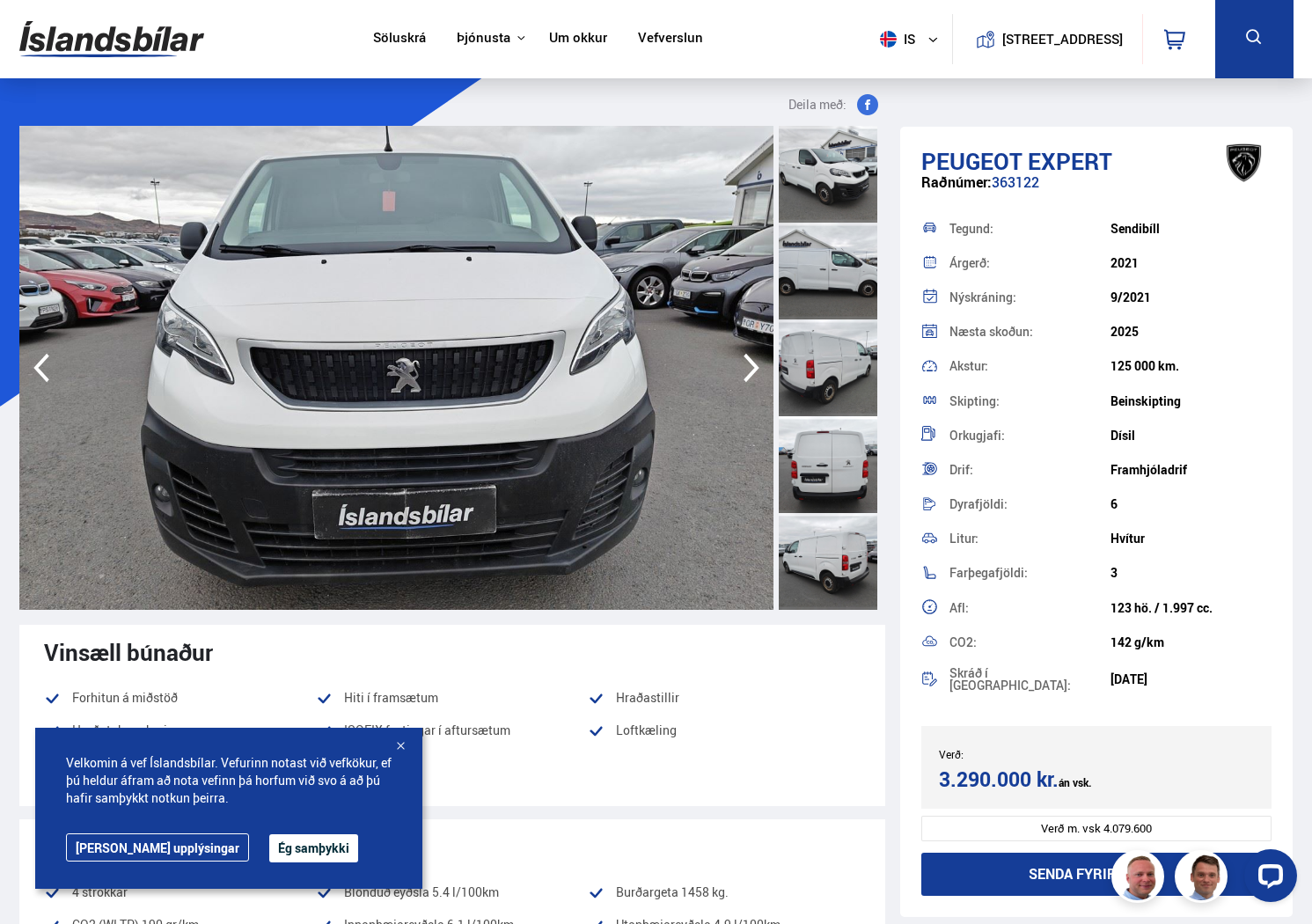
click at [761, 365] on icon "button" at bounding box center [750, 367] width 35 height 43
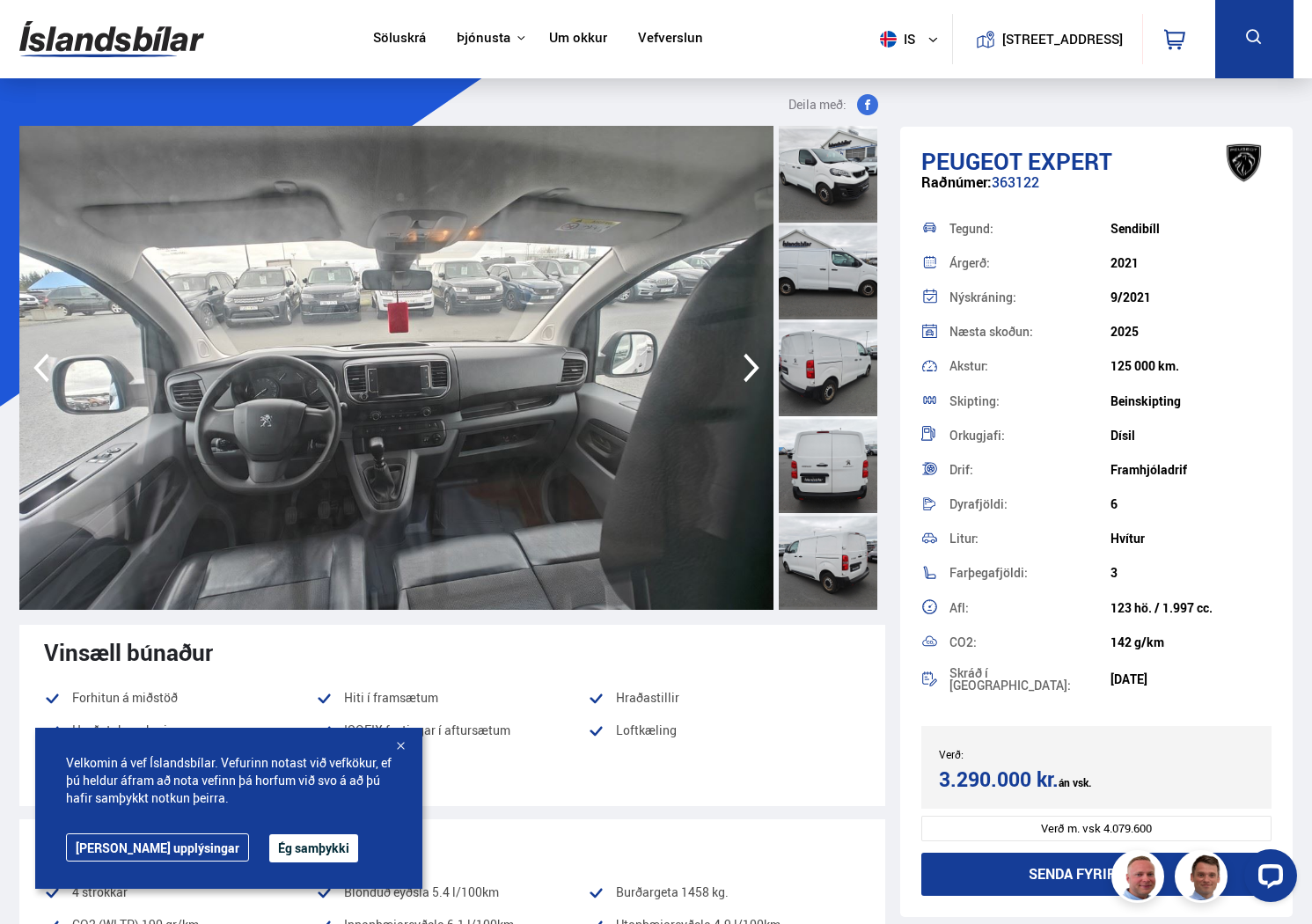
click at [761, 365] on icon "button" at bounding box center [750, 367] width 35 height 43
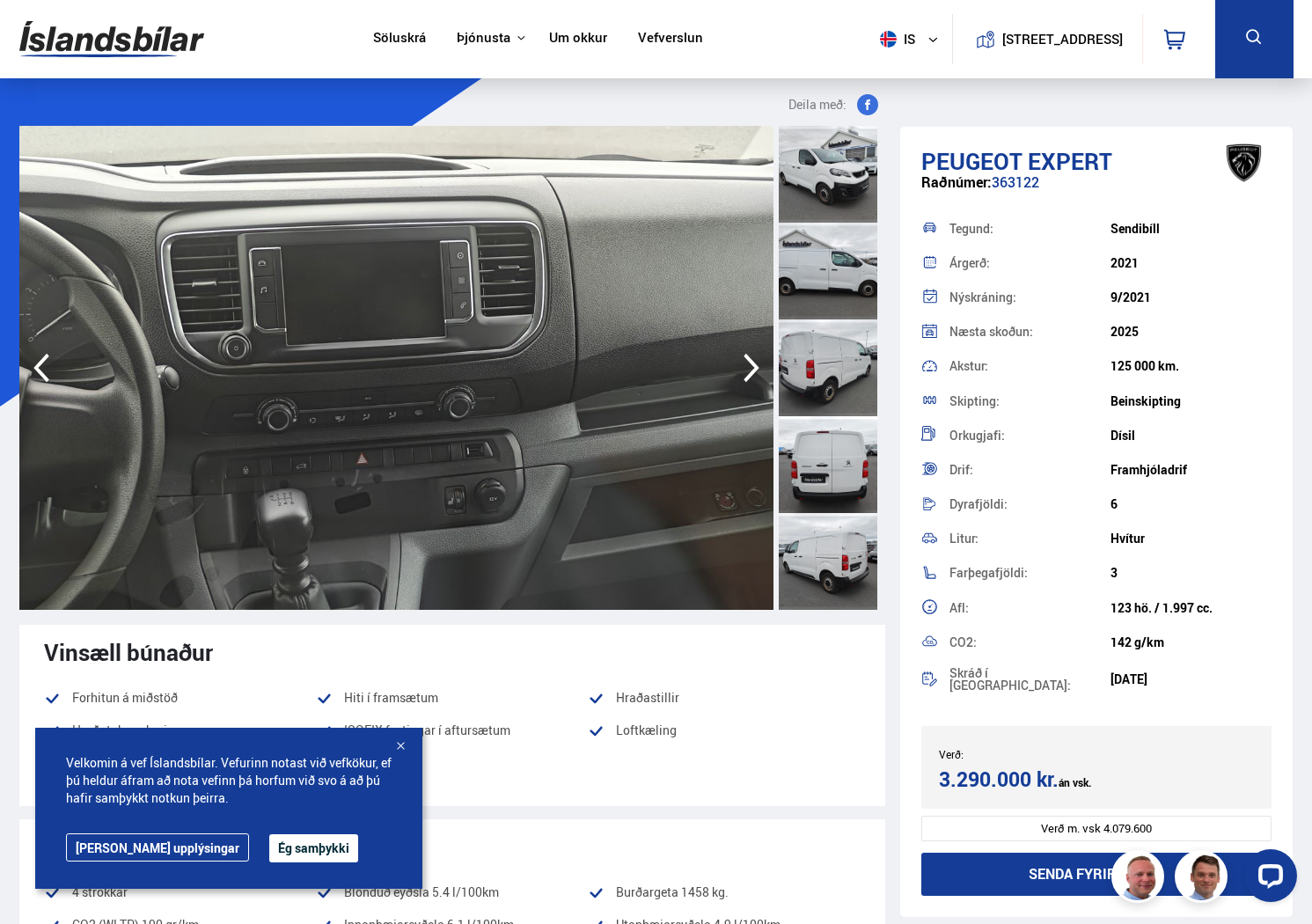
click at [761, 365] on icon "button" at bounding box center [750, 367] width 35 height 43
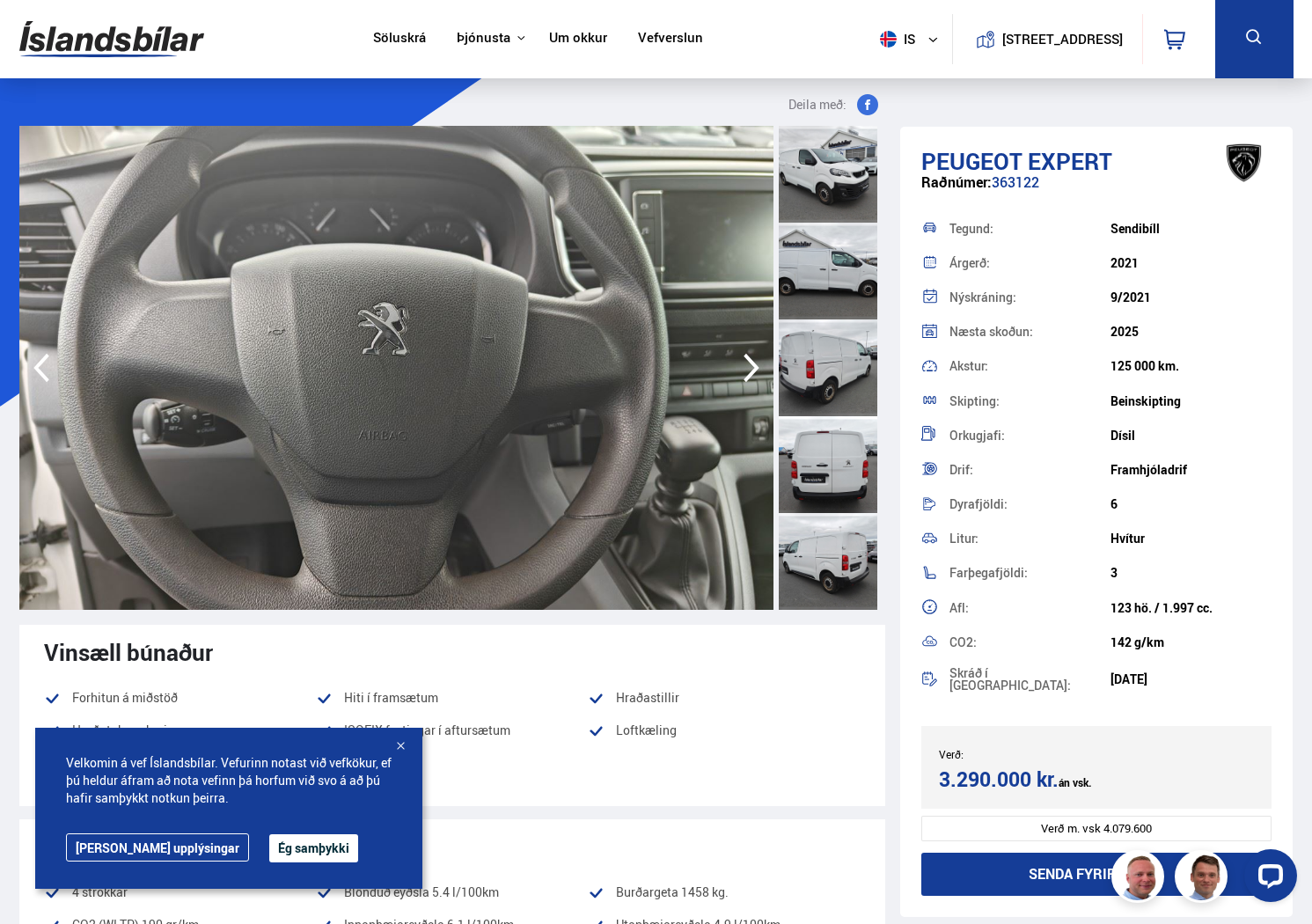
click at [761, 365] on icon "button" at bounding box center [750, 367] width 35 height 43
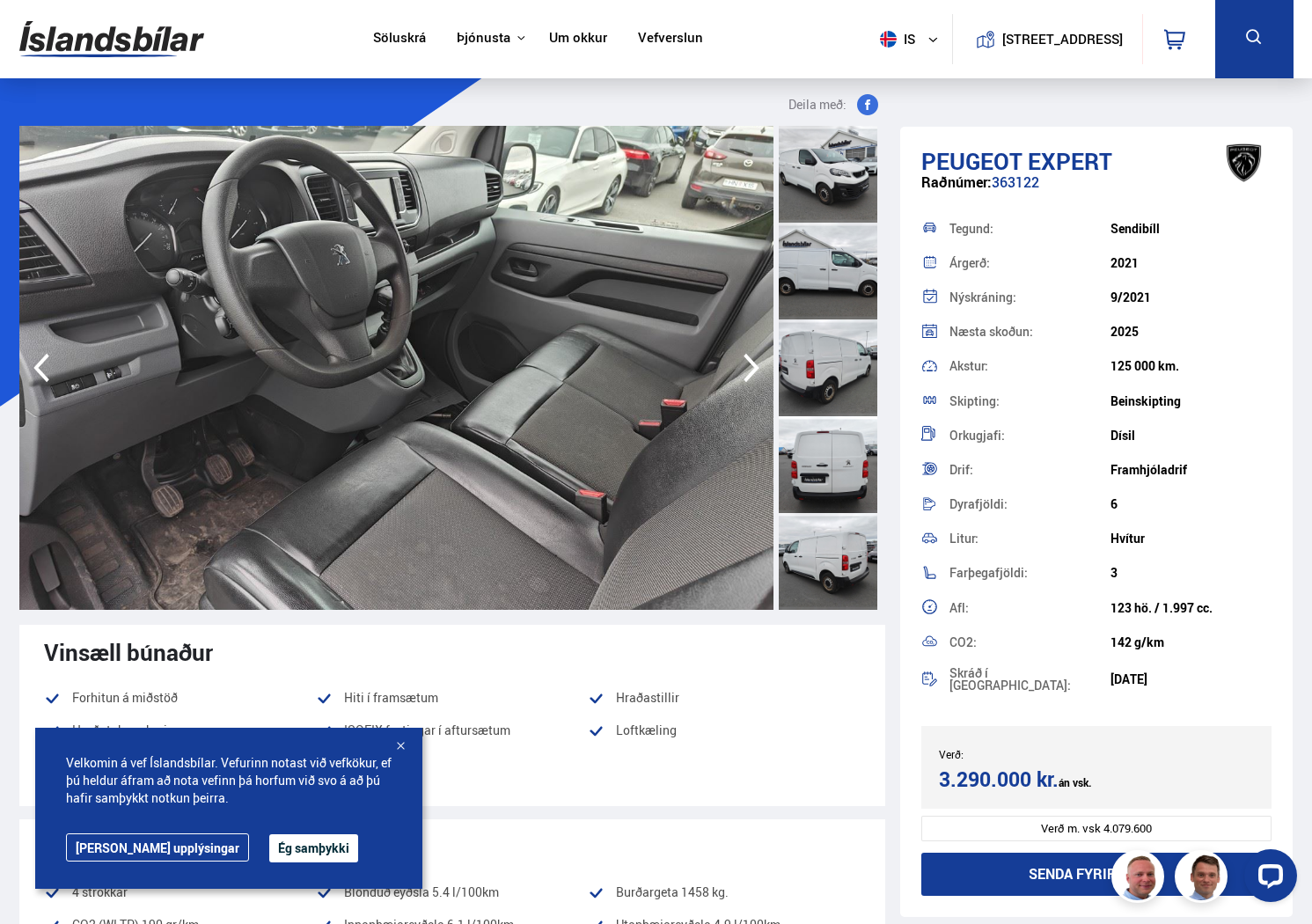
click at [761, 365] on icon "button" at bounding box center [750, 367] width 35 height 43
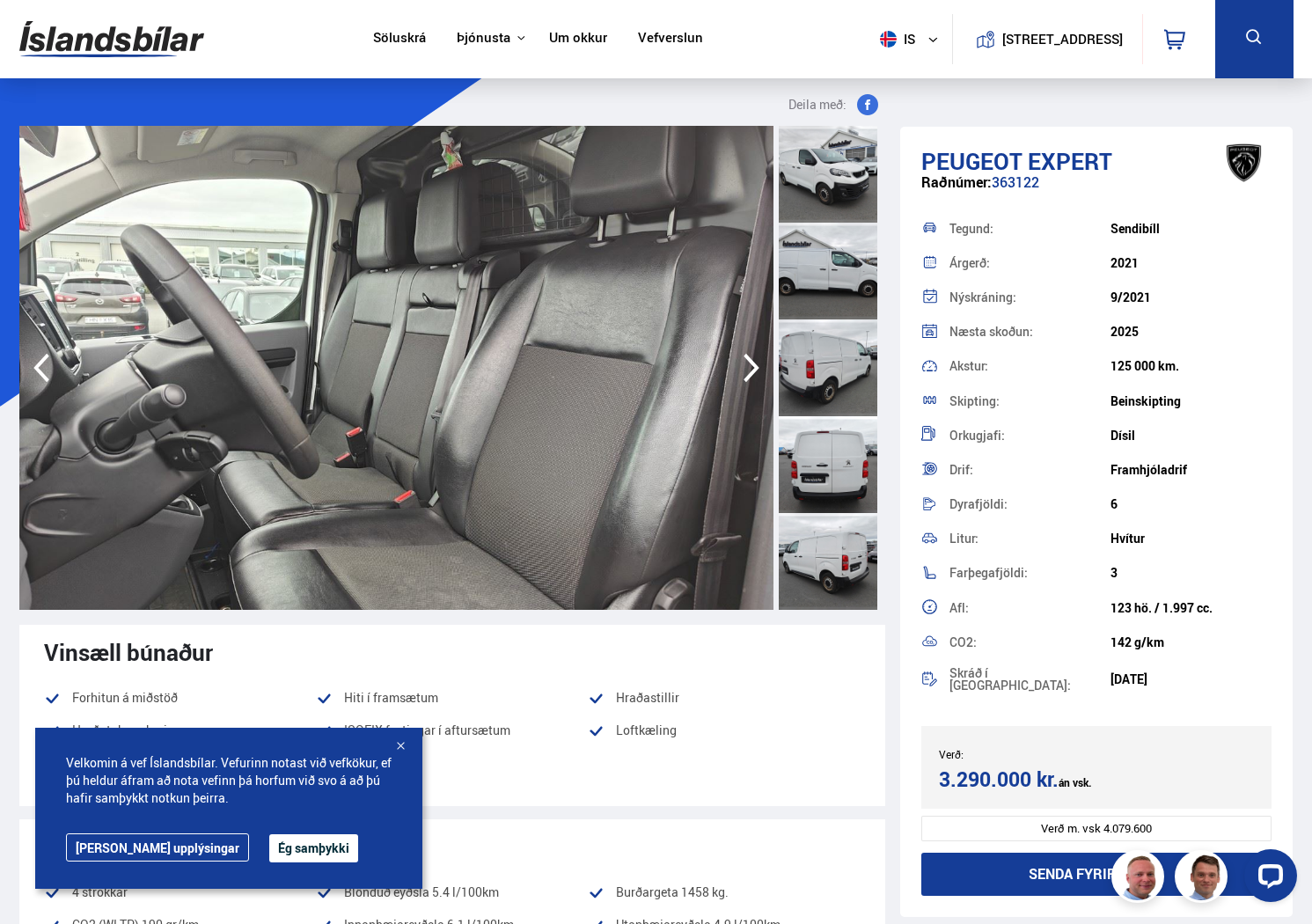
click at [761, 365] on icon "button" at bounding box center [750, 367] width 35 height 43
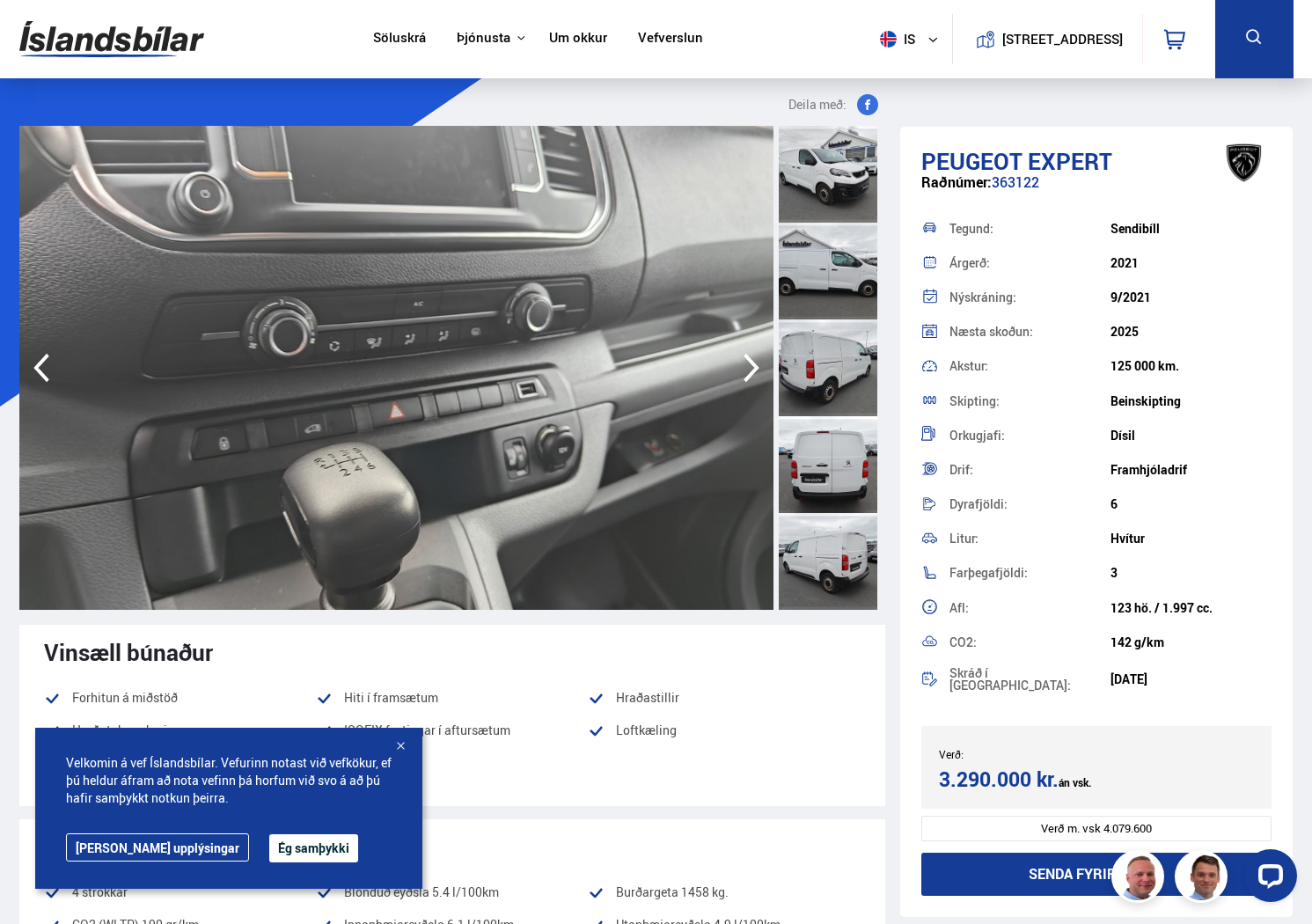
click at [761, 365] on icon "button" at bounding box center [750, 367] width 35 height 43
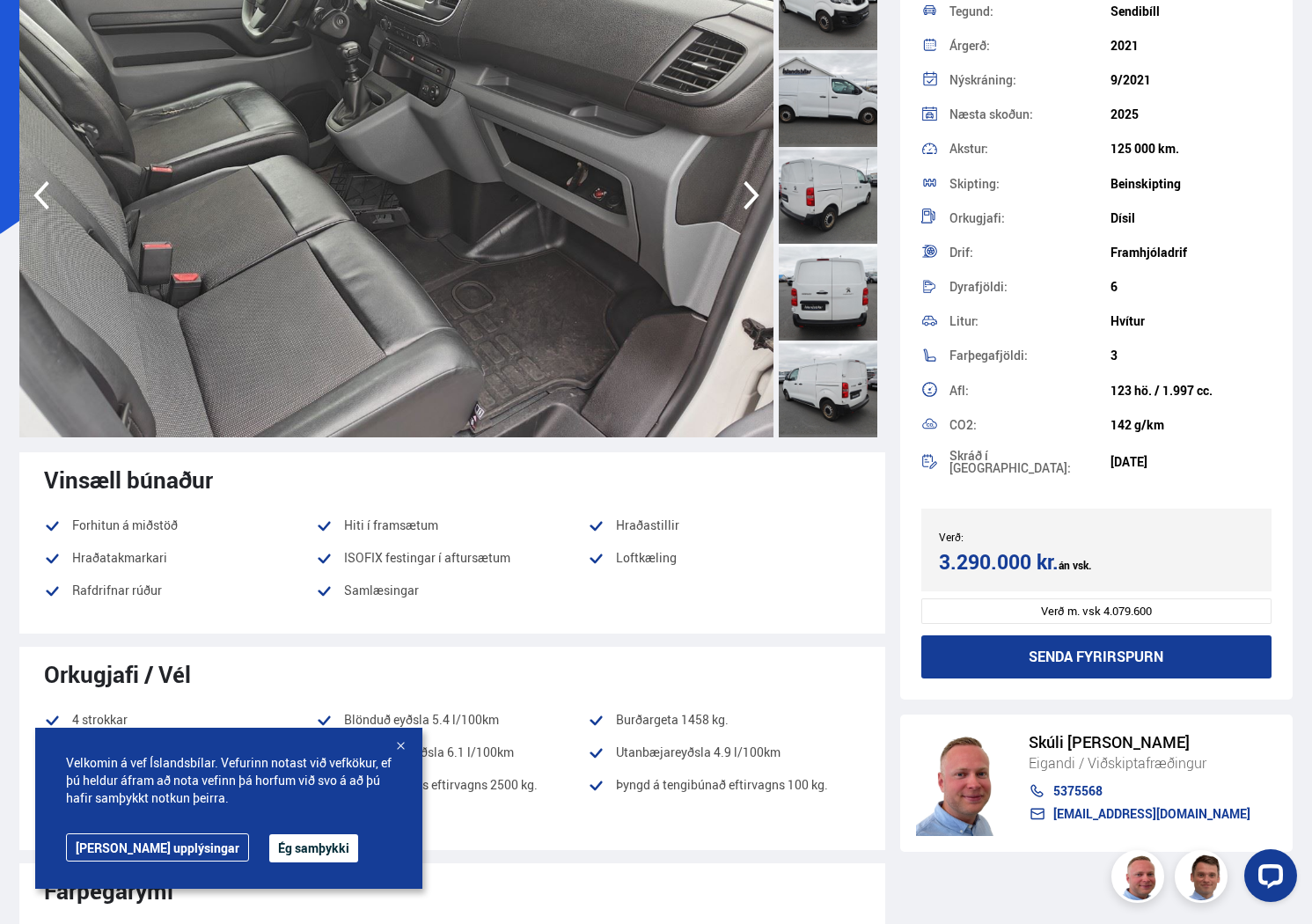
scroll to position [93, 0]
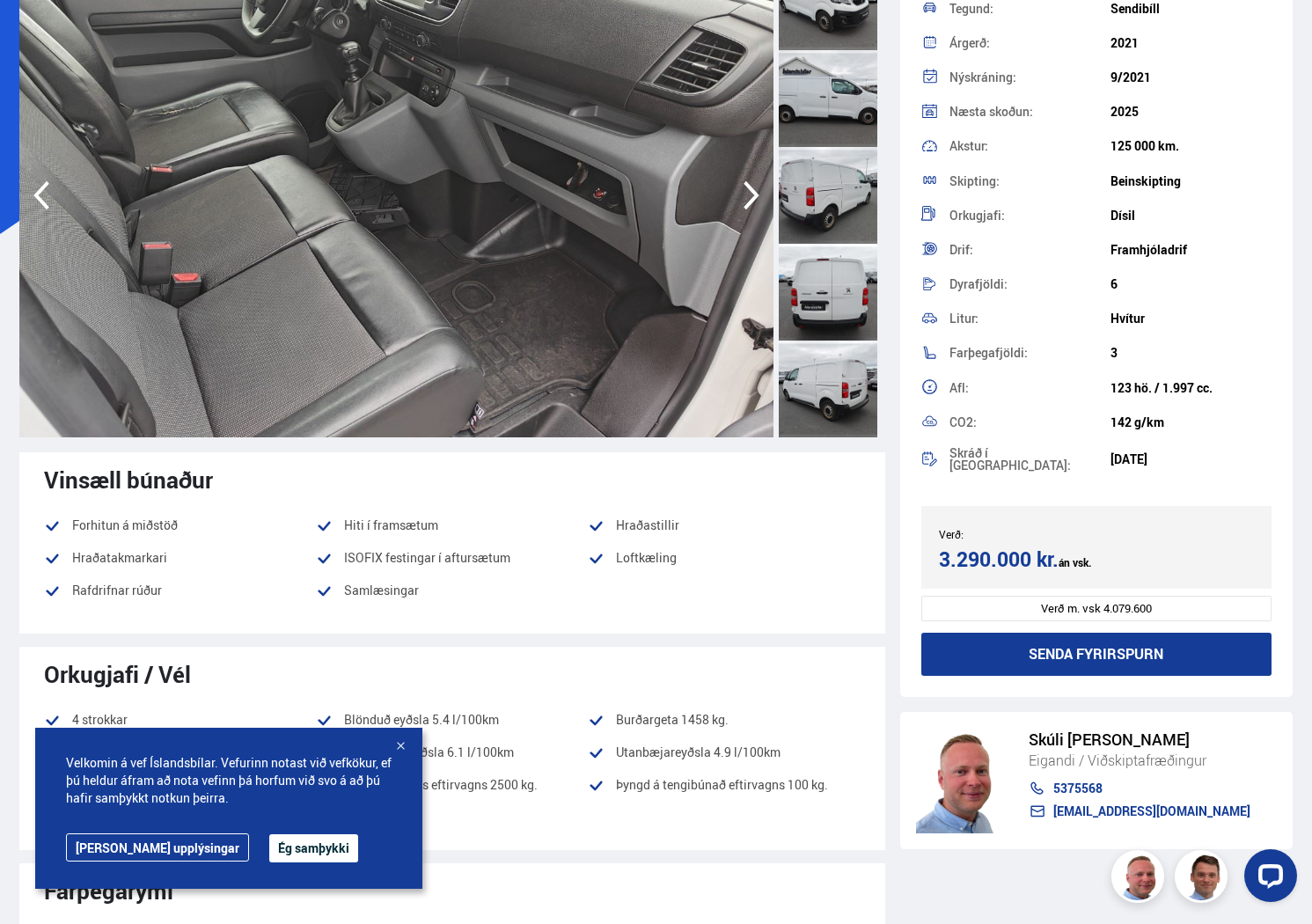
drag, startPoint x: 1042, startPoint y: 601, endPoint x: 1113, endPoint y: 601, distance: 71.0
click at [1173, 600] on div "Verð m. vsk 4.079.600" at bounding box center [1097, 608] width 351 height 26
copy div "Verð m. vsk 4.079.600"
